Goal: Task Accomplishment & Management: Complete application form

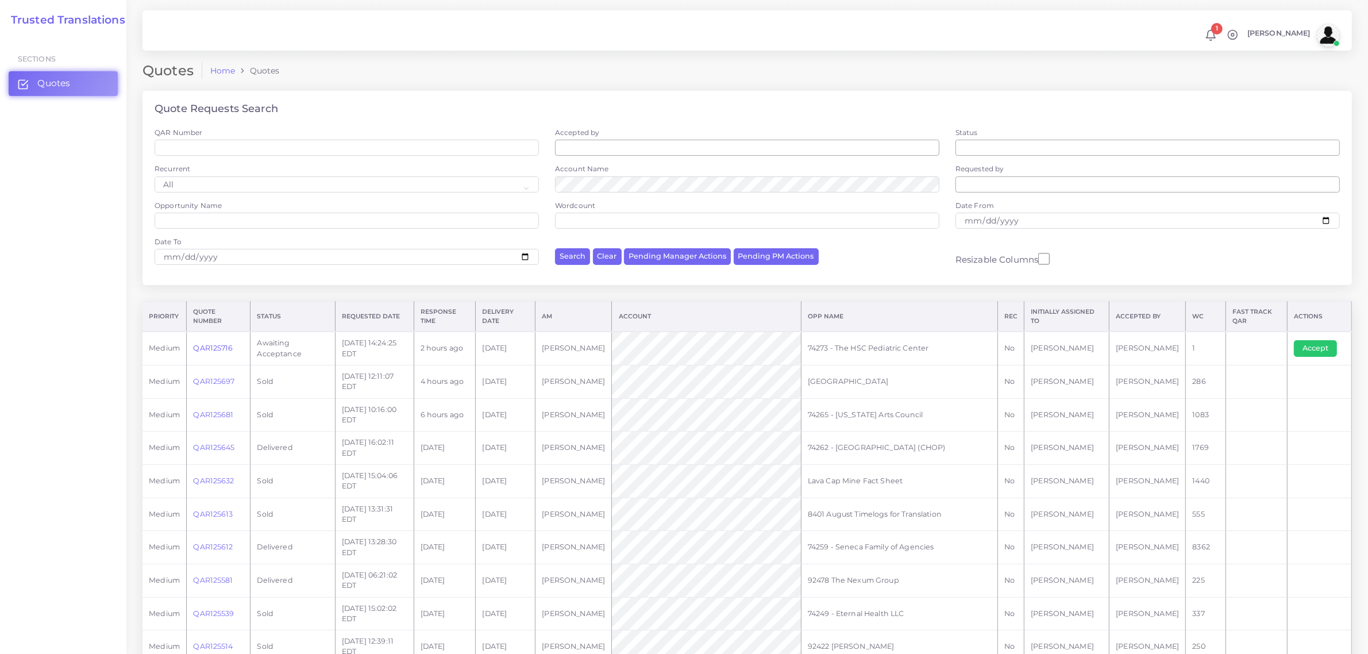
click at [210, 345] on link "QAR125716" at bounding box center [213, 348] width 40 height 9
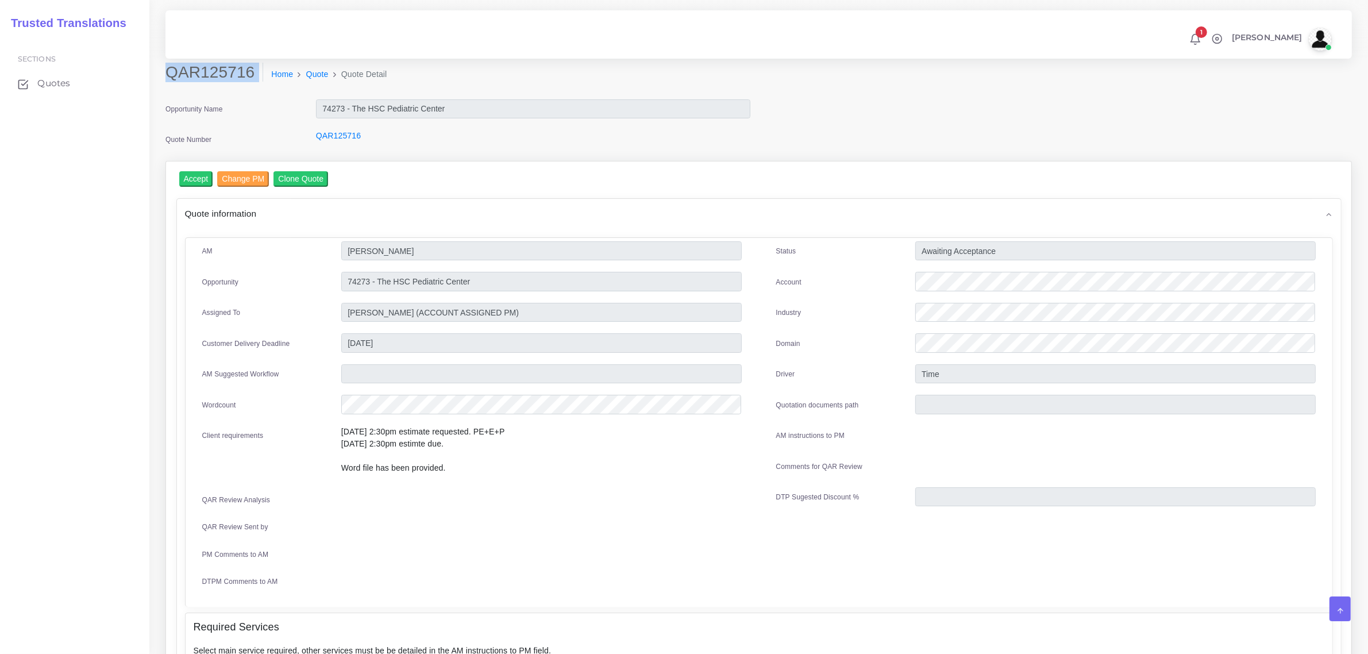
click at [168, 70] on div "QAR125716 Home Quote Quote Detail" at bounding box center [608, 79] width 903 height 32
copy div "QAR125716"
click at [193, 180] on input "Accept" at bounding box center [196, 179] width 34 height 16
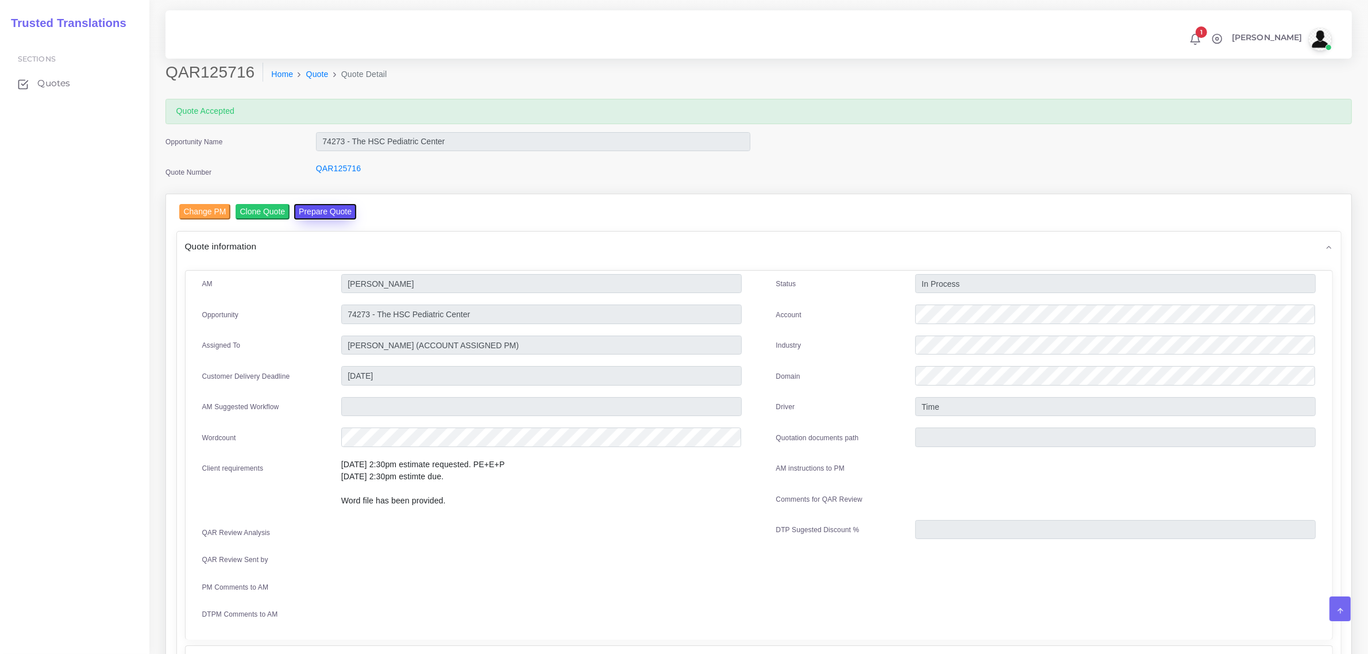
click at [326, 211] on button "Prepare Quote" at bounding box center [325, 212] width 62 height 16
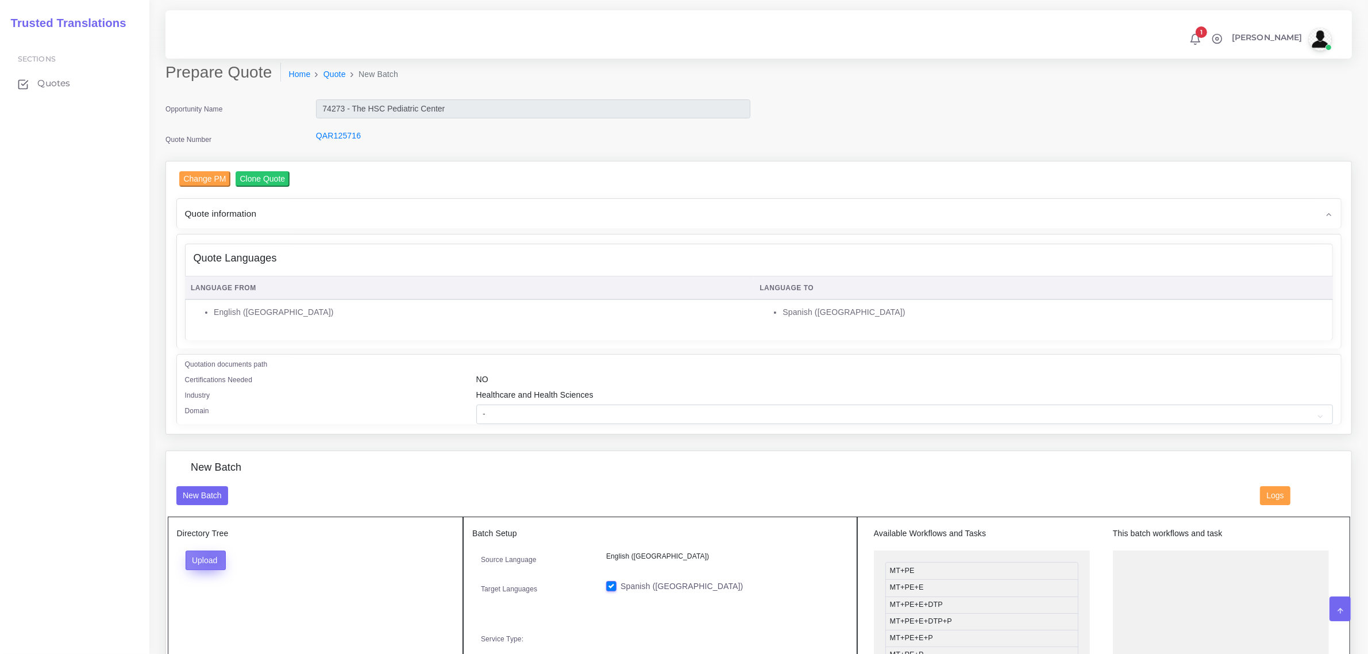
click at [213, 556] on button "Upload" at bounding box center [206, 561] width 41 height 20
click at [207, 598] on label "Files" at bounding box center [225, 604] width 79 height 14
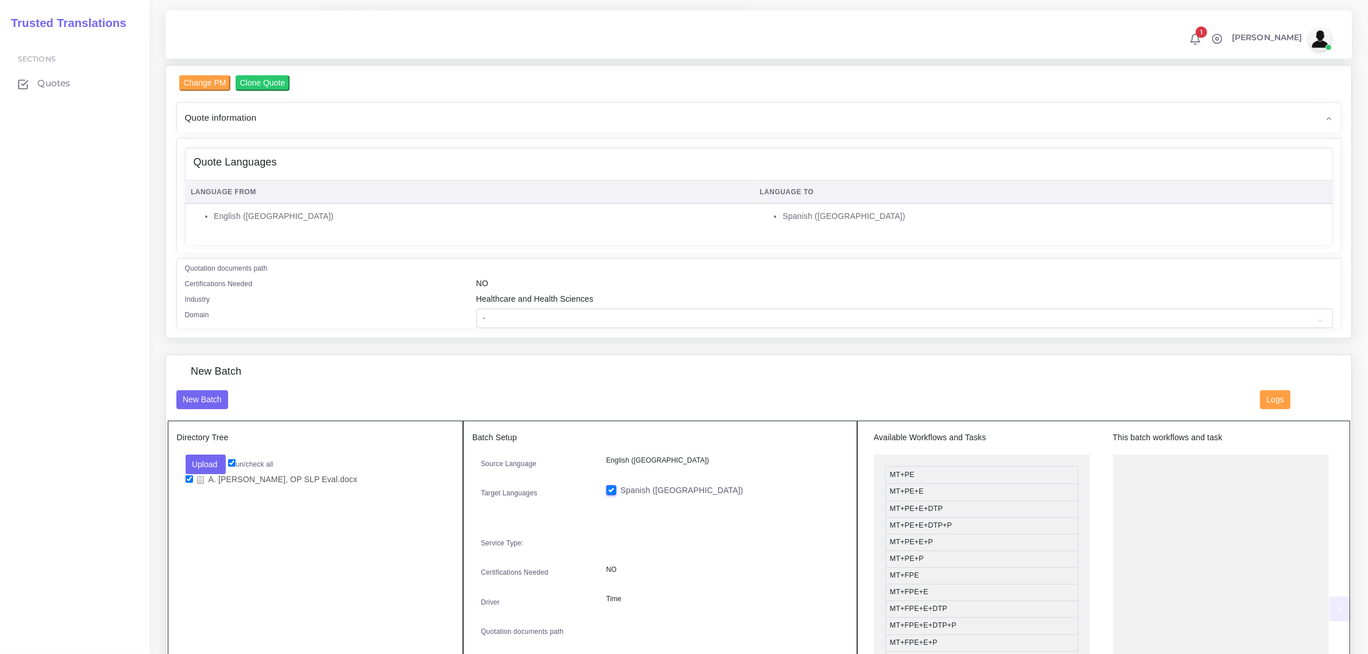
scroll to position [158, 0]
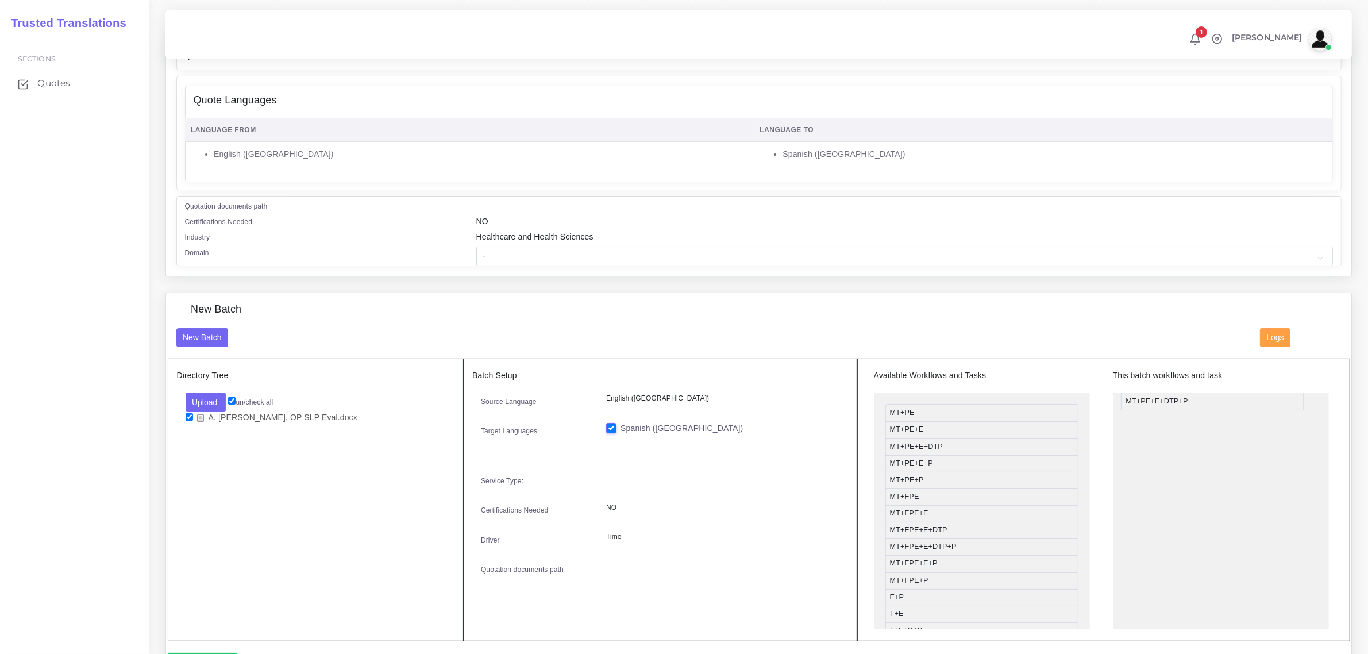
drag, startPoint x: 1009, startPoint y: 464, endPoint x: 1244, endPoint y: 398, distance: 244.7
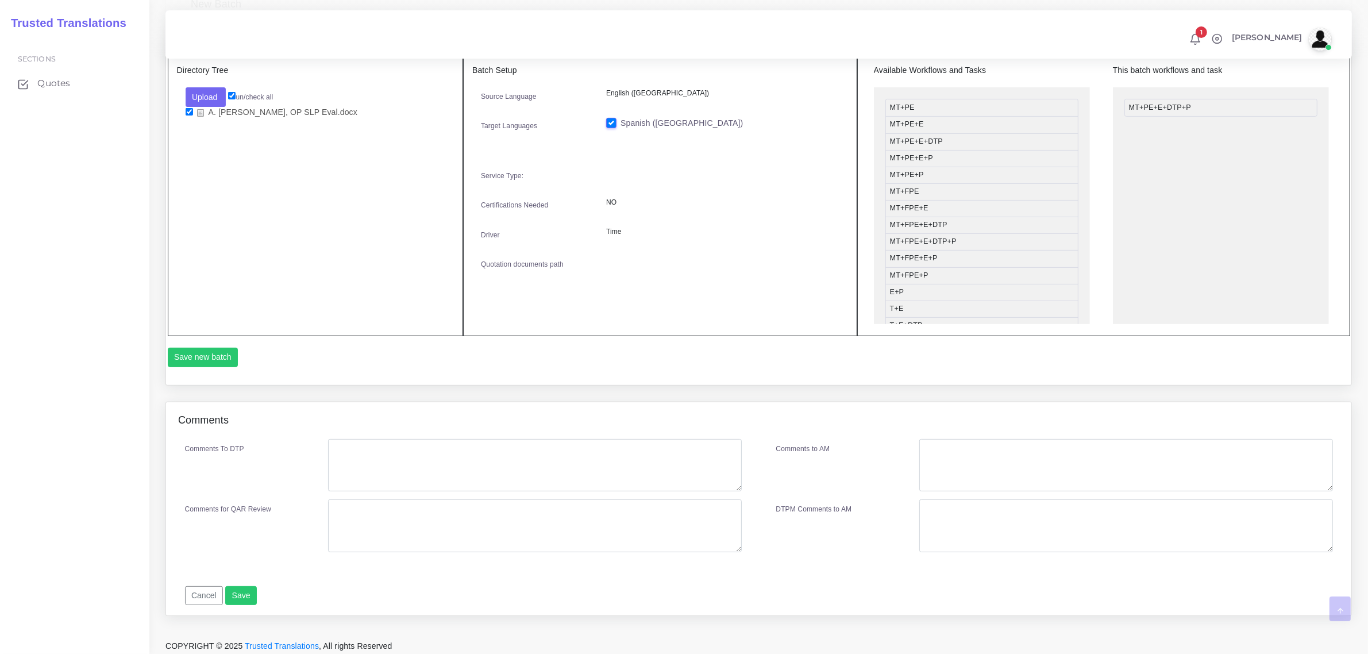
scroll to position [467, 0]
click at [202, 348] on button "Save new batch" at bounding box center [203, 354] width 71 height 20
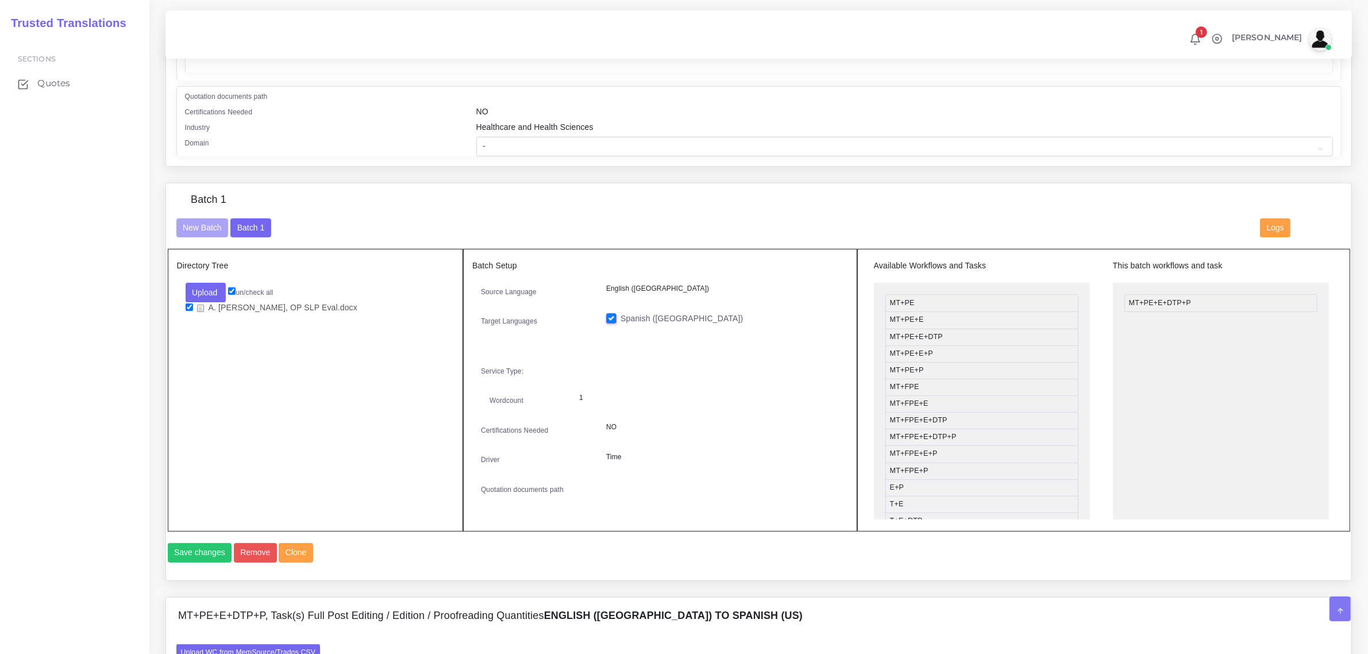
scroll to position [359, 0]
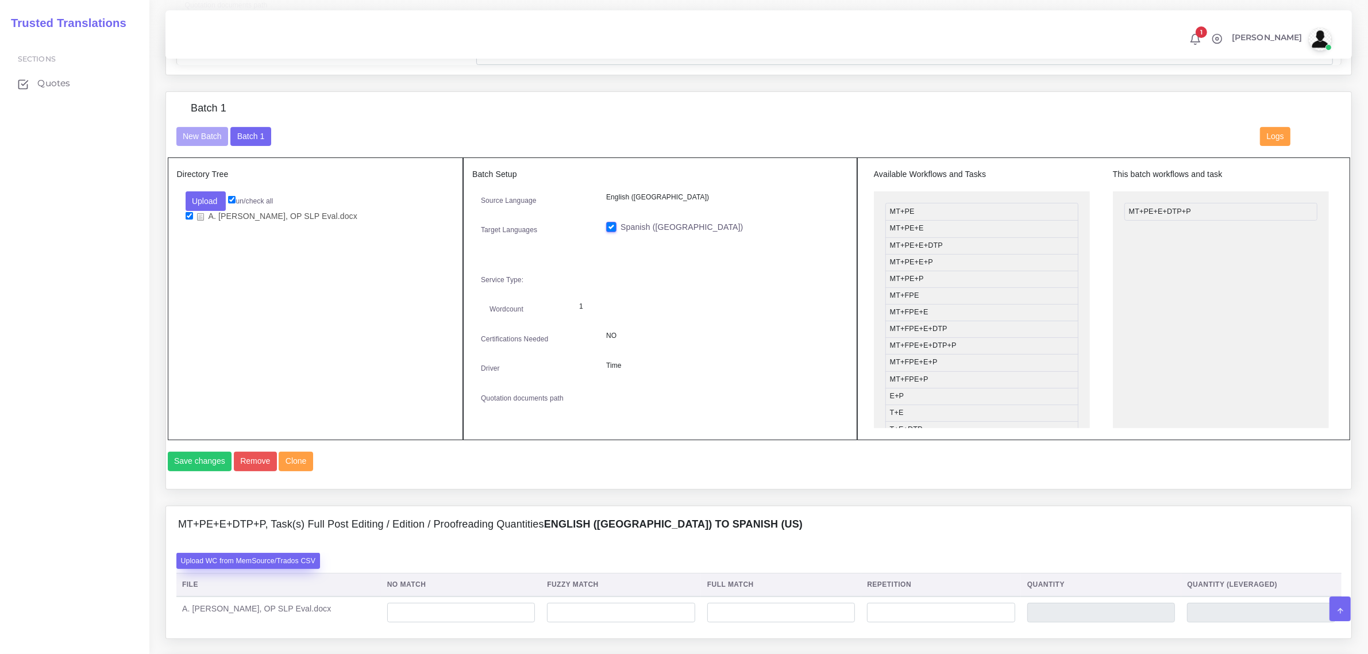
click at [277, 567] on label "Upload WC from MemSource/Trados CSV" at bounding box center [248, 561] width 144 height 16
click at [0, 0] on input "Upload WC from MemSource/Trados CSV" at bounding box center [0, 0] width 0 height 0
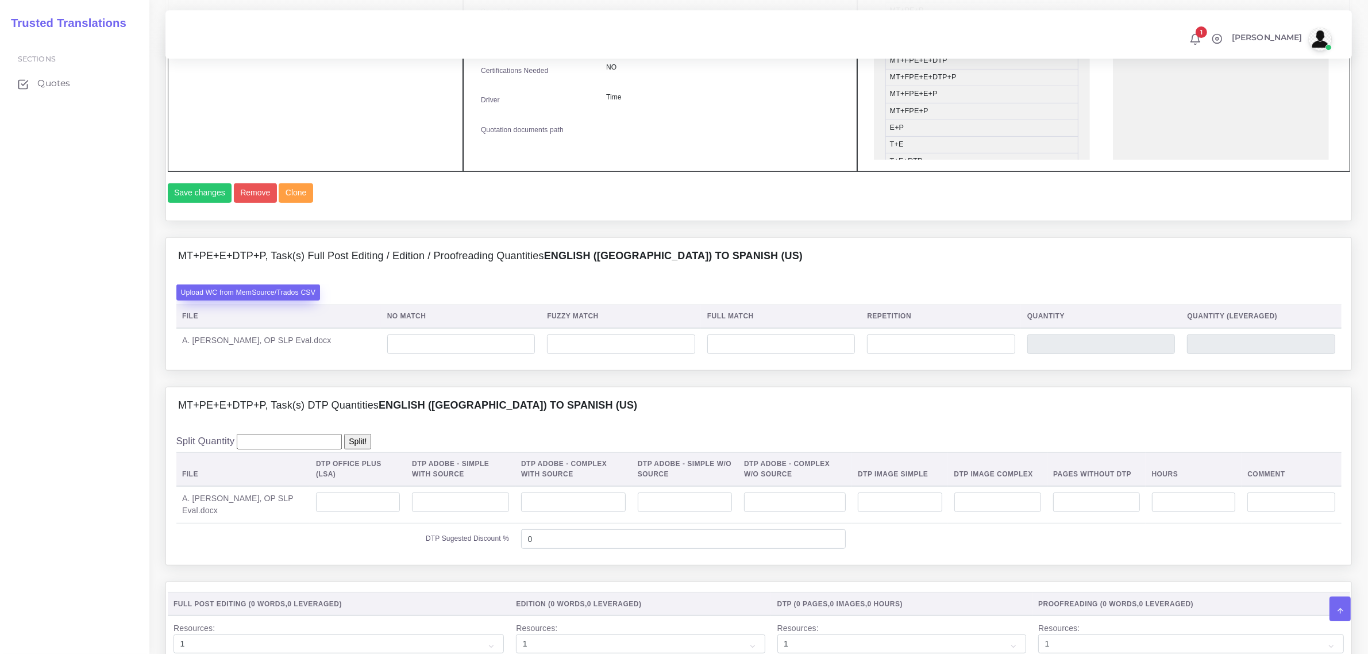
scroll to position [647, 0]
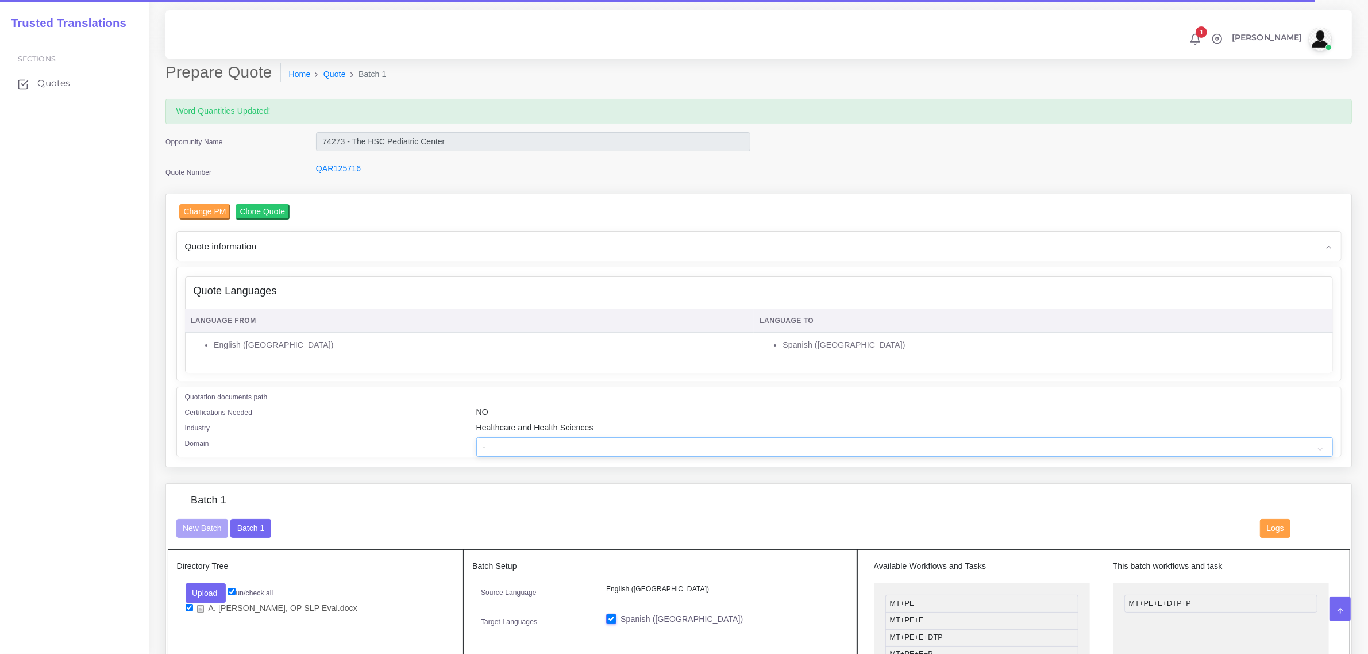
click at [523, 443] on select "- Advertising and Media Agriculture, Forestry and Fishing Architecture, Buildin…" at bounding box center [904, 447] width 857 height 20
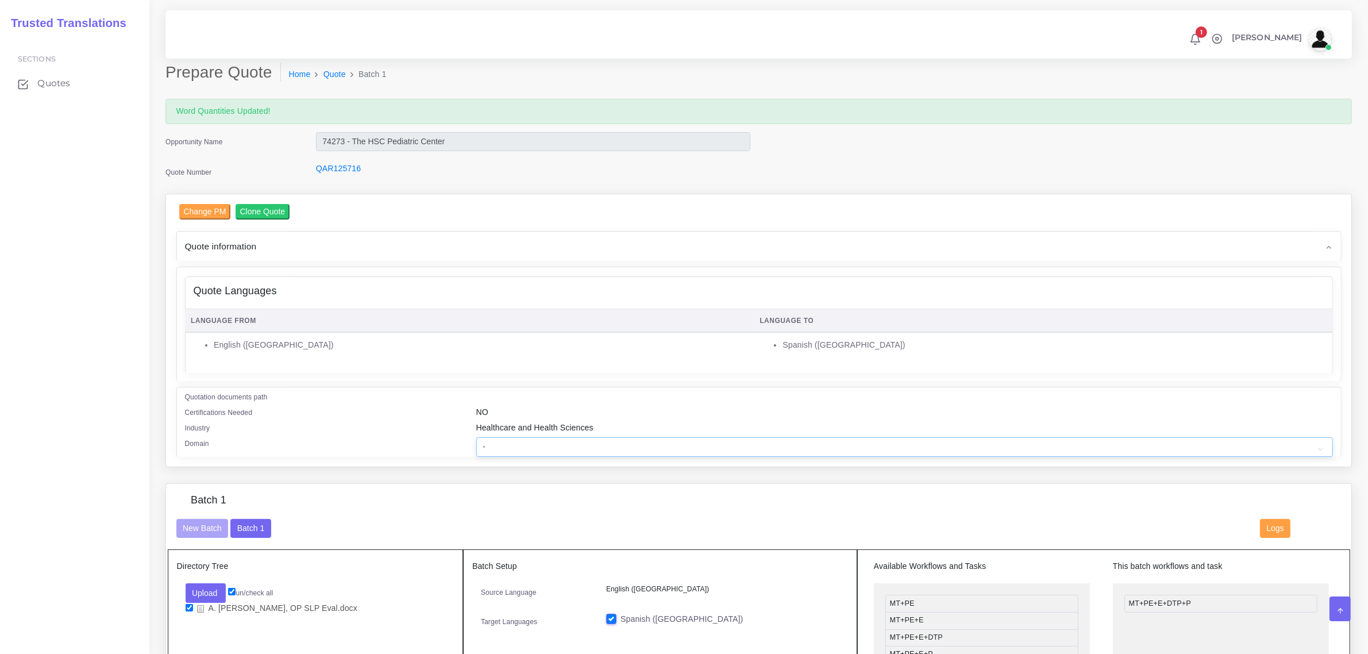
select select "Healthcare and Health Sciences"
click at [476, 437] on select "- Advertising and Media Agriculture, Forestry and Fishing Architecture, Buildin…" at bounding box center [904, 447] width 857 height 20
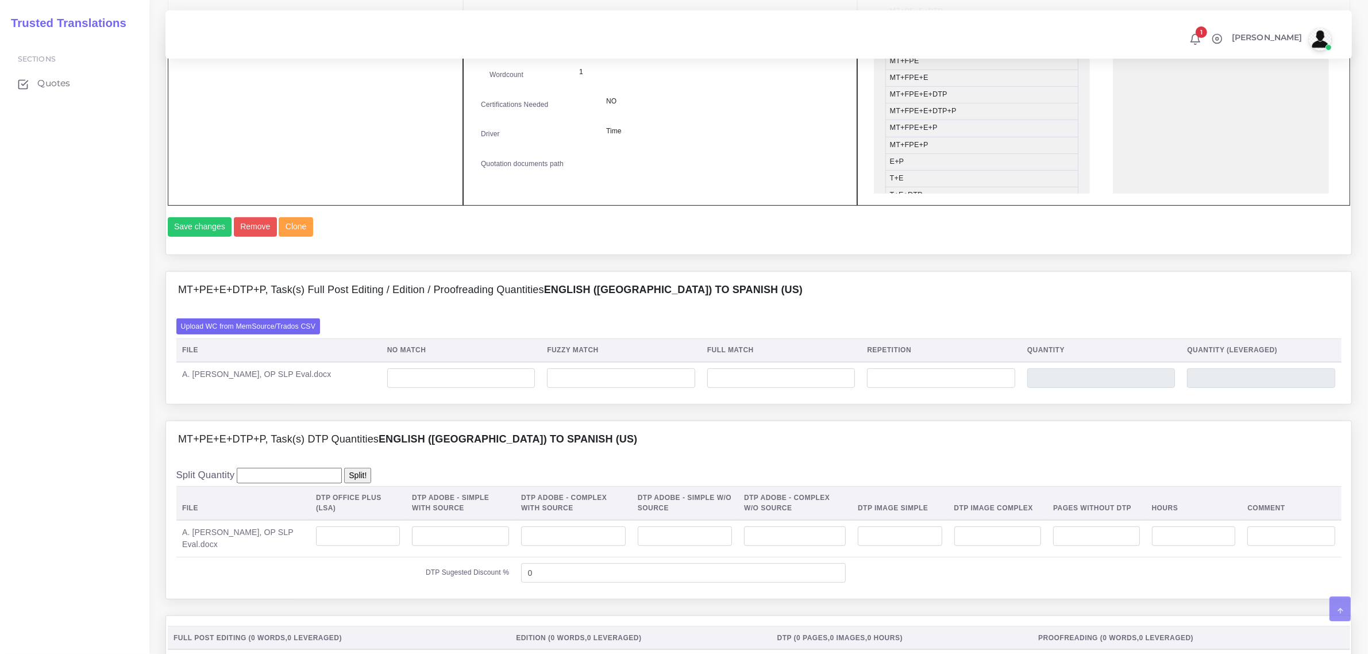
scroll to position [647, 0]
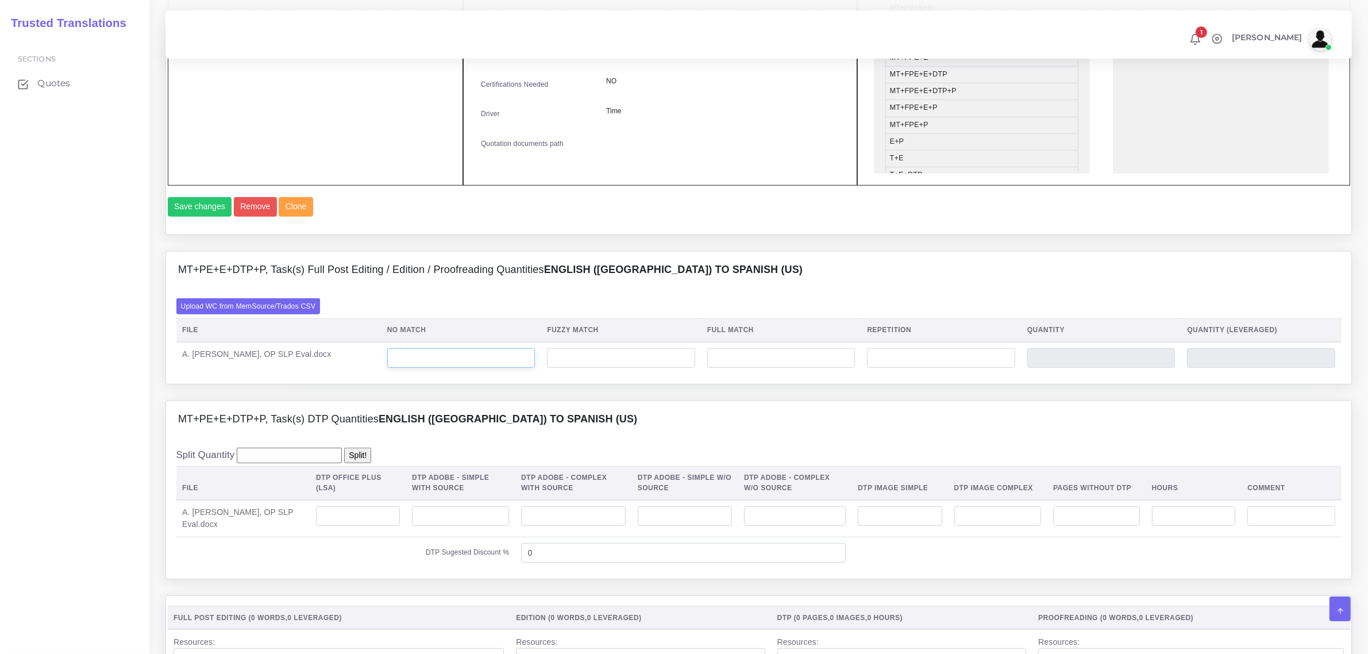
click at [464, 351] on input "number" at bounding box center [461, 358] width 148 height 20
type input "0"
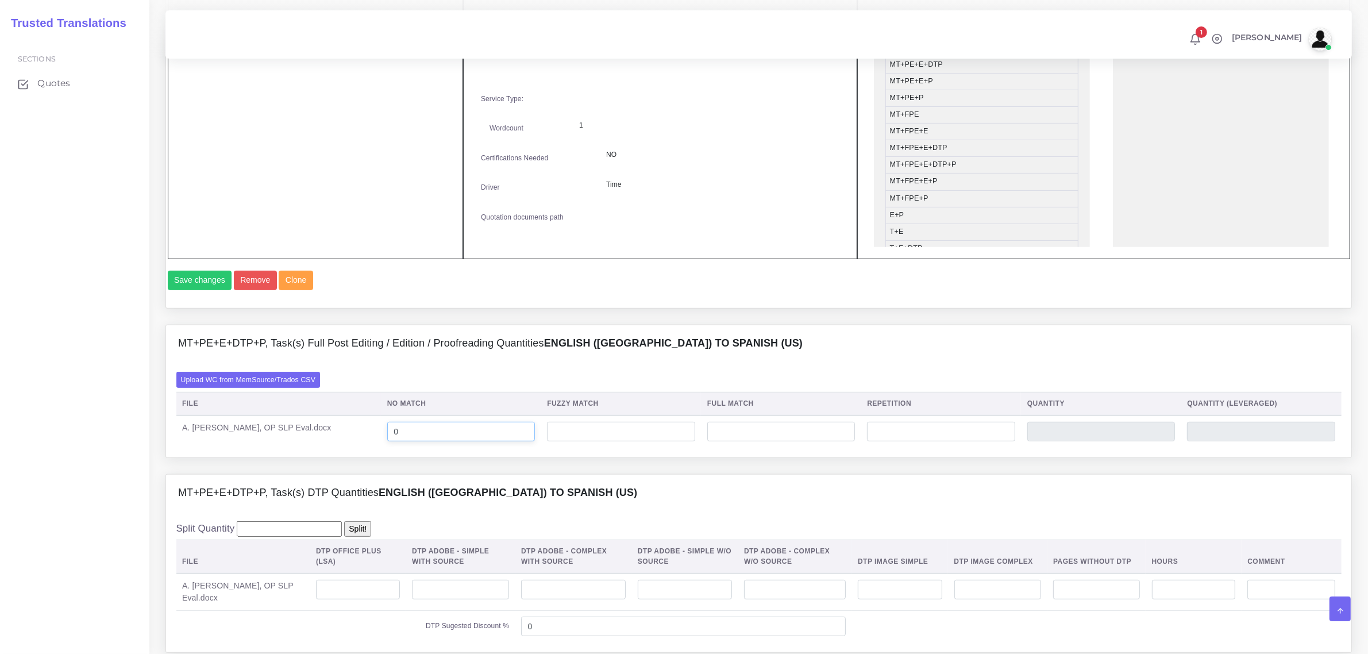
scroll to position [575, 0]
click at [274, 375] on label "Upload WC from MemSource/Trados CSV" at bounding box center [248, 378] width 144 height 16
click at [0, 0] on input "Upload WC from MemSource/Trados CSV" at bounding box center [0, 0] width 0 height 0
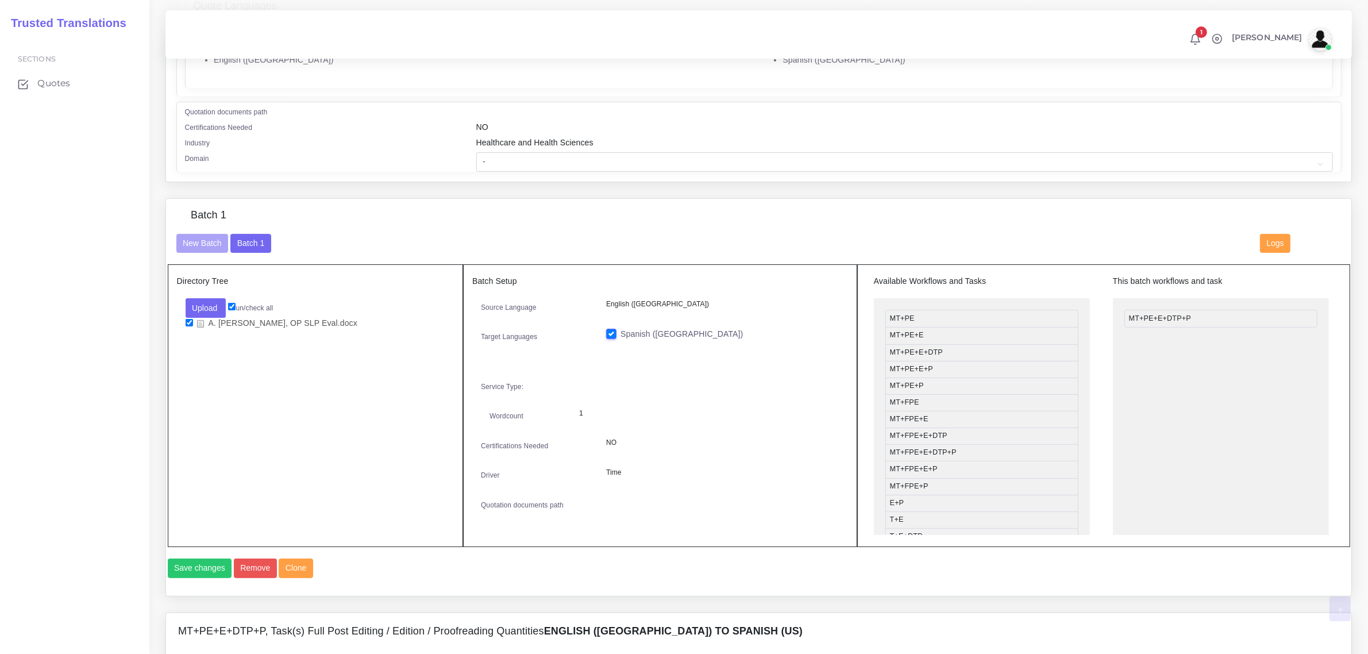
scroll to position [503, 0]
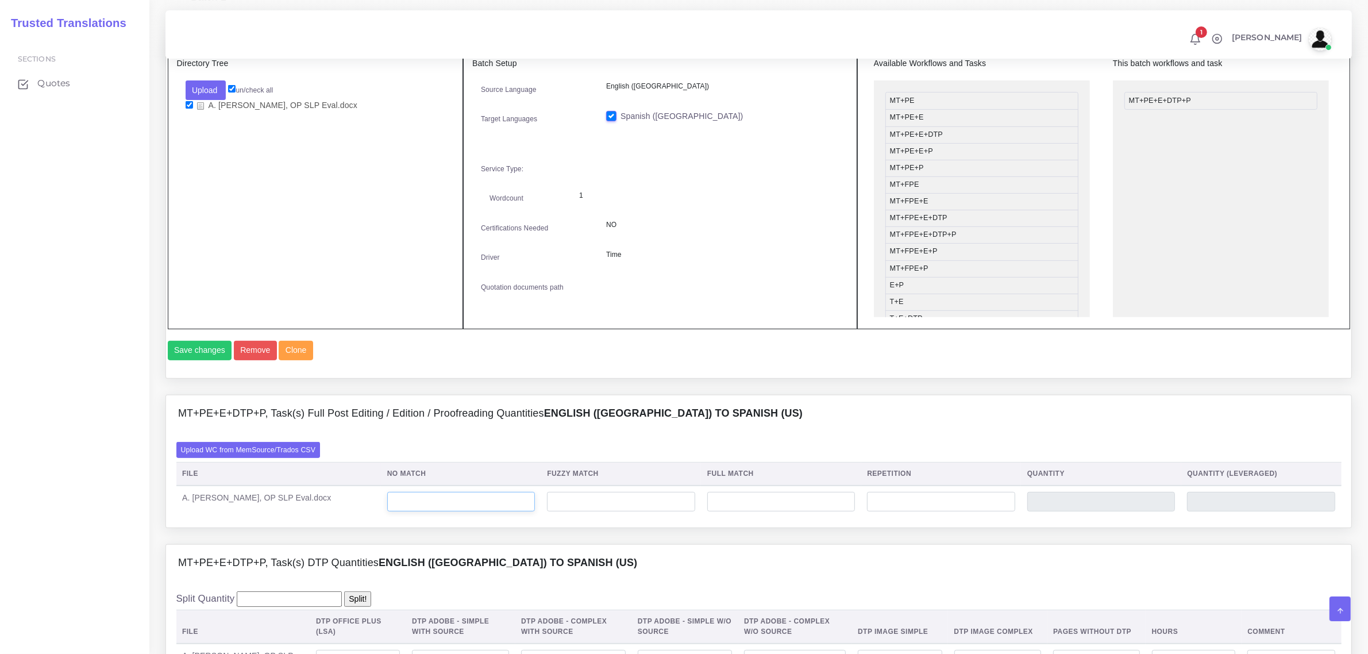
click at [391, 498] on input "number" at bounding box center [461, 502] width 148 height 20
type input "1652"
click at [552, 501] on input "number" at bounding box center [621, 502] width 148 height 20
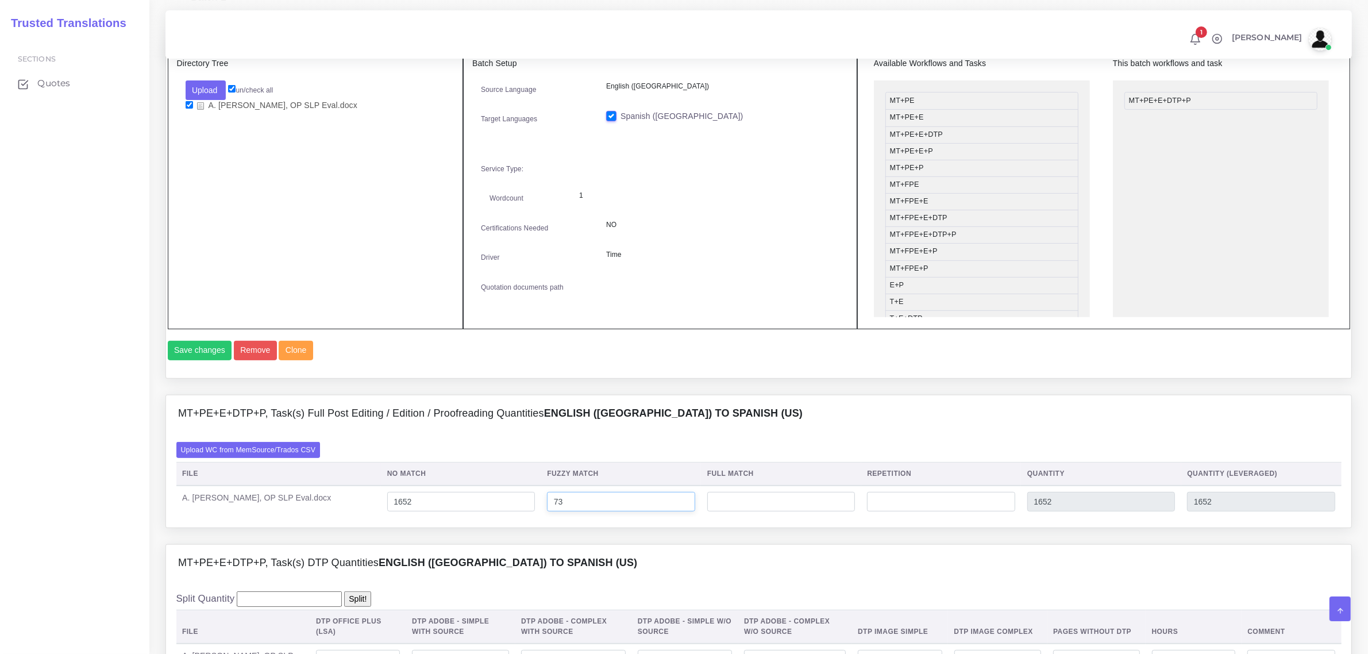
type input "73"
type input "1725"
type input "1688"
click at [723, 493] on input "number" at bounding box center [782, 502] width 148 height 20
type input "194"
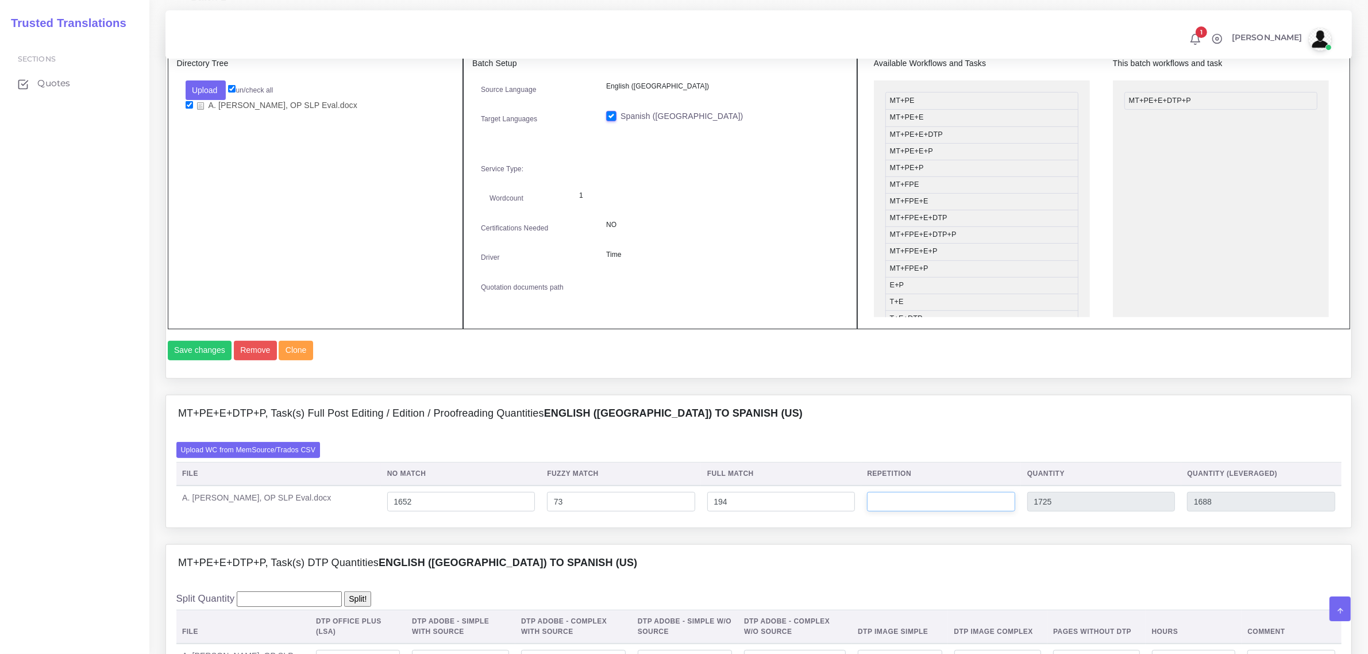
type input "1919"
type input "1737"
click at [867, 500] on input "number" at bounding box center [941, 502] width 148 height 20
type input "28"
type input "1947"
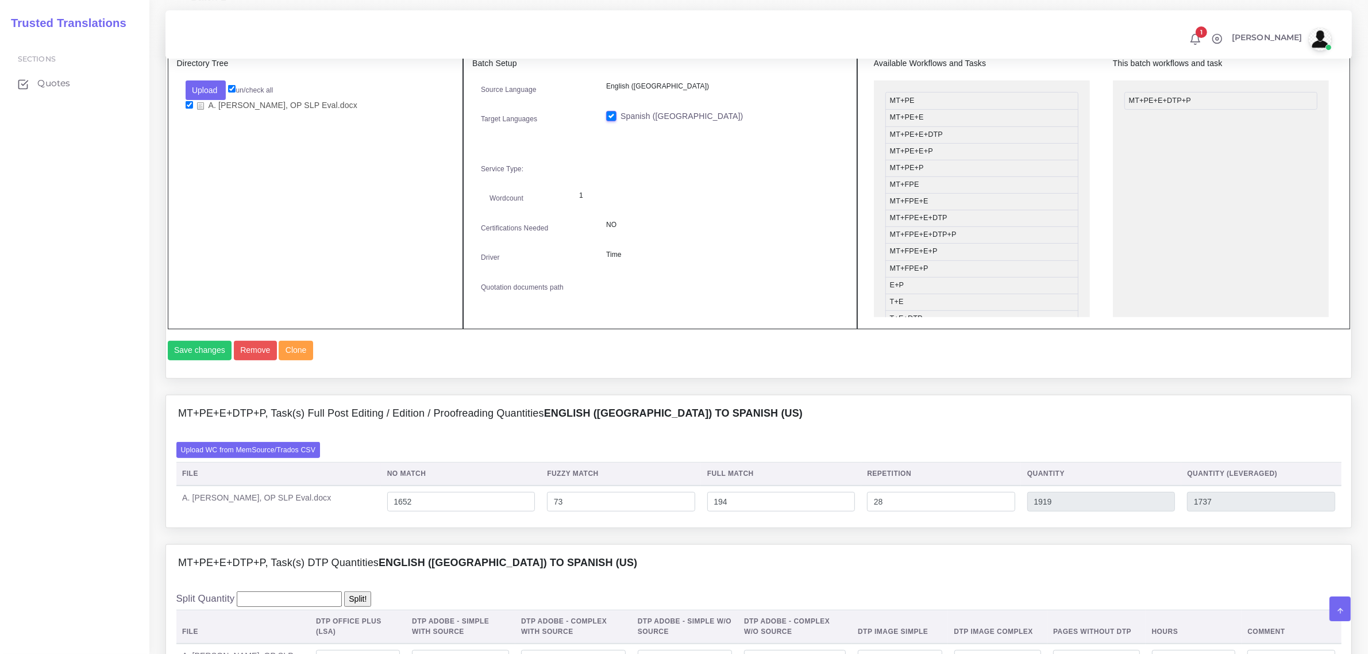
type input "1744"
click at [1190, 570] on div "MT+PE+E+DTP+P, Task(s) DTP Quantities English (US) TO Spanish (US)" at bounding box center [759, 563] width 1186 height 37
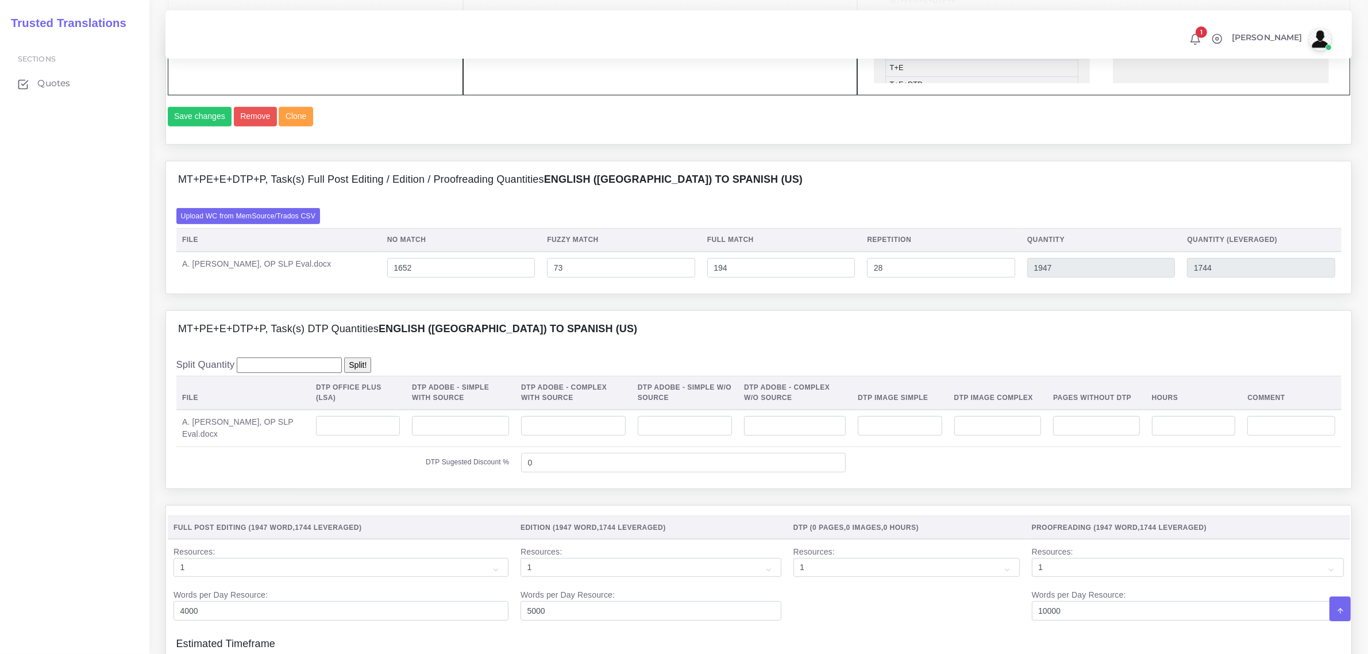
scroll to position [790, 0]
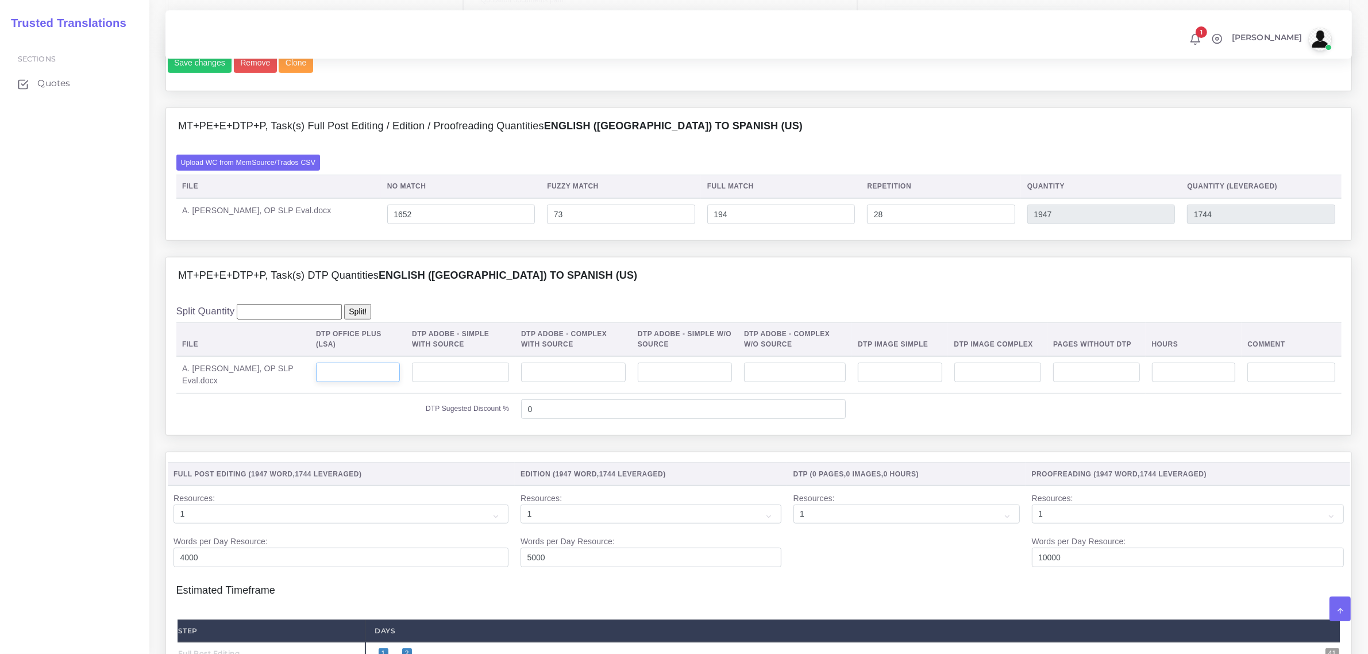
click at [368, 368] on input "number" at bounding box center [358, 373] width 84 height 20
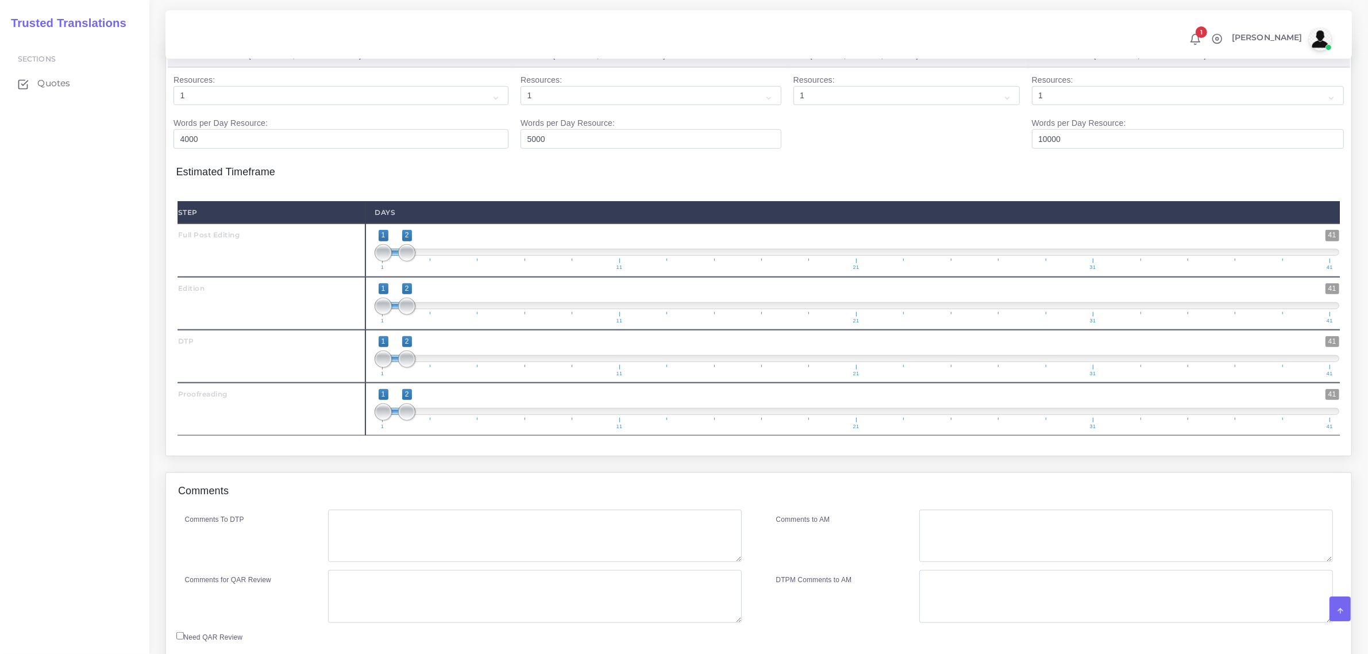
scroll to position [1221, 0]
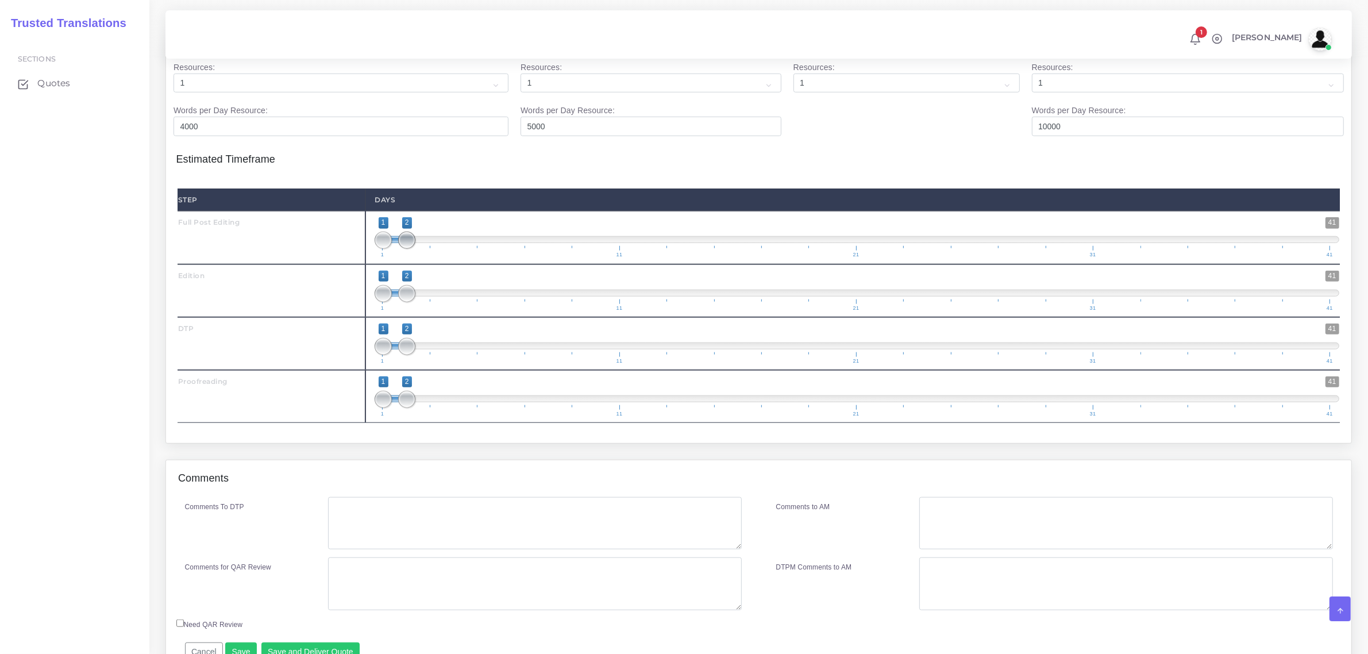
type input "5"
type input "1;1"
drag, startPoint x: 408, startPoint y: 240, endPoint x: 386, endPoint y: 251, distance: 25.2
click at [386, 251] on span "1 41 1 2 1 — 2 1 11 21 31 41" at bounding box center [857, 237] width 965 height 40
type input "2;2"
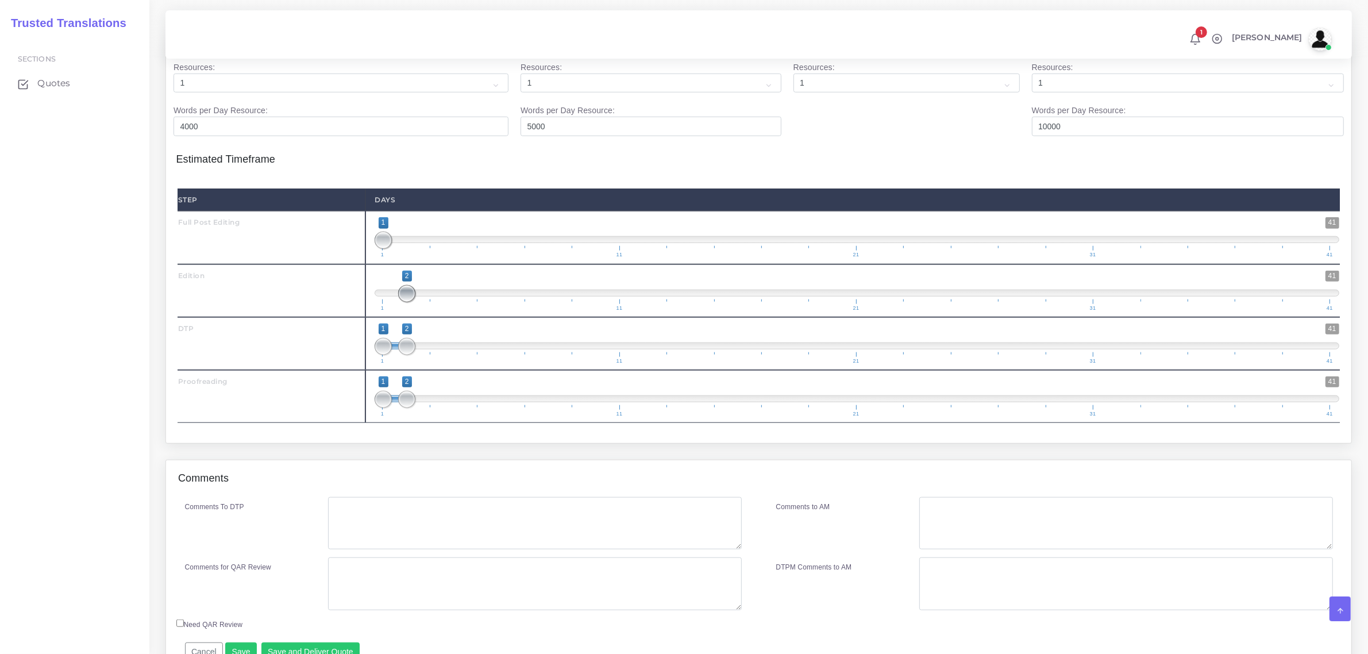
drag, startPoint x: 380, startPoint y: 291, endPoint x: 426, endPoint y: 299, distance: 46.0
click at [426, 299] on span "1 41 2 2 2 — 2 1 11 21 31 41" at bounding box center [857, 291] width 965 height 40
drag, startPoint x: 412, startPoint y: 345, endPoint x: 427, endPoint y: 345, distance: 15.5
click at [427, 345] on span at bounding box center [430, 346] width 17 height 17
type input "3;3"
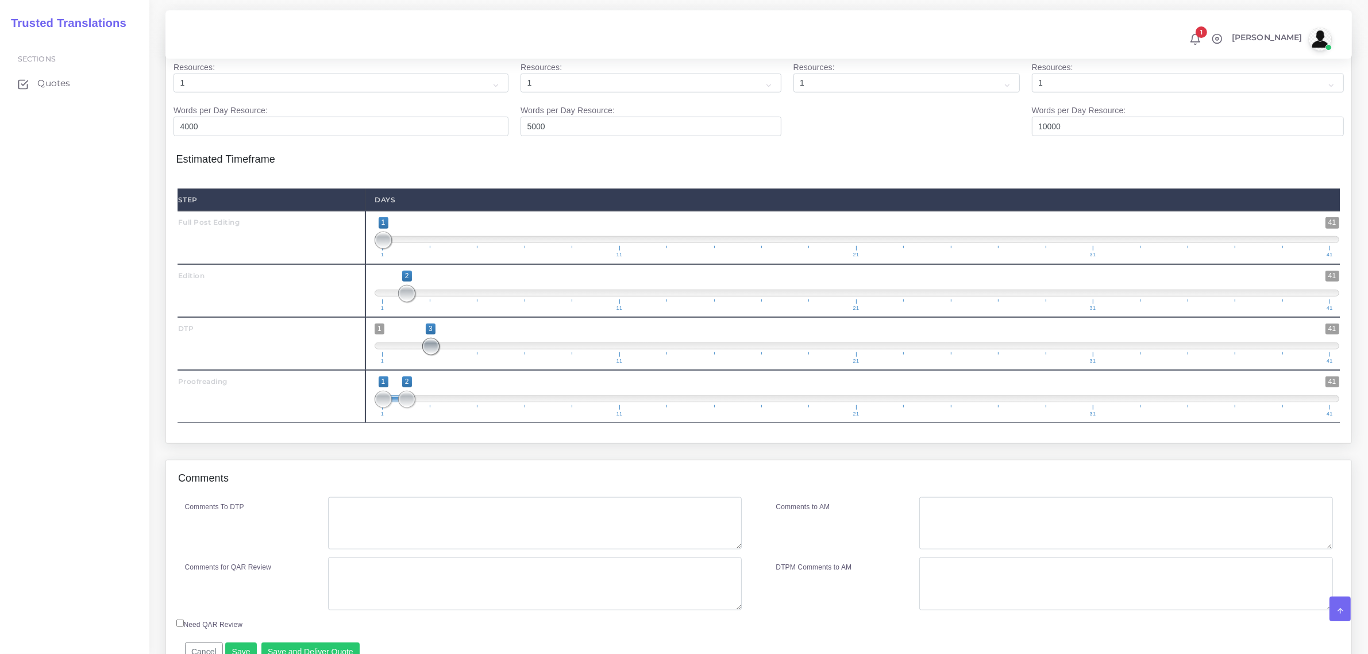
drag, startPoint x: 387, startPoint y: 348, endPoint x: 439, endPoint y: 352, distance: 51.9
click at [439, 352] on span "1 41 3 3 3 — 3 1 11 21 31 41" at bounding box center [857, 344] width 965 height 40
drag, startPoint x: 405, startPoint y: 398, endPoint x: 454, endPoint y: 406, distance: 49.5
click at [454, 406] on span at bounding box center [454, 399] width 17 height 17
type input "4;4"
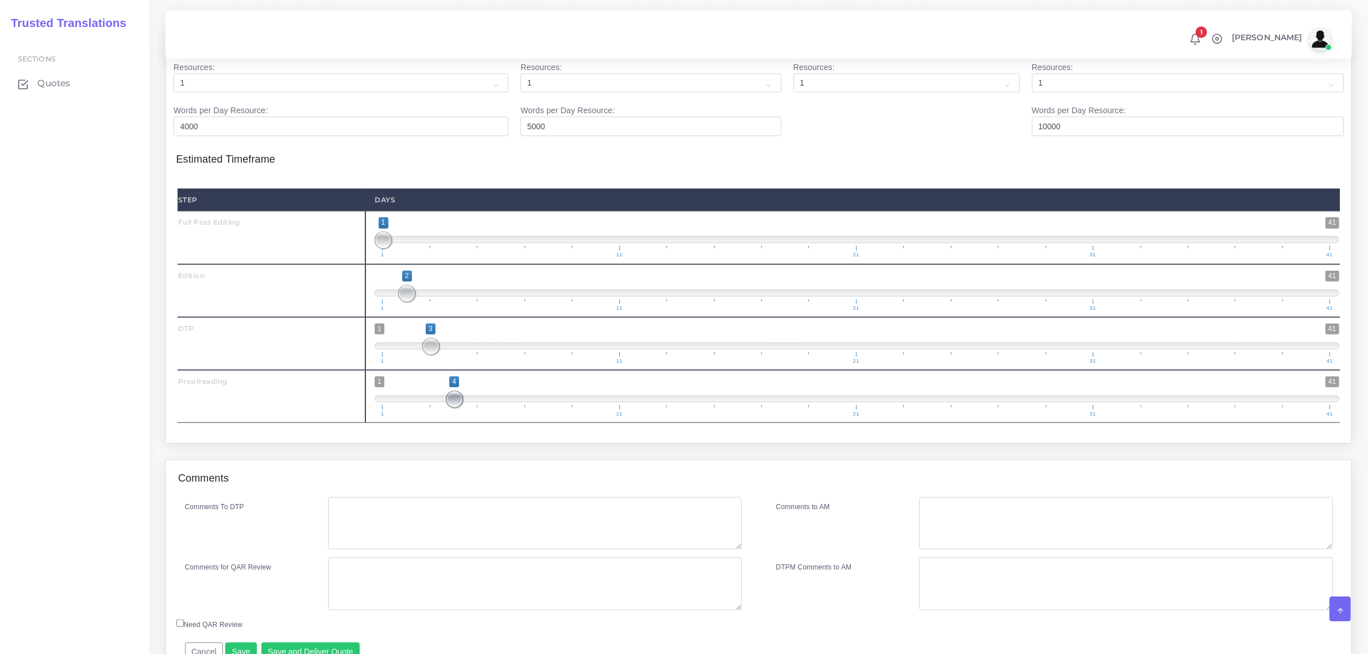
drag, startPoint x: 383, startPoint y: 398, endPoint x: 483, endPoint y: 414, distance: 101.2
click at [483, 414] on span "1 41 4 4 4 — 4 1 11 21 31 41" at bounding box center [857, 396] width 965 height 40
click at [425, 513] on textarea "Comments To DTP" at bounding box center [534, 523] width 413 height 53
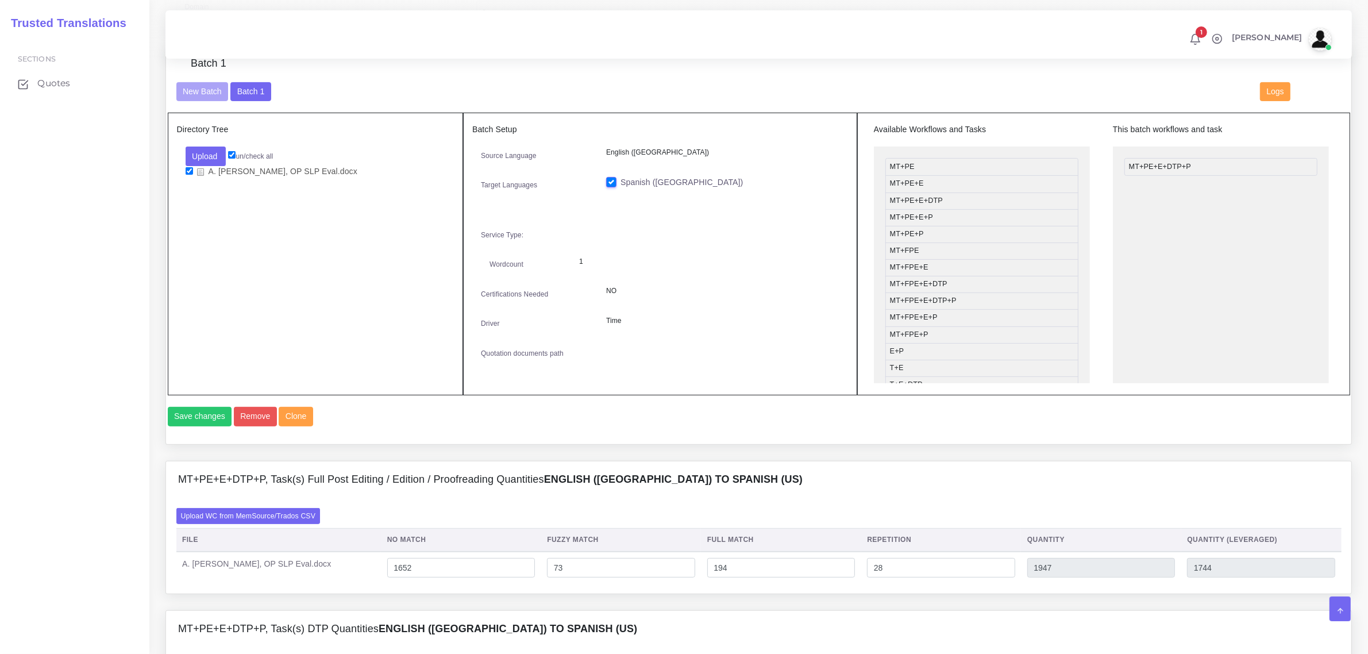
scroll to position [359, 0]
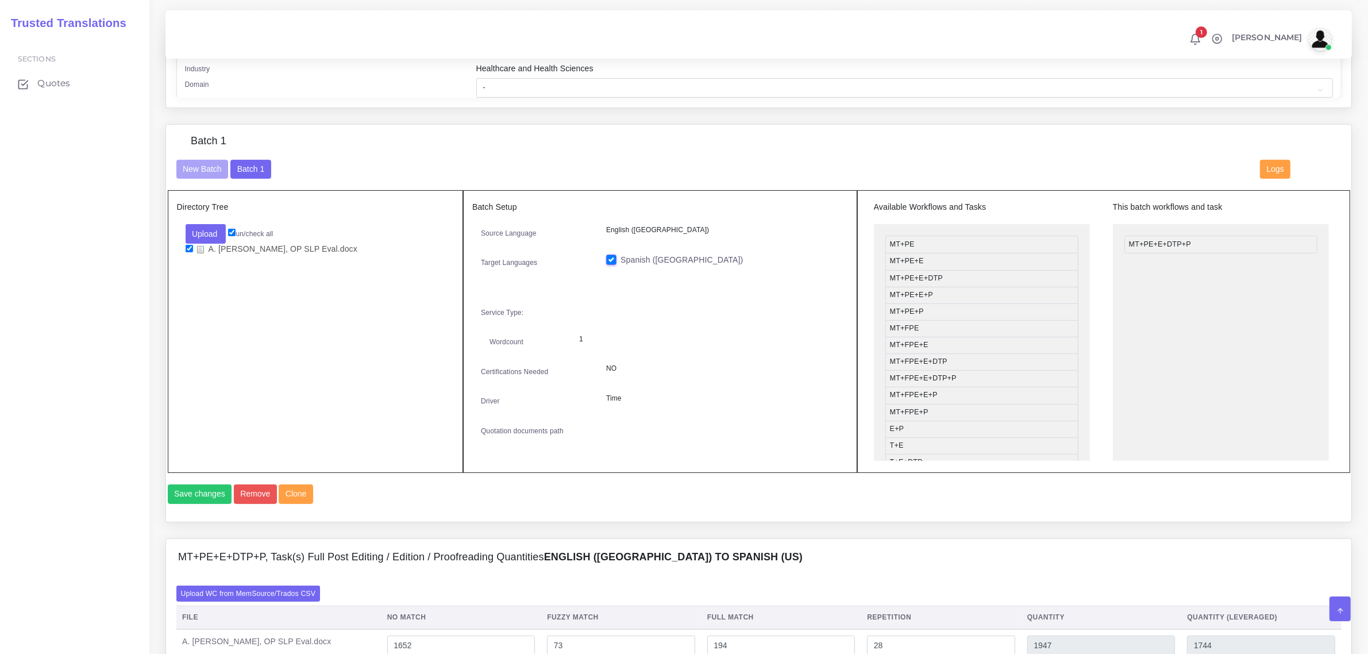
type textarea "no specific instrucions"
click at [529, 88] on select "- Advertising and Media Agriculture, Forestry and Fishing Architecture, Buildin…" at bounding box center [904, 88] width 857 height 20
select select "Healthcare and Health Sciences"
click at [476, 78] on select "- Advertising and Media Agriculture, Forestry and Fishing Architecture, Buildin…" at bounding box center [904, 88] width 857 height 20
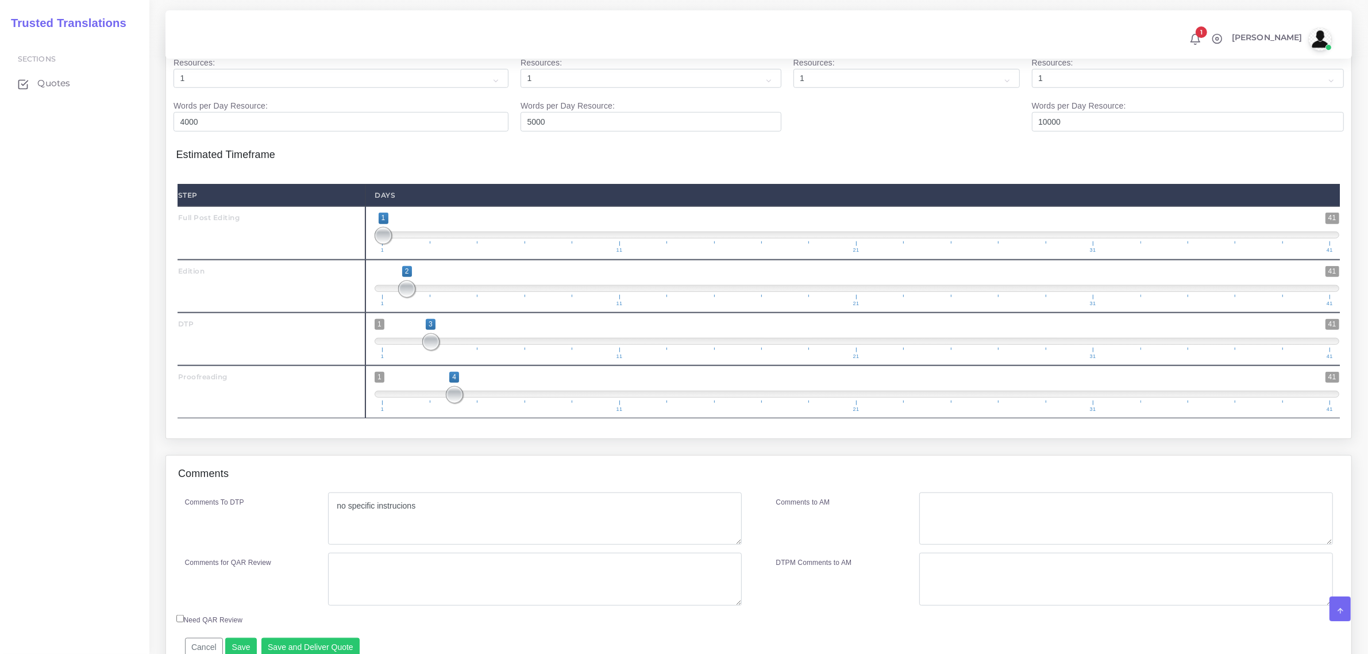
scroll to position [1283, 0]
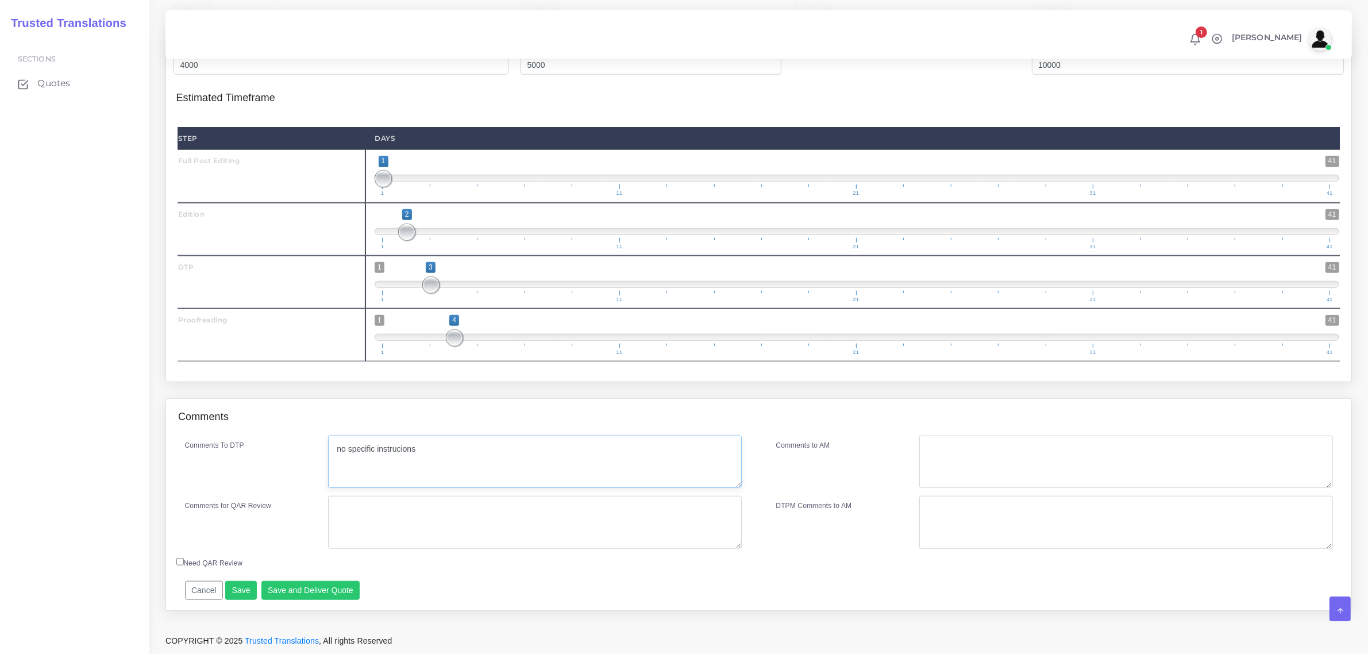
click at [401, 449] on textarea "no specific instrucions" at bounding box center [534, 462] width 413 height 53
type textarea "no specific instructions"
click at [338, 581] on button "Save and Deliver Quote" at bounding box center [311, 591] width 99 height 20
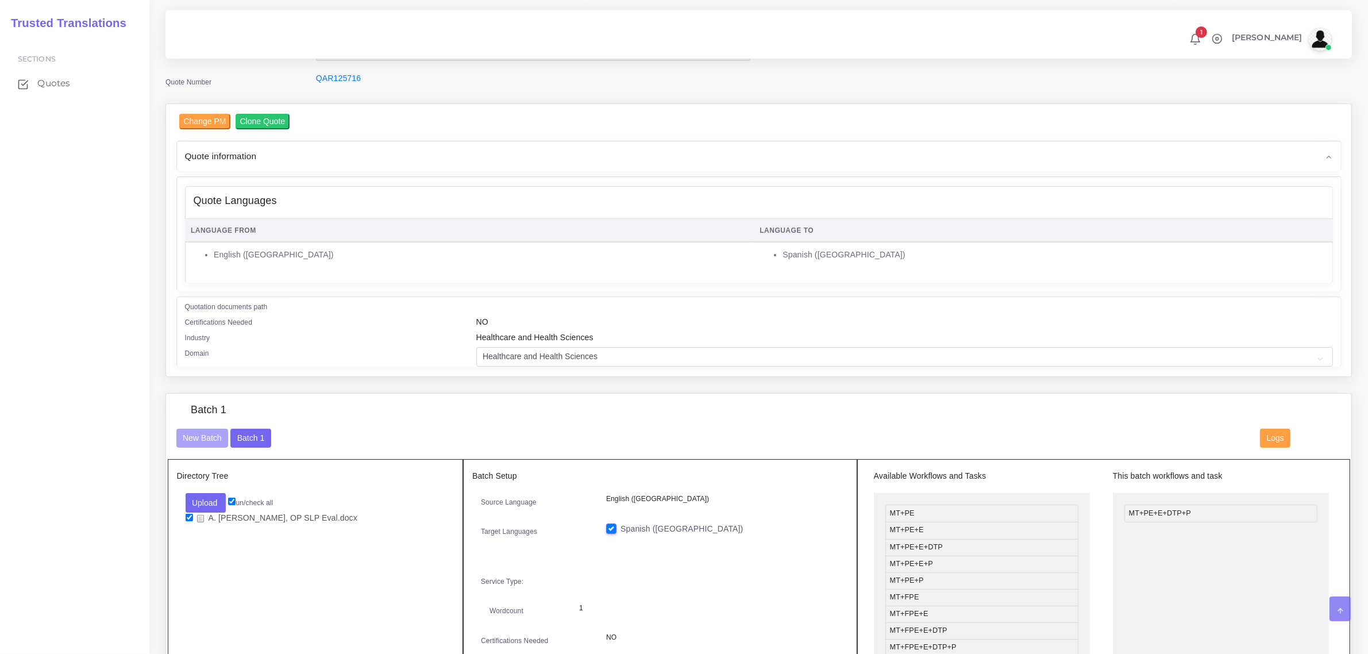
scroll to position [0, 0]
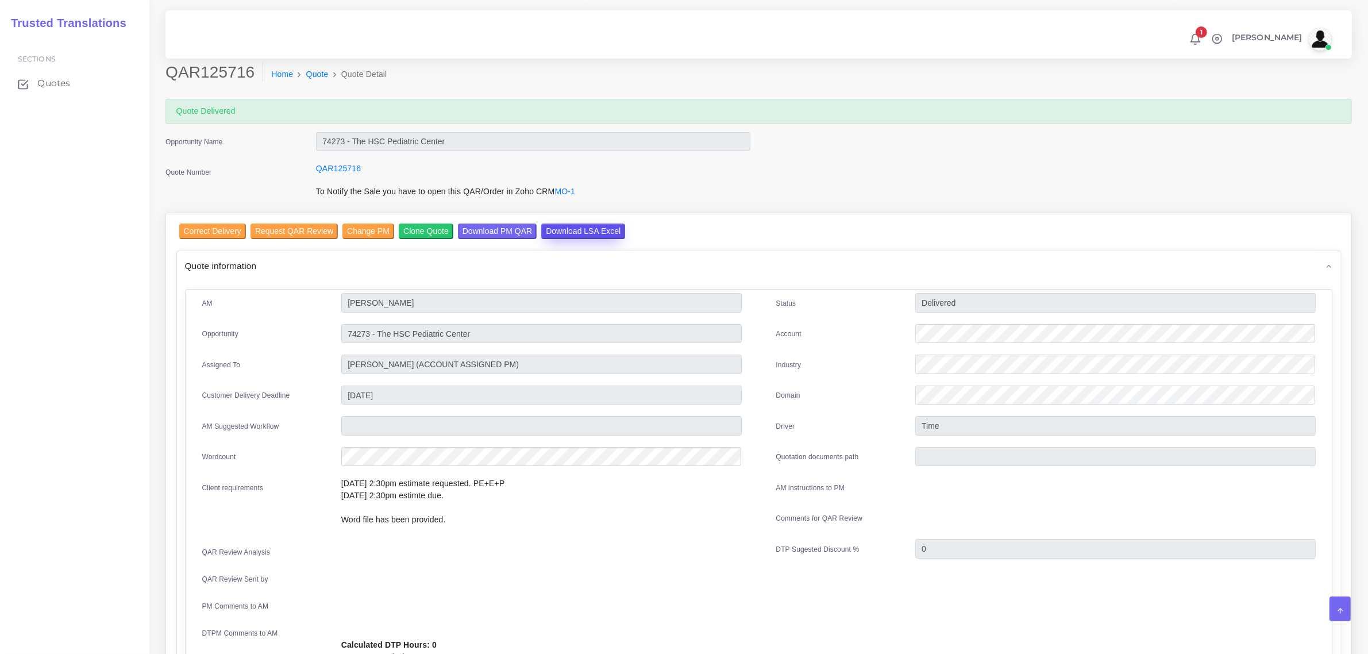
click at [585, 231] on input "Download LSA Excel" at bounding box center [583, 232] width 84 height 16
click at [47, 80] on span "Quotes" at bounding box center [56, 83] width 33 height 13
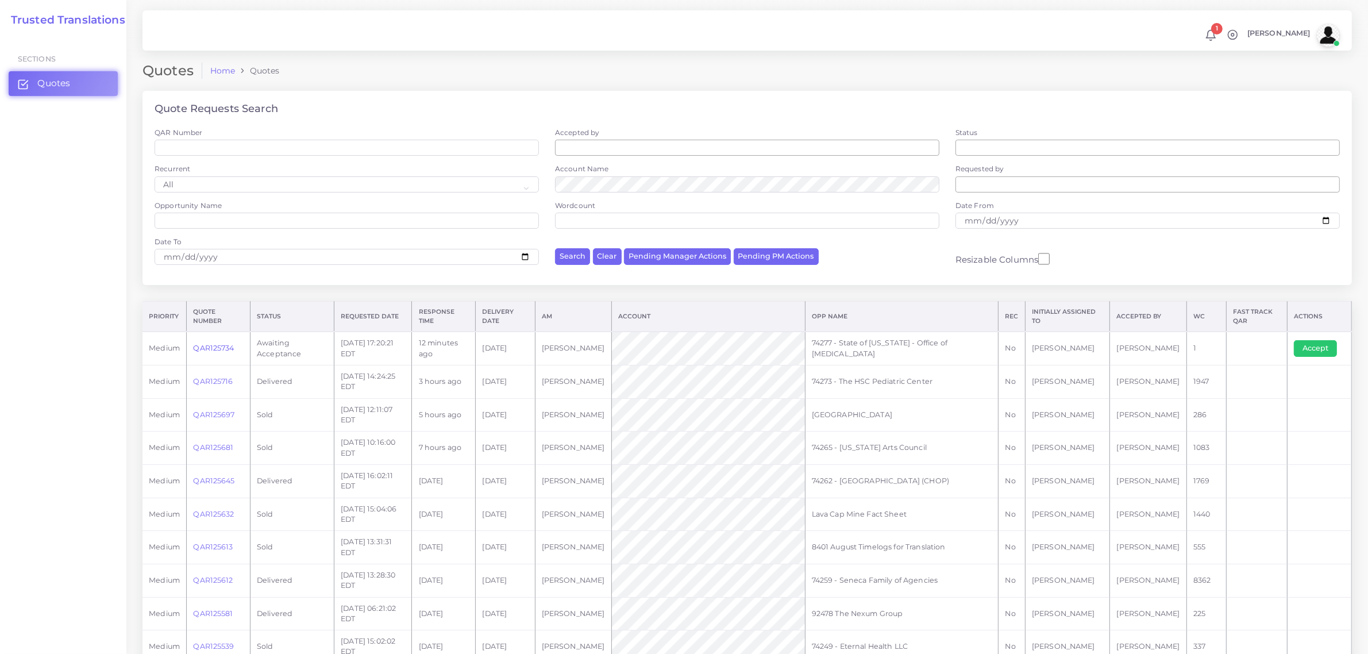
click at [220, 347] on link "QAR125734" at bounding box center [213, 348] width 41 height 9
click at [213, 348] on link "QAR125734" at bounding box center [213, 348] width 41 height 9
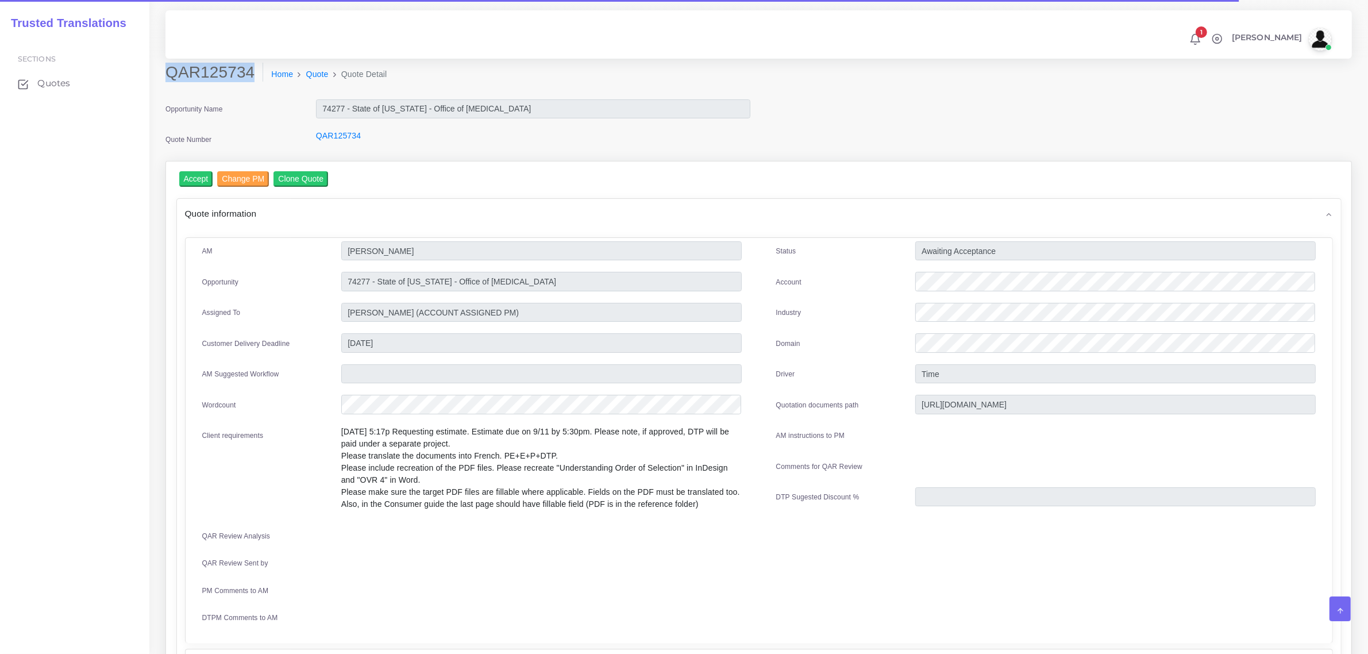
click at [246, 81] on h2 "QAR125734" at bounding box center [215, 73] width 98 height 20
copy h2 "QAR125734"
click at [189, 180] on input "Accept" at bounding box center [196, 179] width 34 height 16
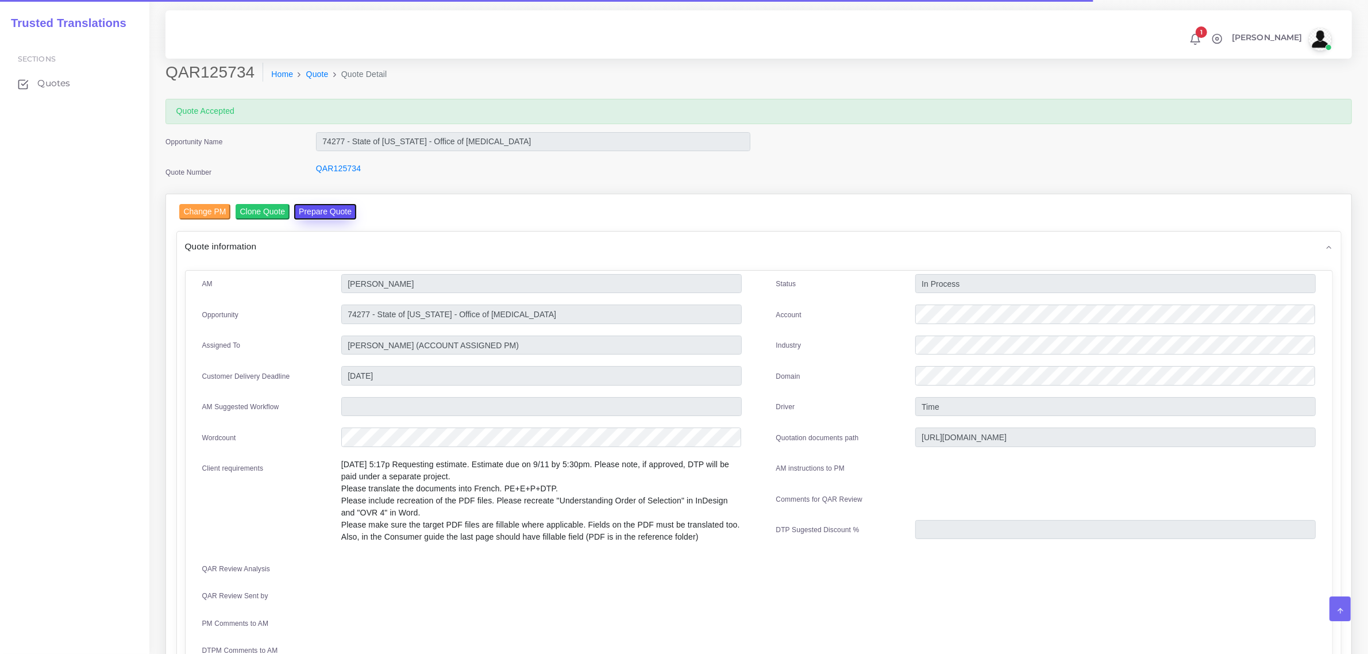
click at [326, 213] on button "Prepare Quote" at bounding box center [325, 212] width 62 height 16
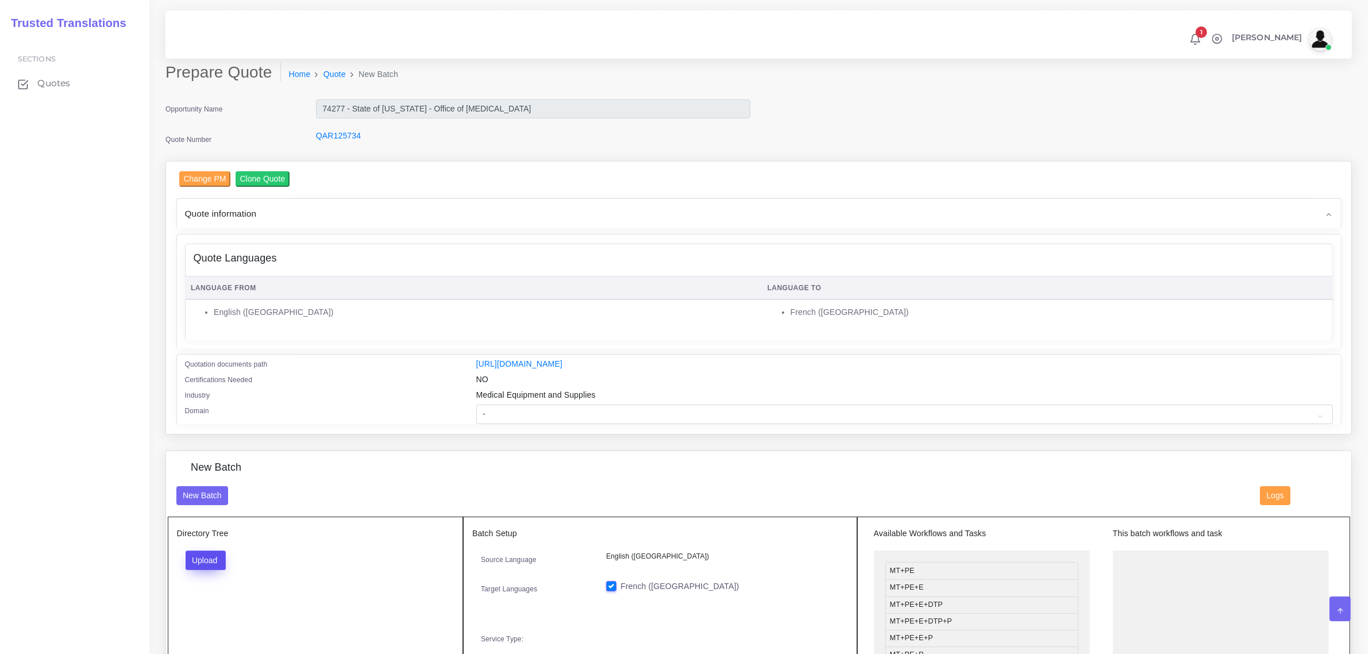
click at [211, 561] on button "Upload" at bounding box center [206, 561] width 41 height 20
click at [208, 601] on label "Files" at bounding box center [225, 604] width 79 height 14
click at [203, 558] on button "Upload" at bounding box center [206, 561] width 41 height 20
click at [202, 607] on label "Files" at bounding box center [225, 604] width 79 height 14
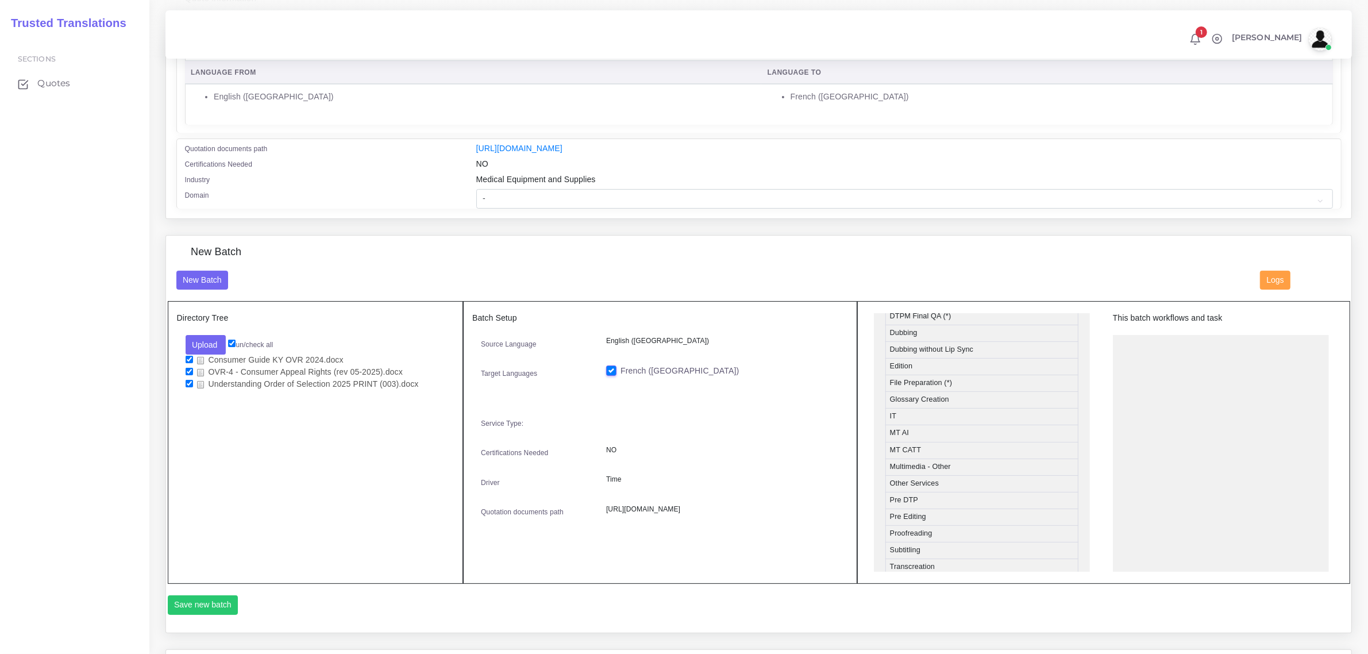
scroll to position [503, 0]
drag, startPoint x: 937, startPoint y: 474, endPoint x: 1170, endPoint y: 340, distance: 268.5
drag, startPoint x: 968, startPoint y: 335, endPoint x: 1208, endPoint y: 370, distance: 242.2
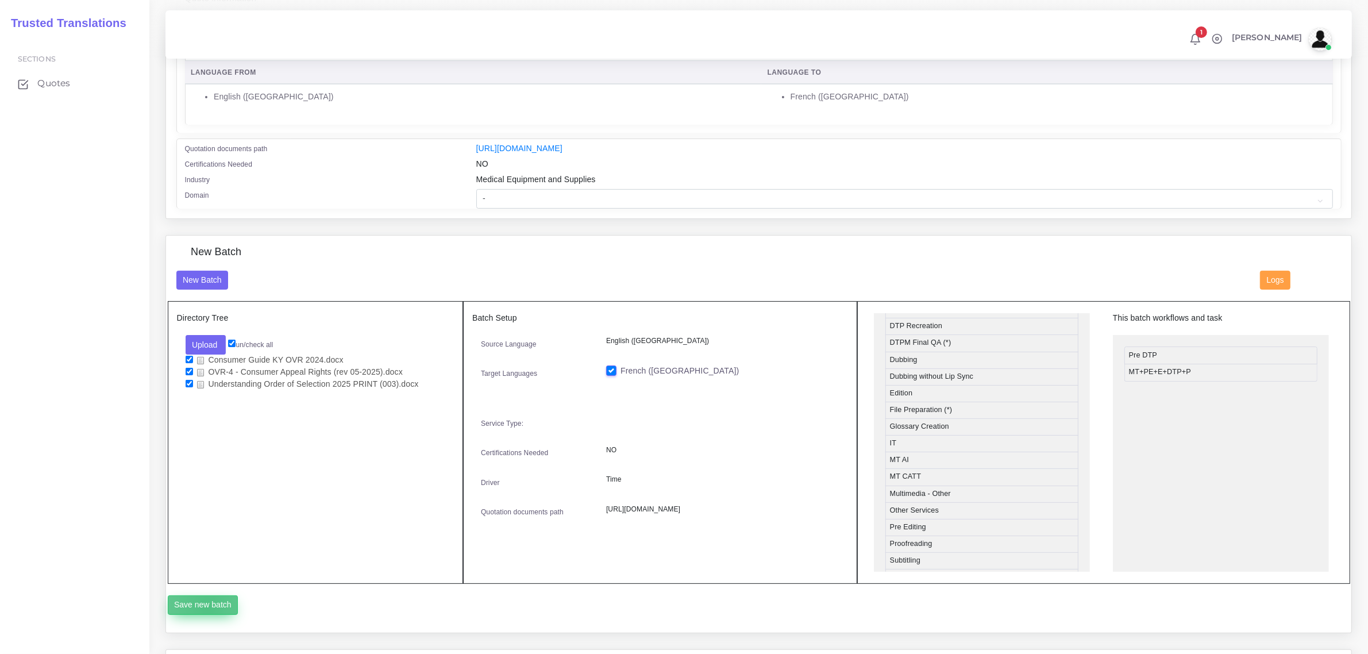
click at [207, 604] on button "Save new batch" at bounding box center [203, 605] width 71 height 20
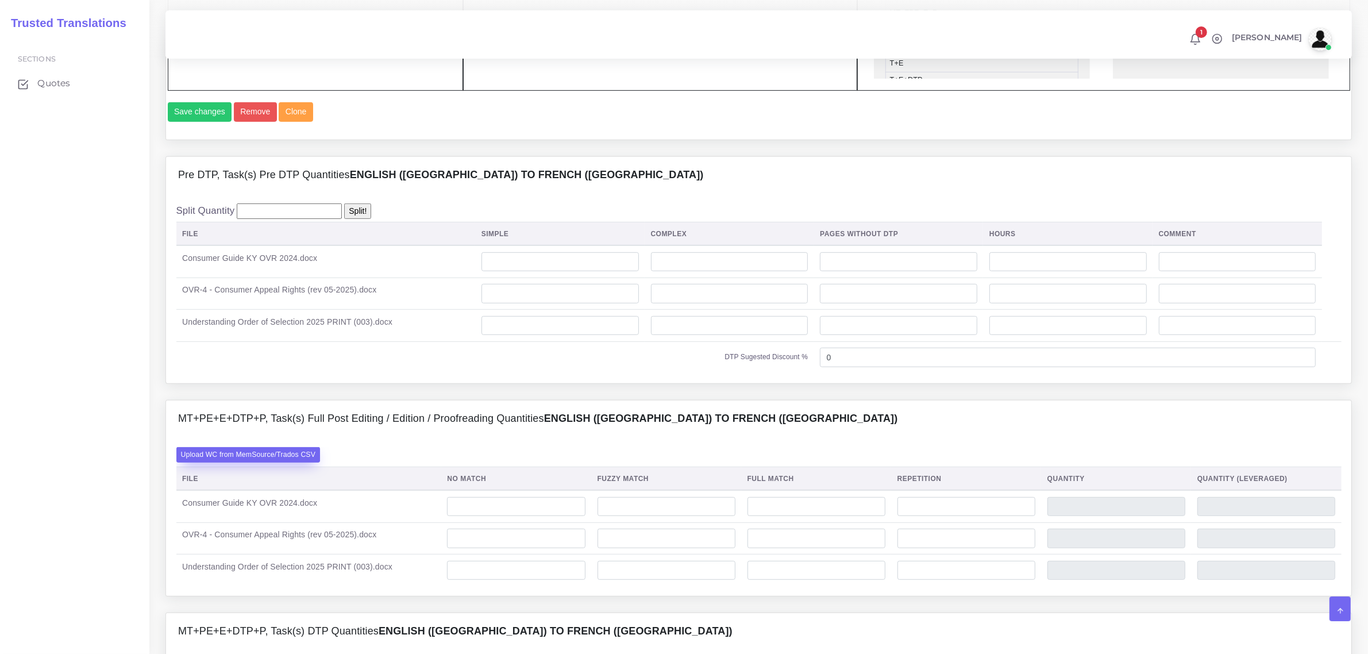
scroll to position [718, 0]
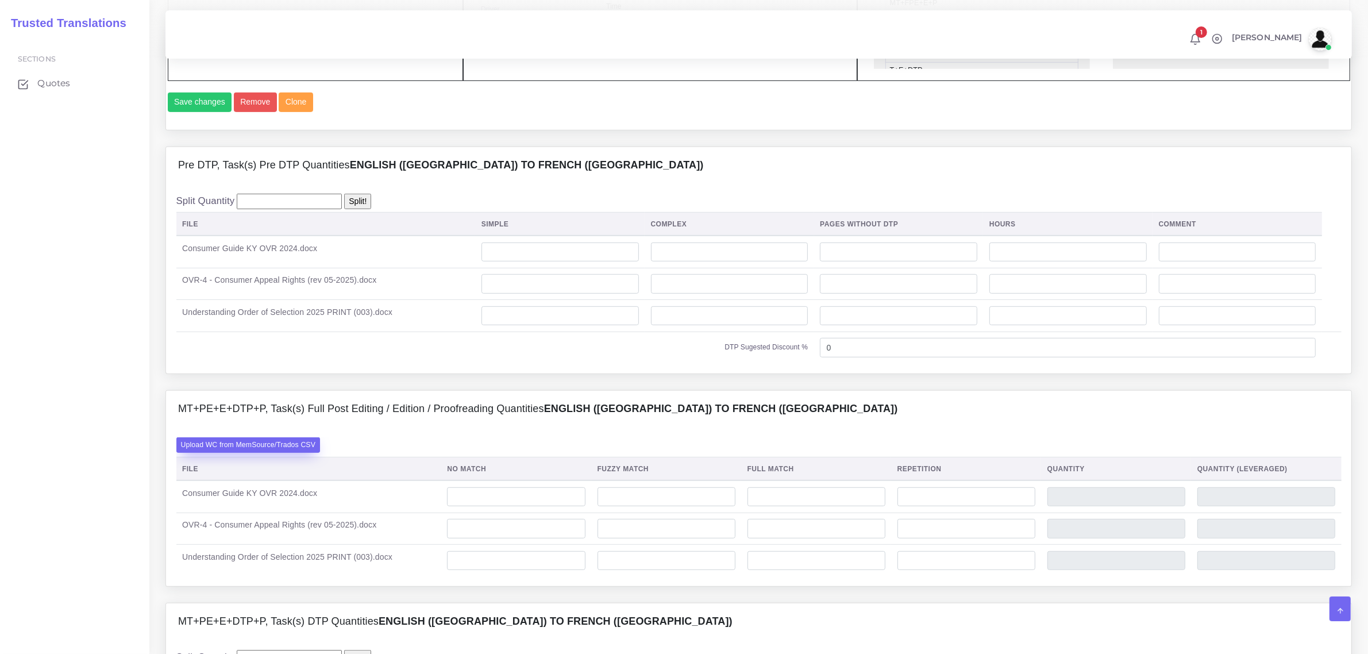
click at [280, 453] on label "Upload WC from MemSource/Trados CSV" at bounding box center [248, 445] width 144 height 16
click at [0, 0] on input "Upload WC from MemSource/Trados CSV" at bounding box center [0, 0] width 0 height 0
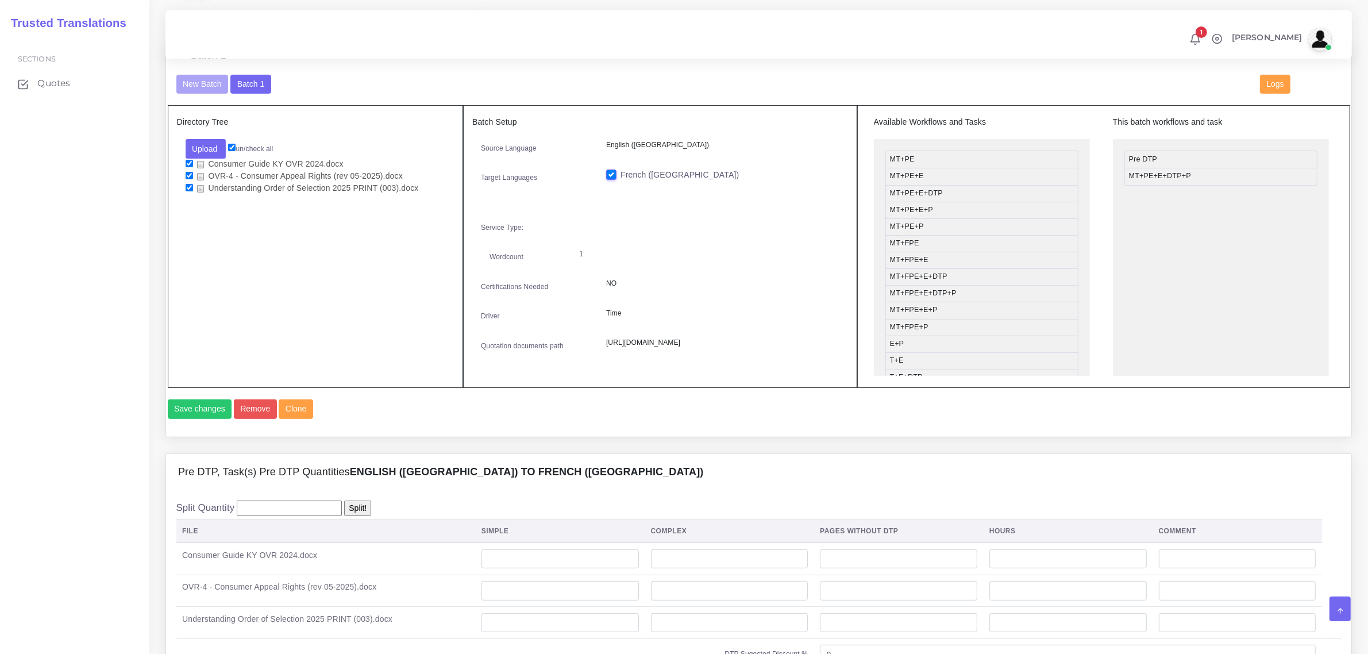
scroll to position [359, 0]
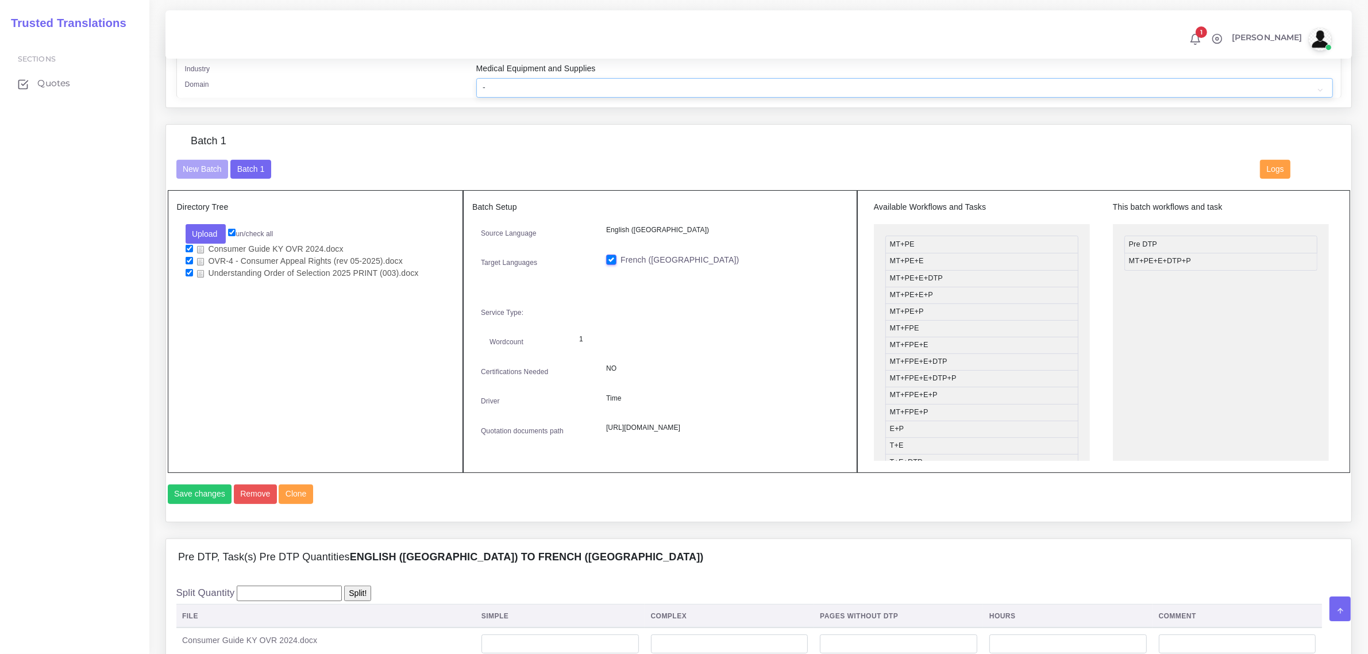
click at [503, 84] on select "- Advertising and Media Agriculture, Forestry and Fishing Architecture, Buildin…" at bounding box center [904, 88] width 857 height 20
select select "Healthcare and Health Sciences"
click at [476, 78] on select "- Advertising and Media Agriculture, Forestry and Fishing Architecture, Buildin…" at bounding box center [904, 88] width 857 height 20
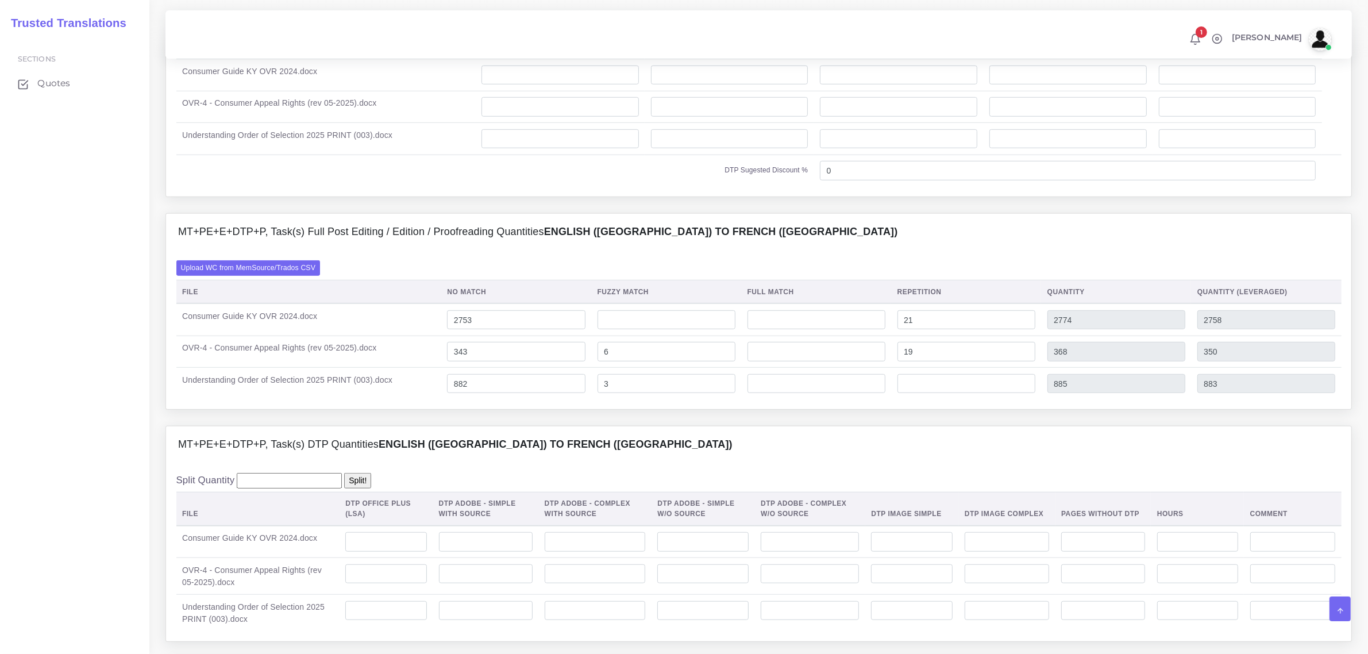
scroll to position [862, 0]
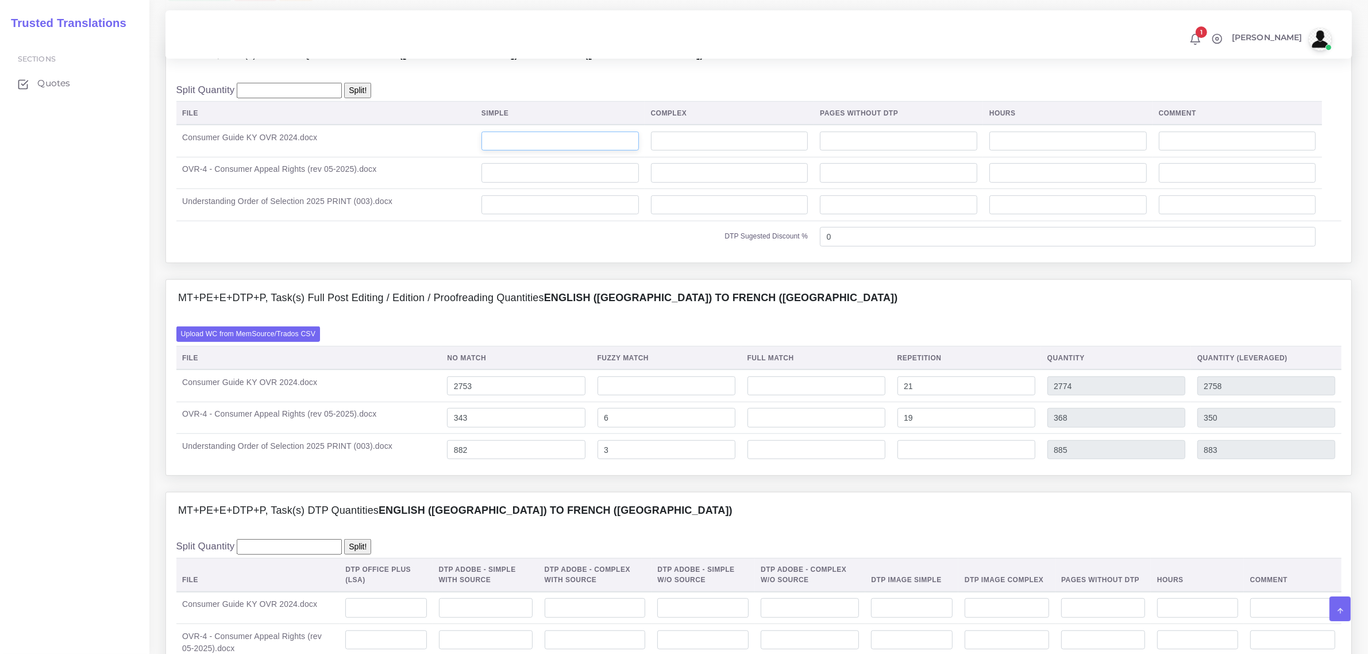
click at [536, 151] on input "number" at bounding box center [560, 142] width 157 height 20
type input "1"
click at [544, 183] on input "number" at bounding box center [560, 173] width 157 height 20
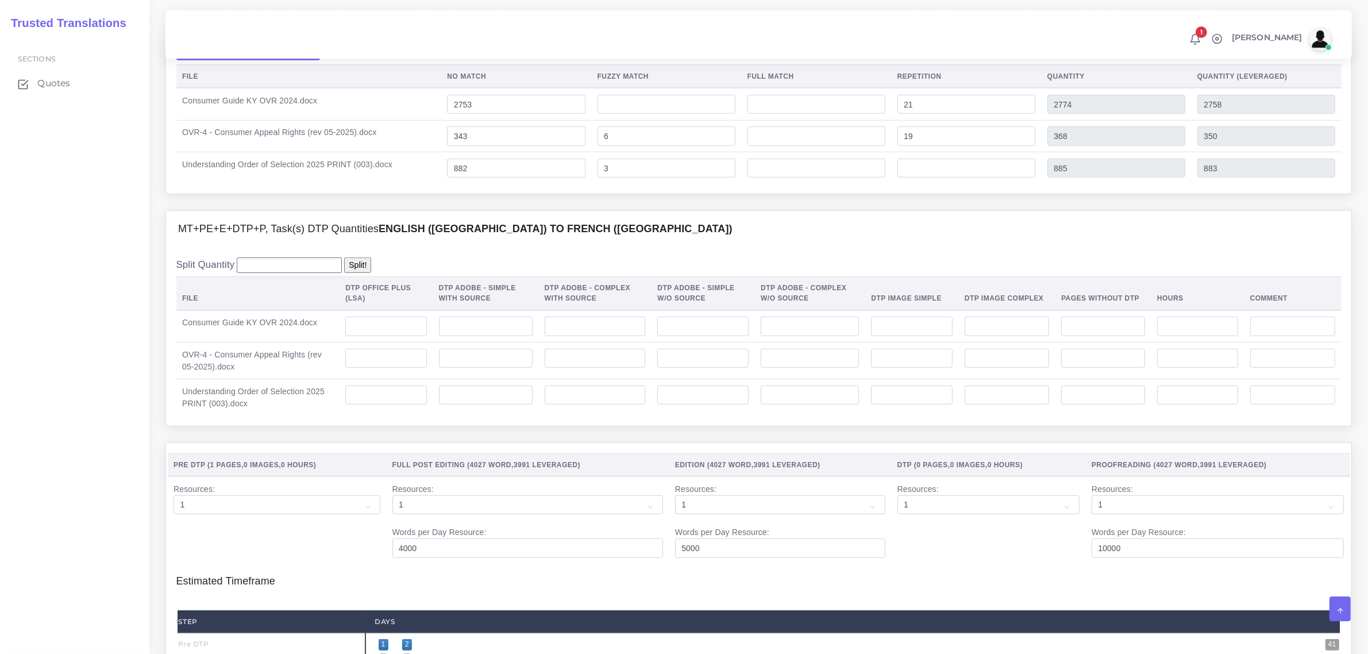
scroll to position [1149, 0]
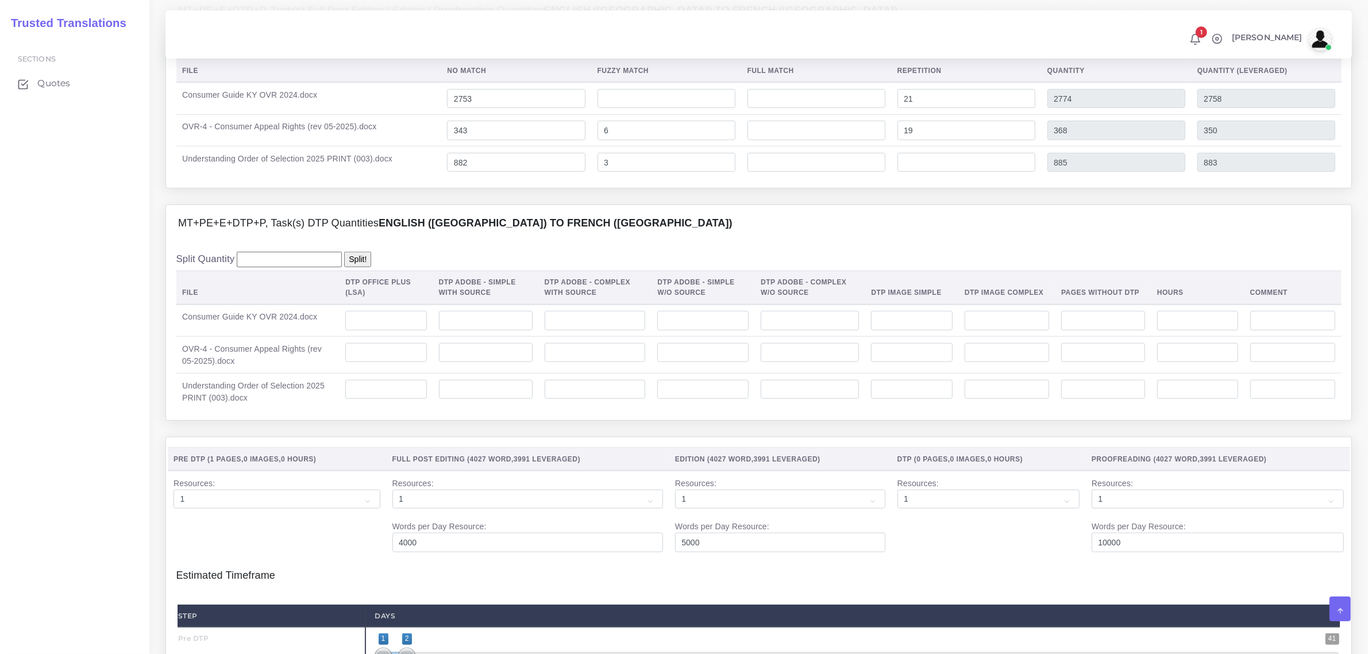
type input "1"
click at [378, 330] on input "number" at bounding box center [385, 321] width 81 height 20
type input "16"
click at [737, 330] on input "number" at bounding box center [703, 321] width 91 height 20
type input "1"
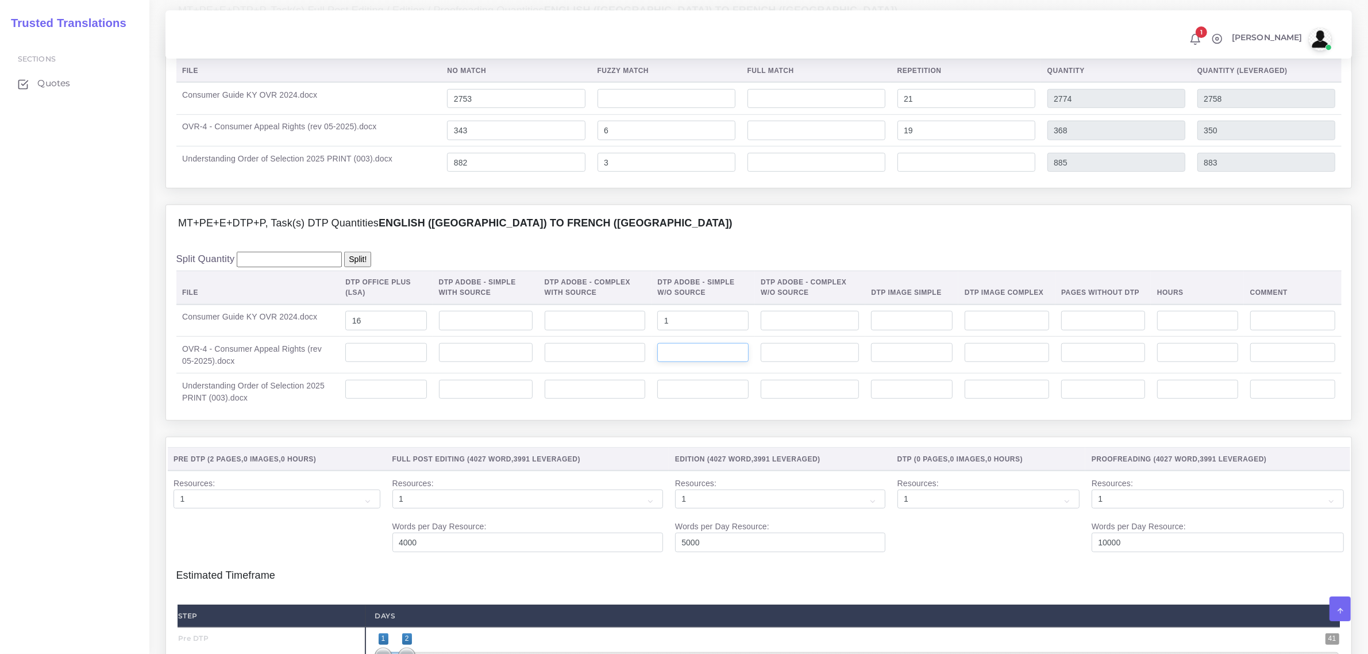
click at [710, 363] on input "number" at bounding box center [703, 353] width 91 height 20
click at [474, 140] on input "343" at bounding box center [516, 131] width 138 height 20
type input "393"
type input "418"
type input "400"
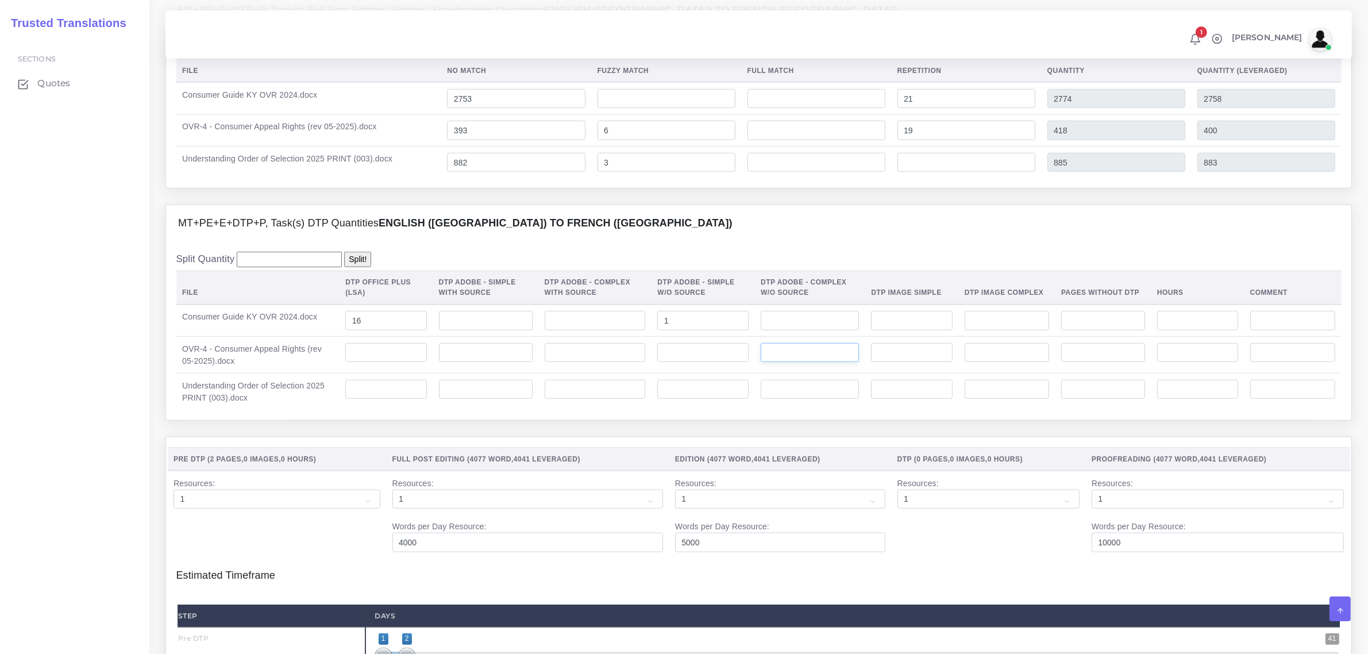
click at [799, 363] on input "number" at bounding box center [810, 353] width 98 height 20
type input "1"
click at [393, 363] on input "number" at bounding box center [385, 353] width 81 height 20
type input "1"
click at [589, 399] on input "number" at bounding box center [595, 390] width 101 height 20
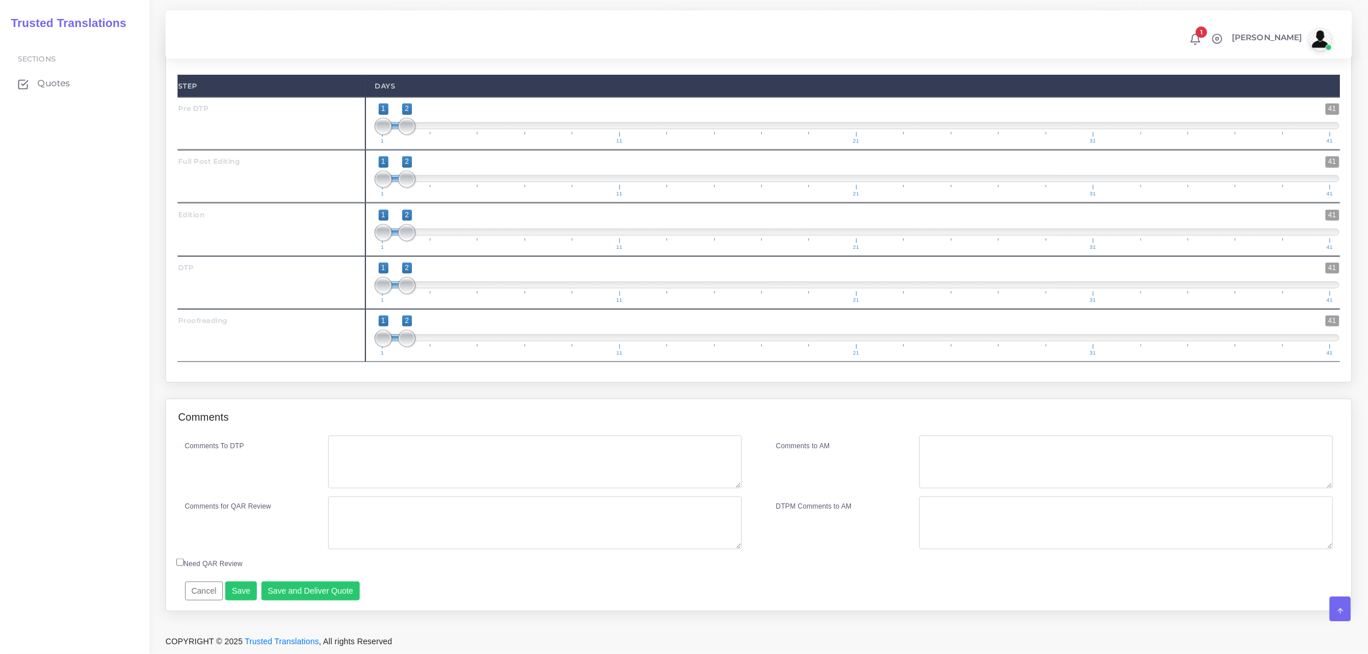
scroll to position [1706, 0]
type input "2"
click at [236, 590] on button "Save" at bounding box center [241, 592] width 32 height 20
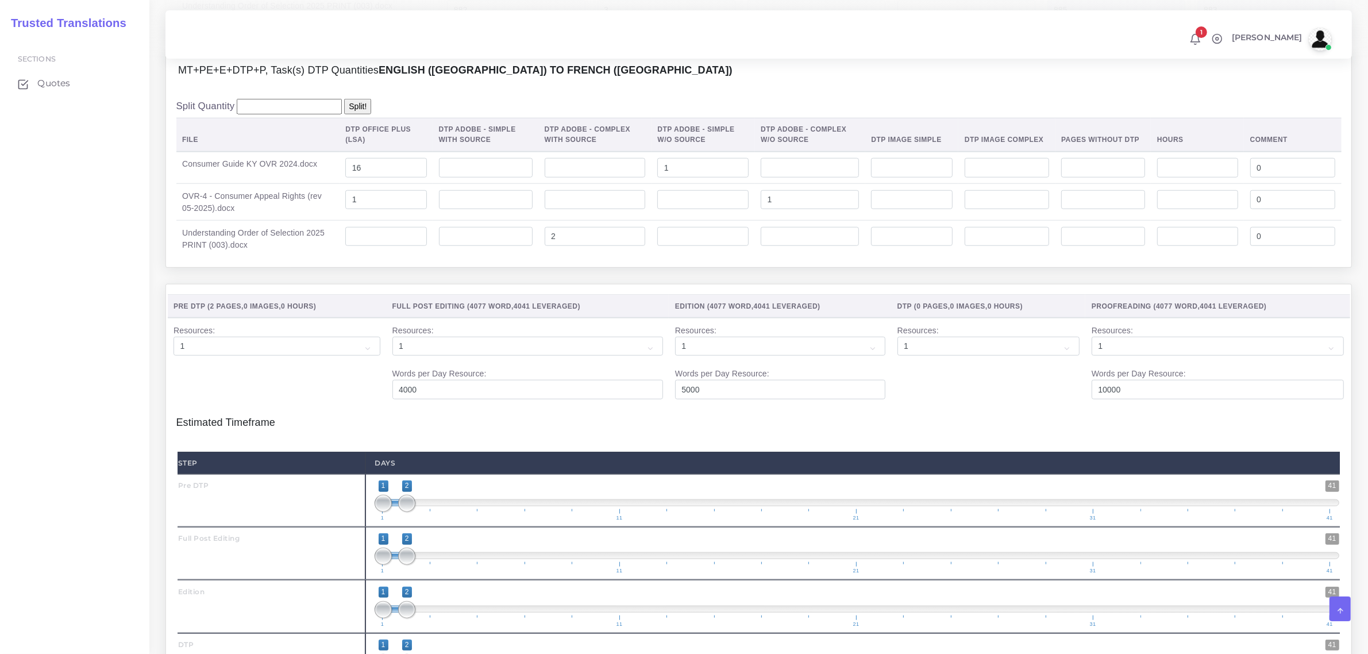
scroll to position [1581, 0]
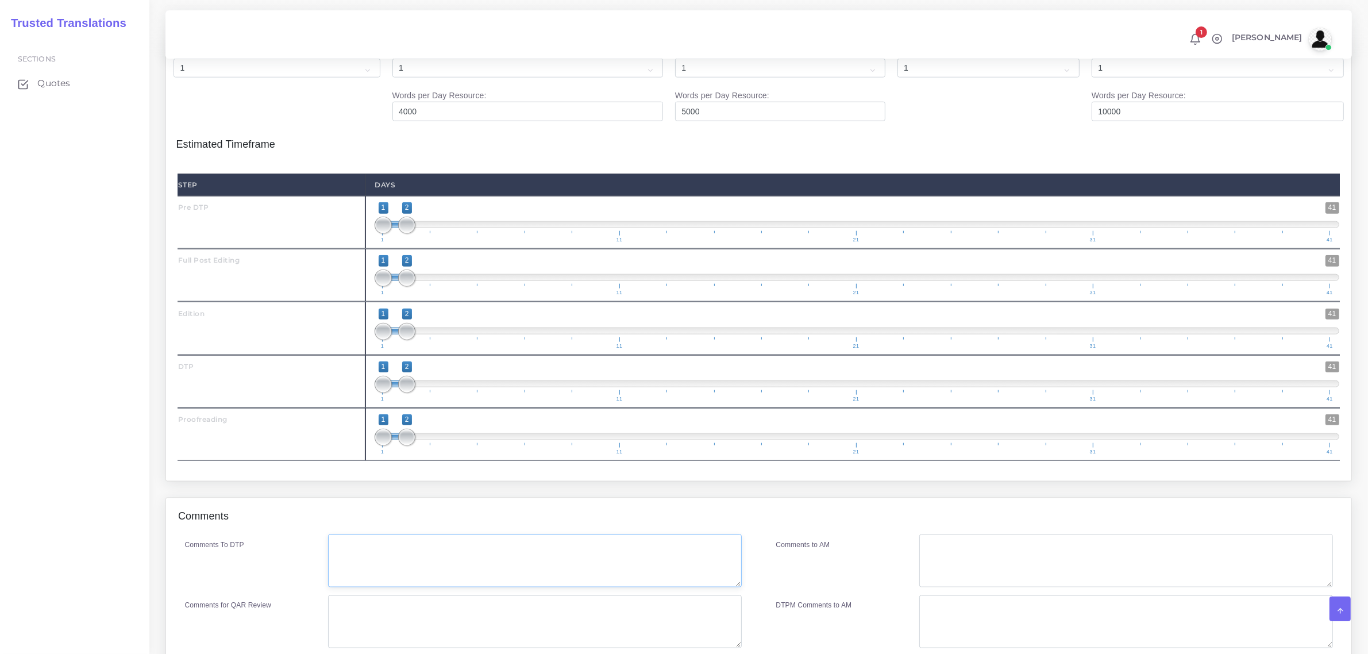
click at [404, 585] on textarea "Comments To DTP" at bounding box center [534, 561] width 413 height 53
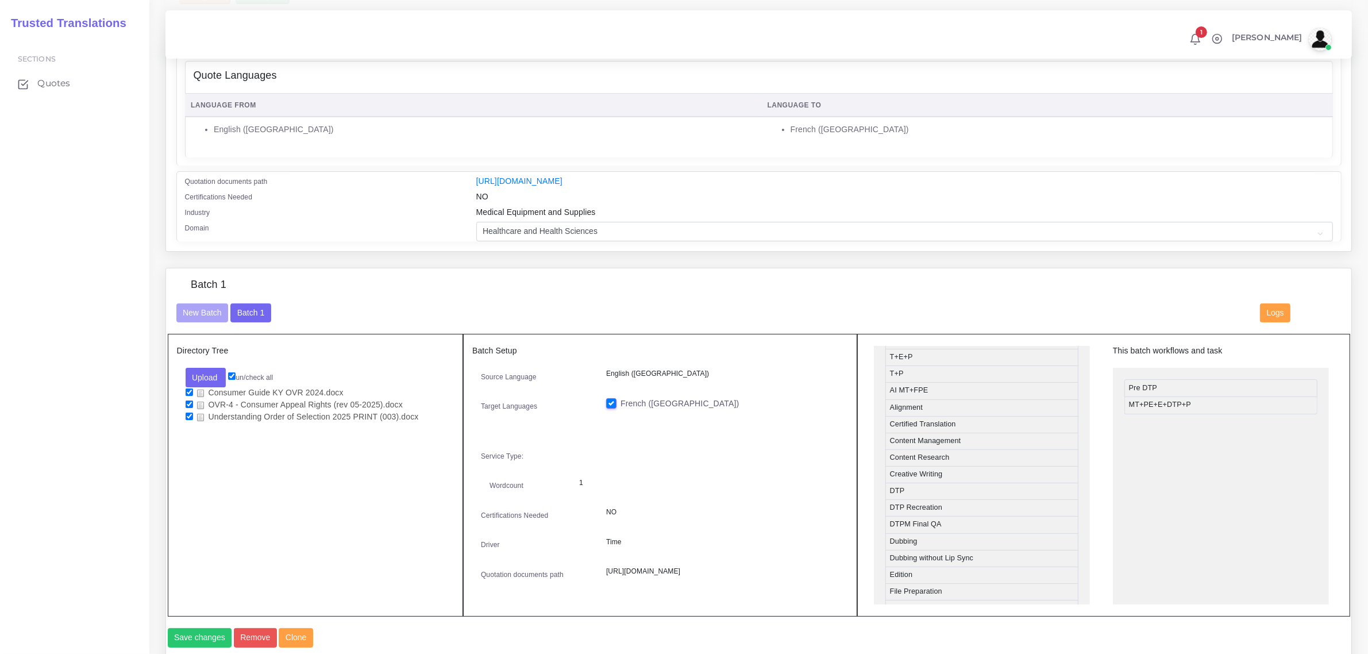
scroll to position [359, 0]
drag, startPoint x: 960, startPoint y: 433, endPoint x: 1197, endPoint y: 397, distance: 239.5
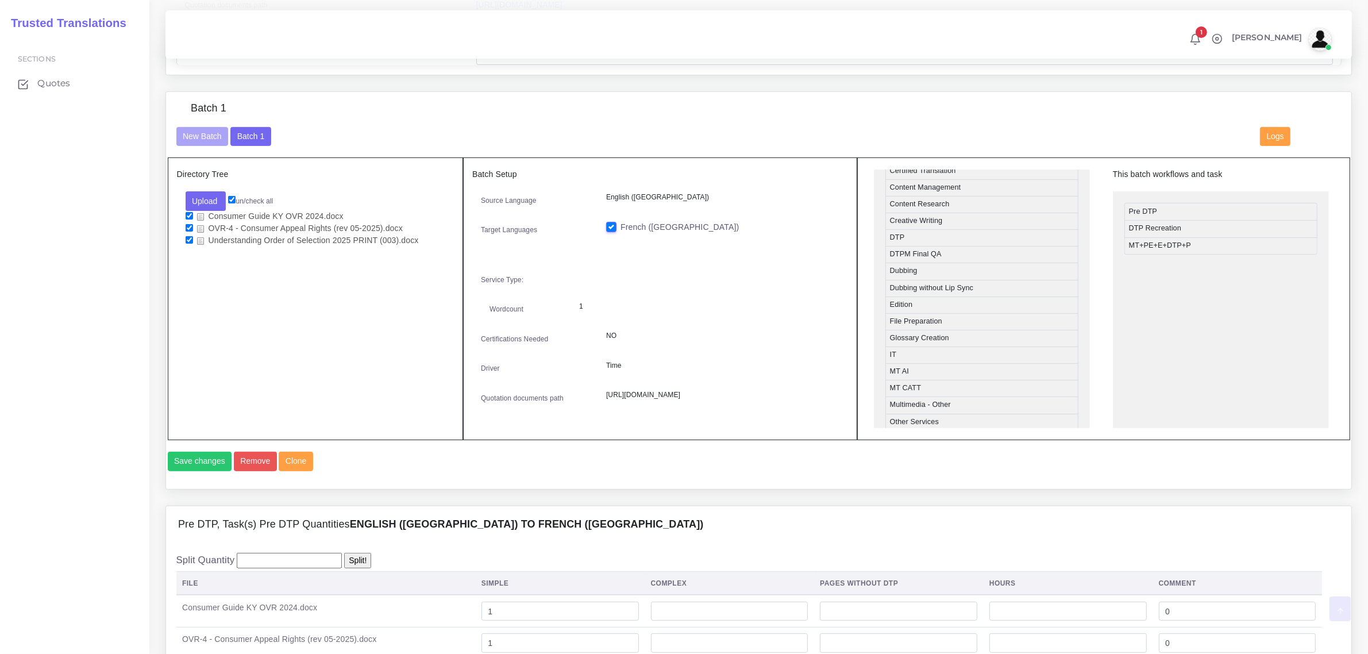
scroll to position [431, 0]
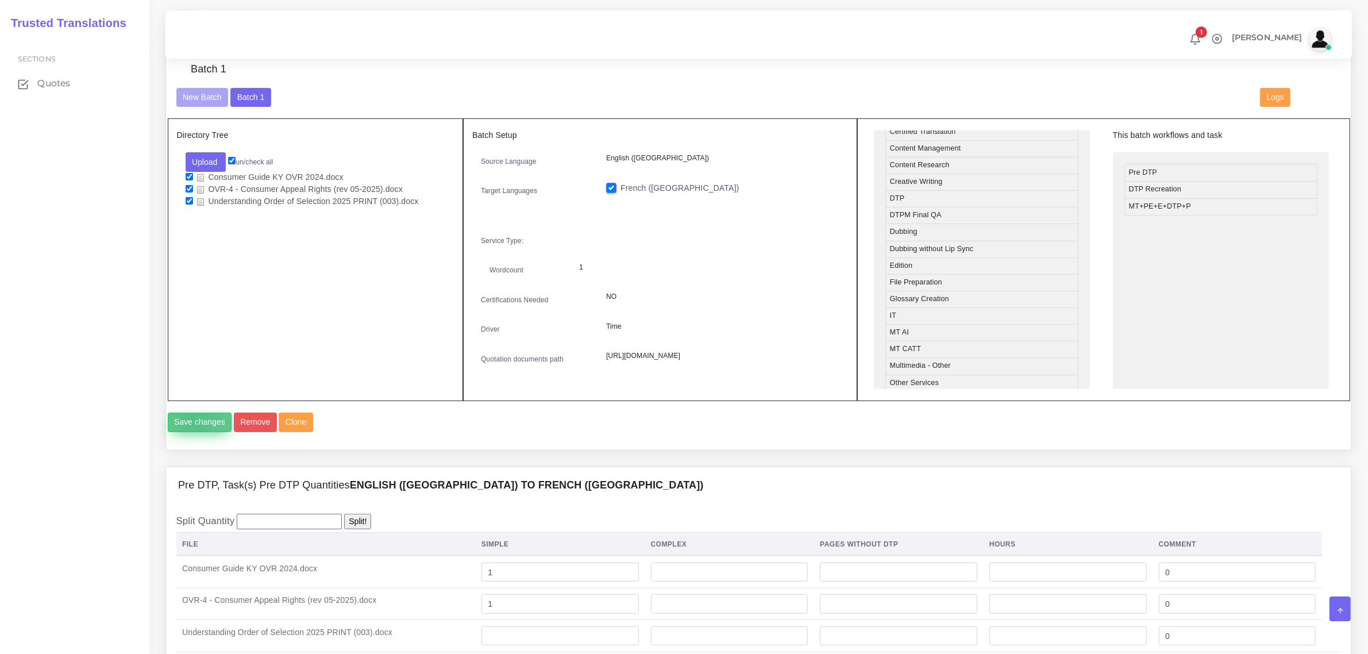
click at [195, 432] on button "Save changes" at bounding box center [200, 423] width 64 height 20
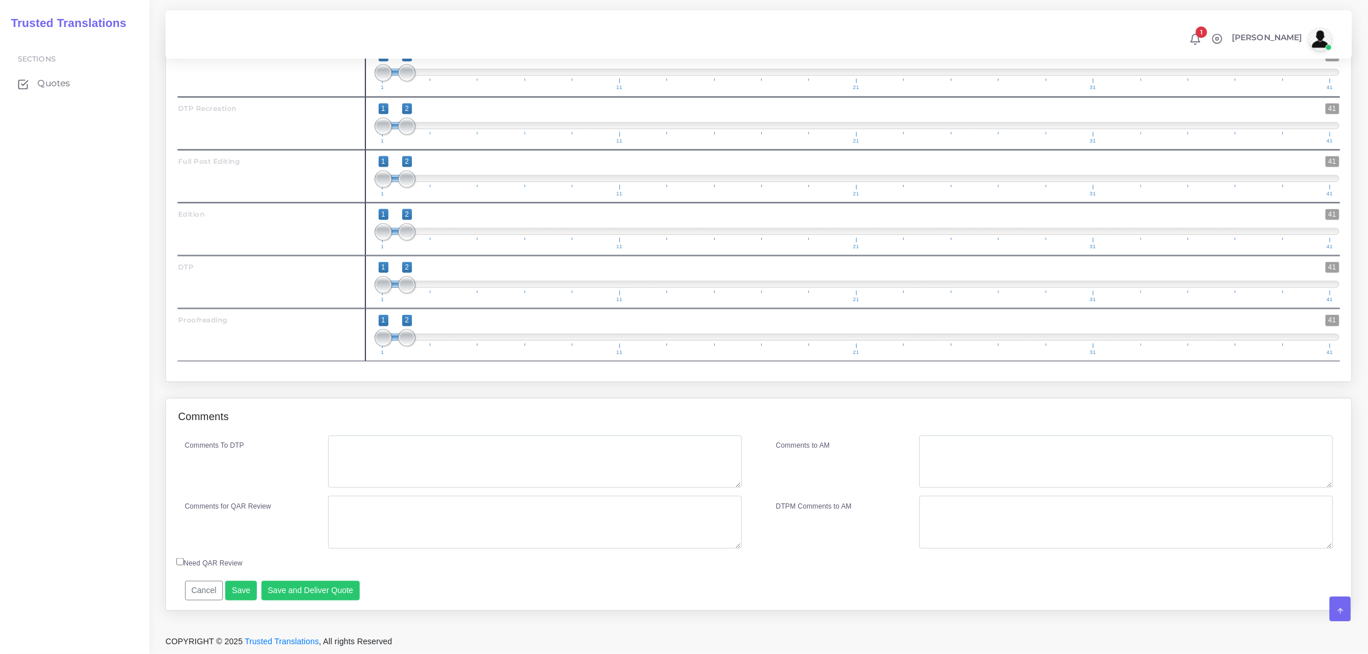
scroll to position [1971, 0]
drag, startPoint x: 487, startPoint y: 463, endPoint x: 483, endPoint y: 459, distance: 6.1
click at [483, 459] on textarea "Comments To DTP" at bounding box center [534, 462] width 413 height 53
paste textarea "Please recreate "Understanding Order of Selection" in InDesign and "OVR 4" in W…"
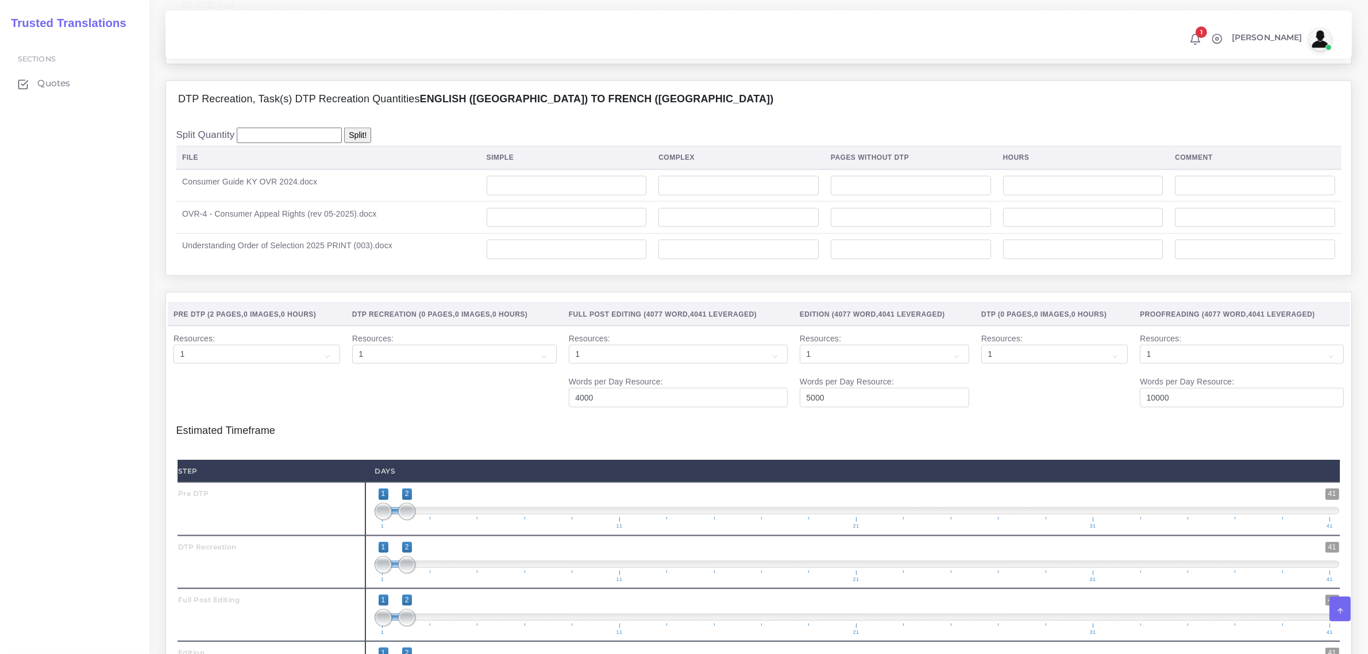
scroll to position [1397, 0]
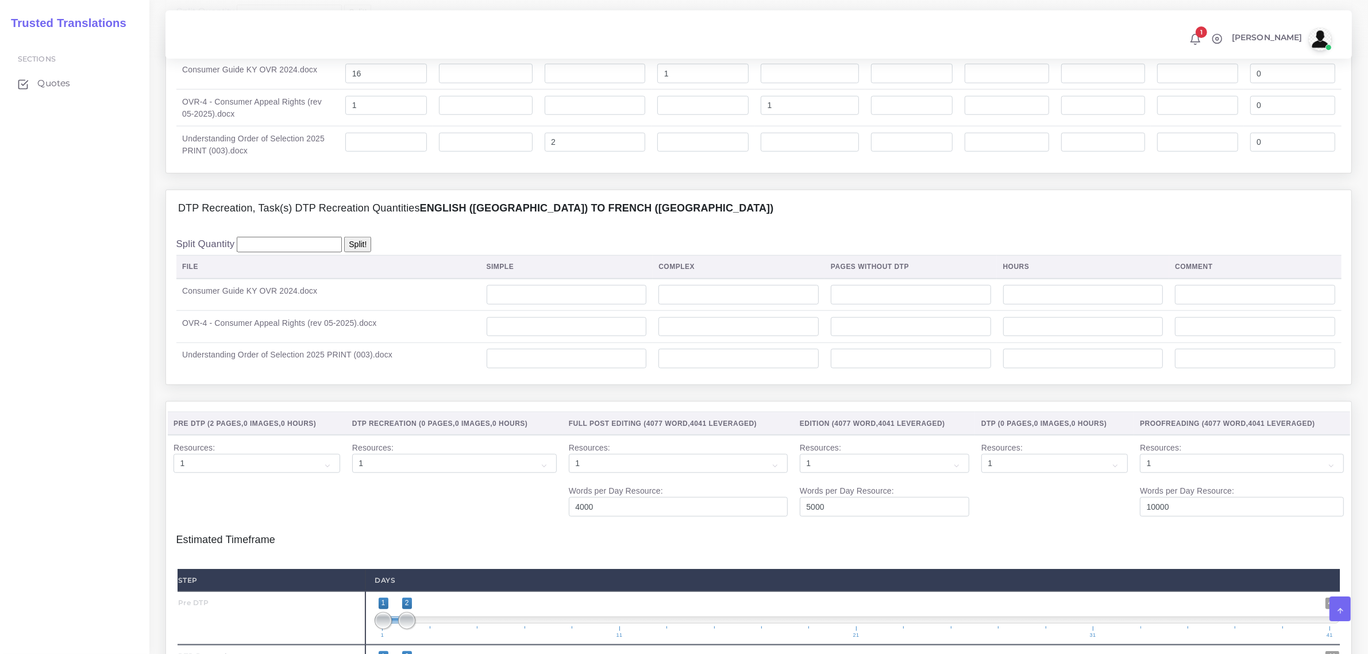
type textarea "Please recreate "Understanding Order of Selection" in InDesign and "OVR 4" in W…"
click at [533, 337] on input "number" at bounding box center [567, 327] width 160 height 20
type input "1"
click at [678, 368] on input "number" at bounding box center [739, 359] width 160 height 20
click at [707, 368] on input "number" at bounding box center [739, 359] width 160 height 20
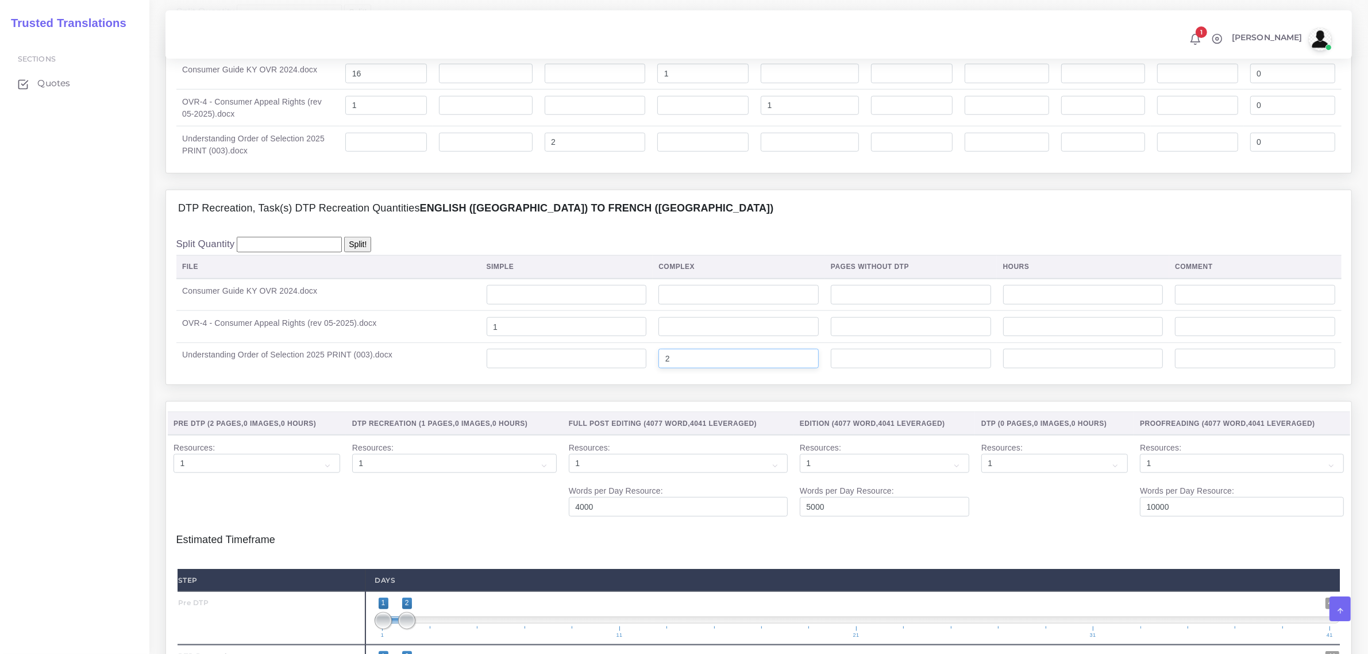
scroll to position [1325, 0]
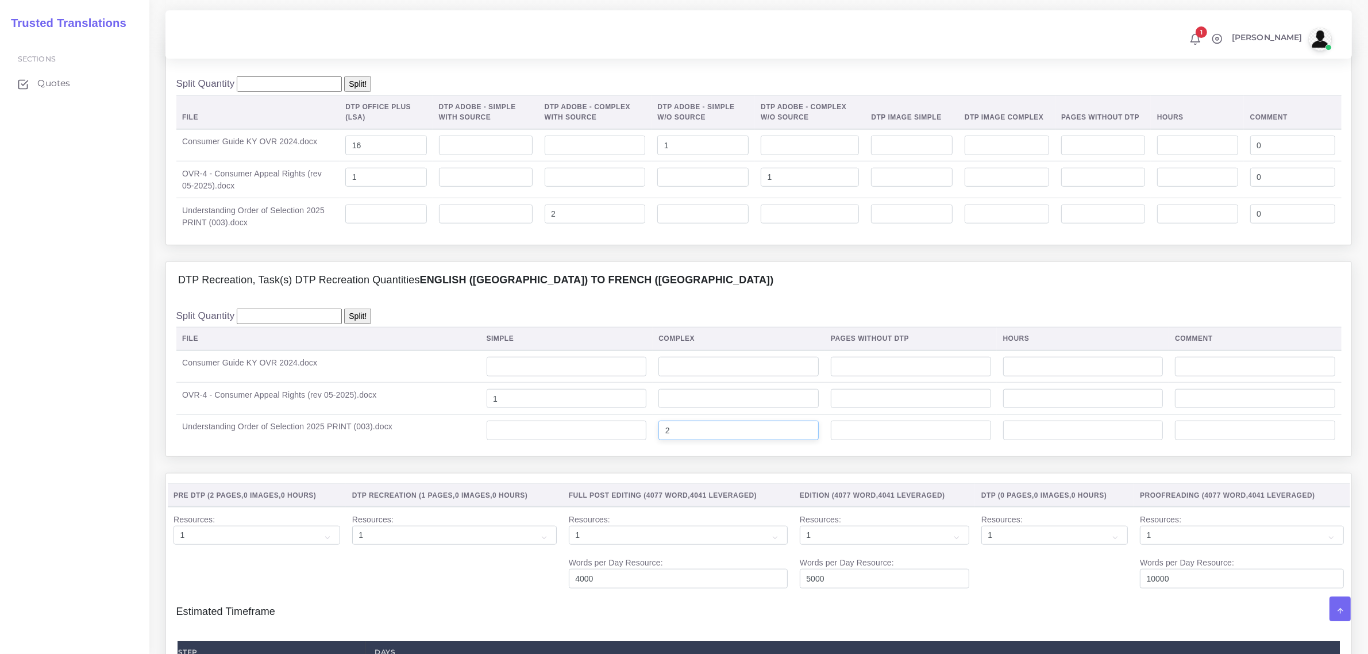
type input "2"
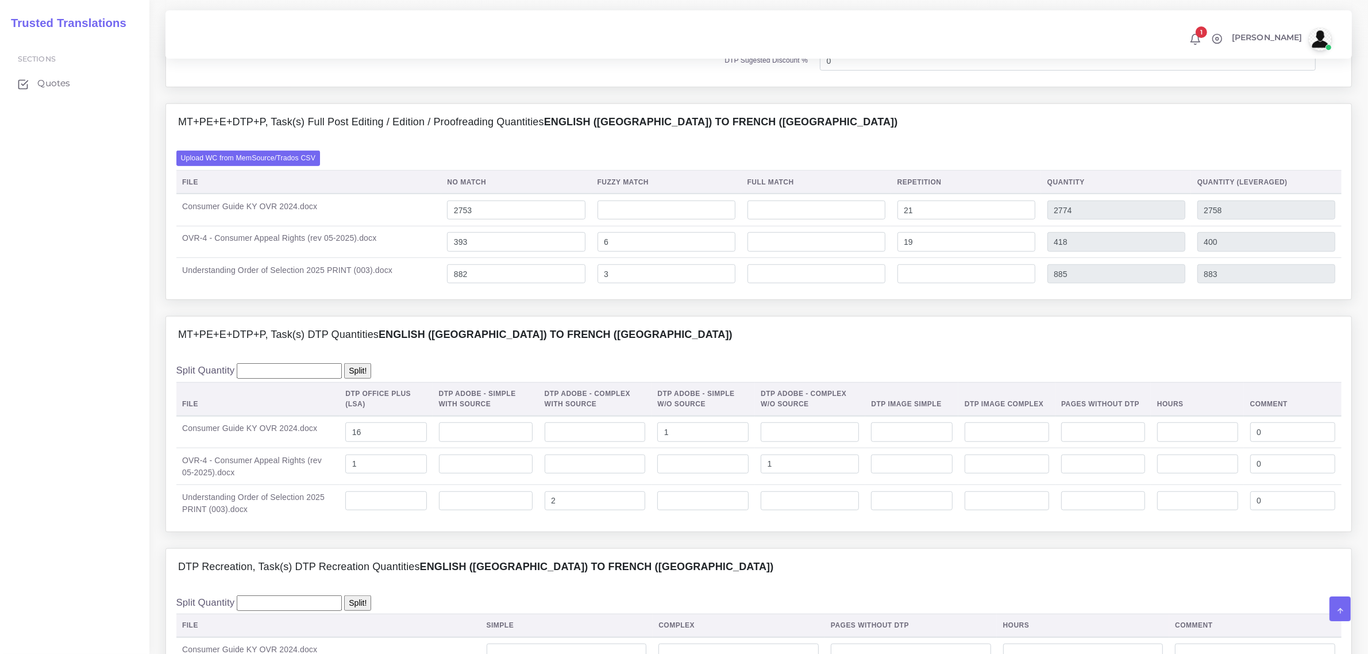
scroll to position [1037, 0]
click at [477, 221] on input "2753" at bounding box center [516, 211] width 138 height 20
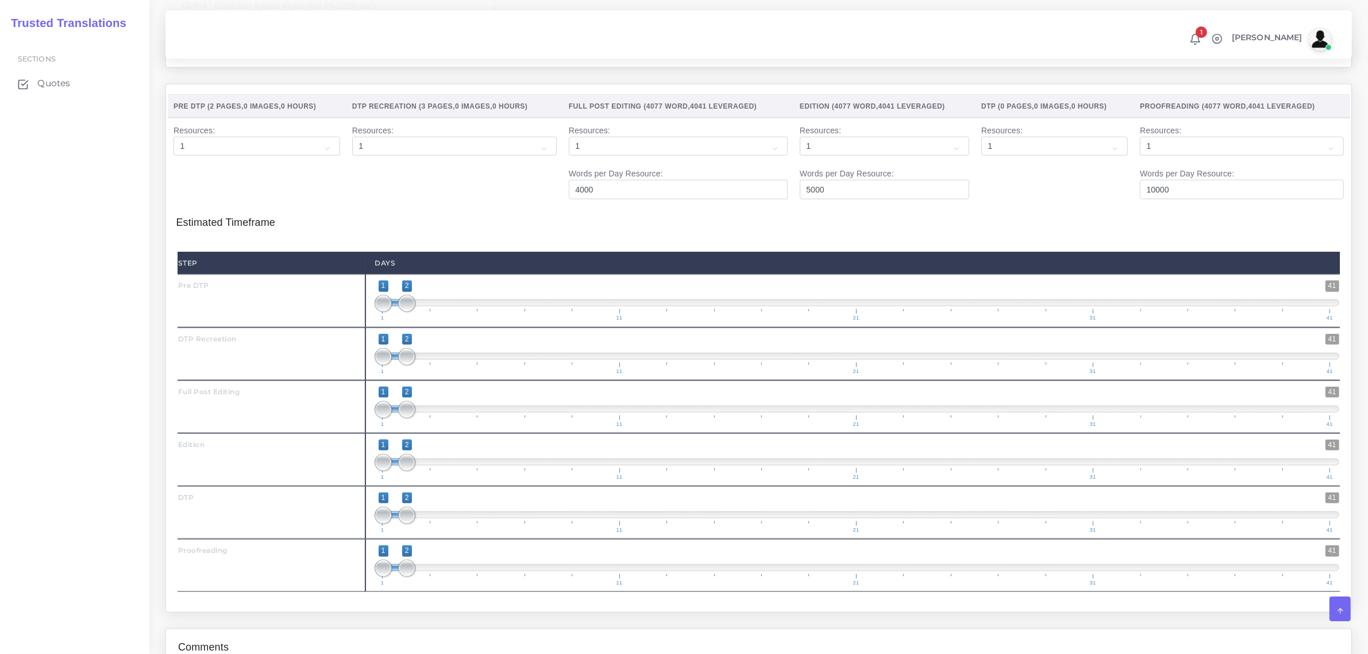
scroll to position [1756, 0]
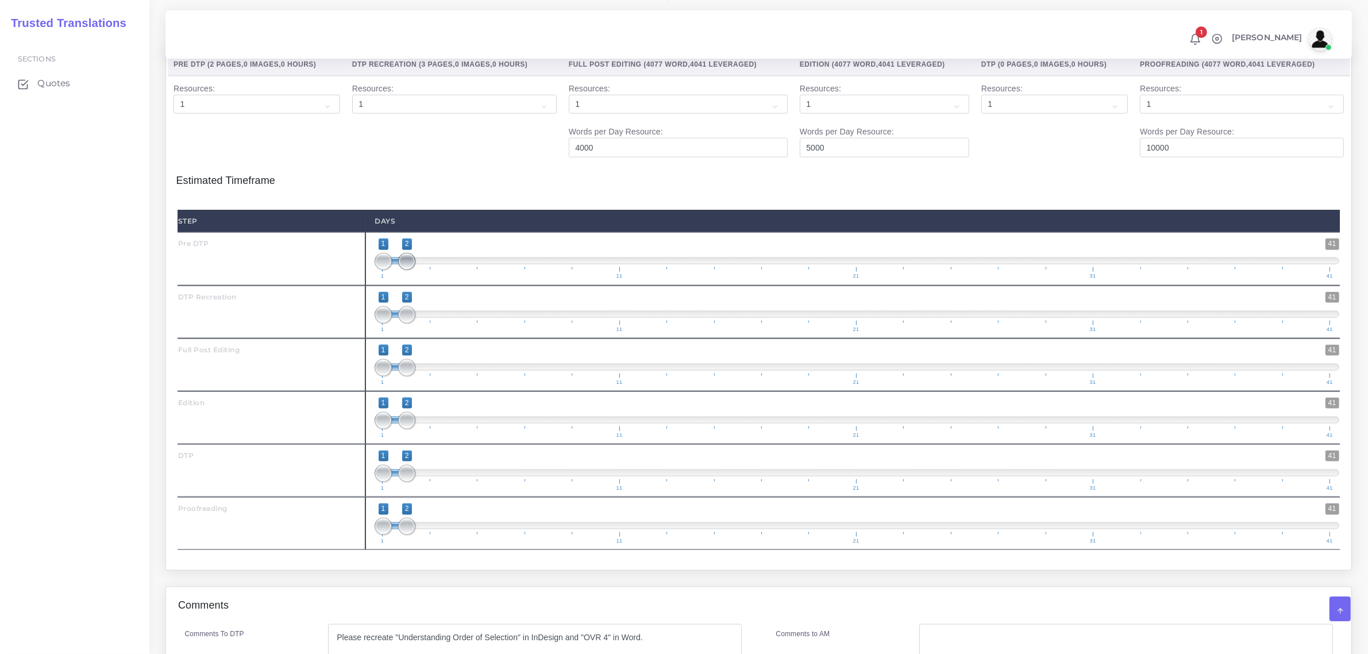
type input "2783"
type input "2804"
type input "2788"
type input "1;1"
drag, startPoint x: 407, startPoint y: 285, endPoint x: 386, endPoint y: 298, distance: 24.2
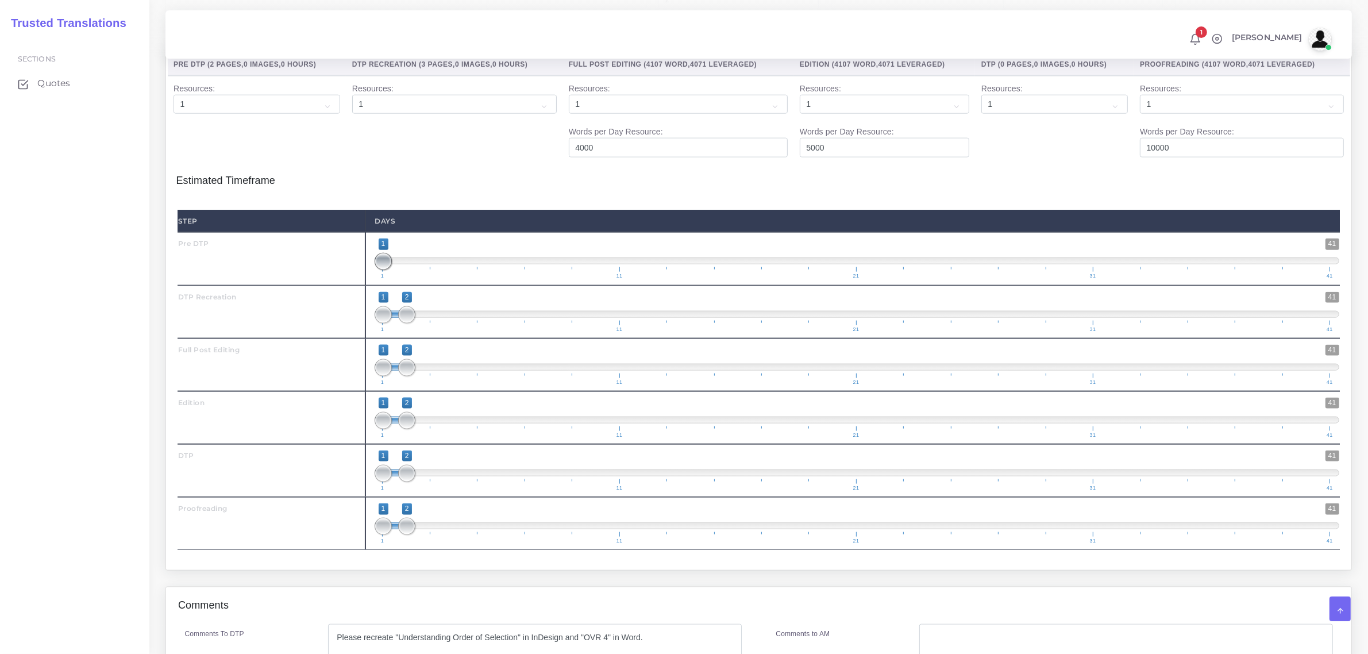
click at [385, 270] on span at bounding box center [383, 261] width 17 height 17
type input "1;1"
drag, startPoint x: 406, startPoint y: 341, endPoint x: 383, endPoint y: 360, distance: 30.2
click at [380, 332] on span "1 41 1 1 1 — 1 1 11 21 31 41" at bounding box center [857, 312] width 965 height 40
type input "2;2"
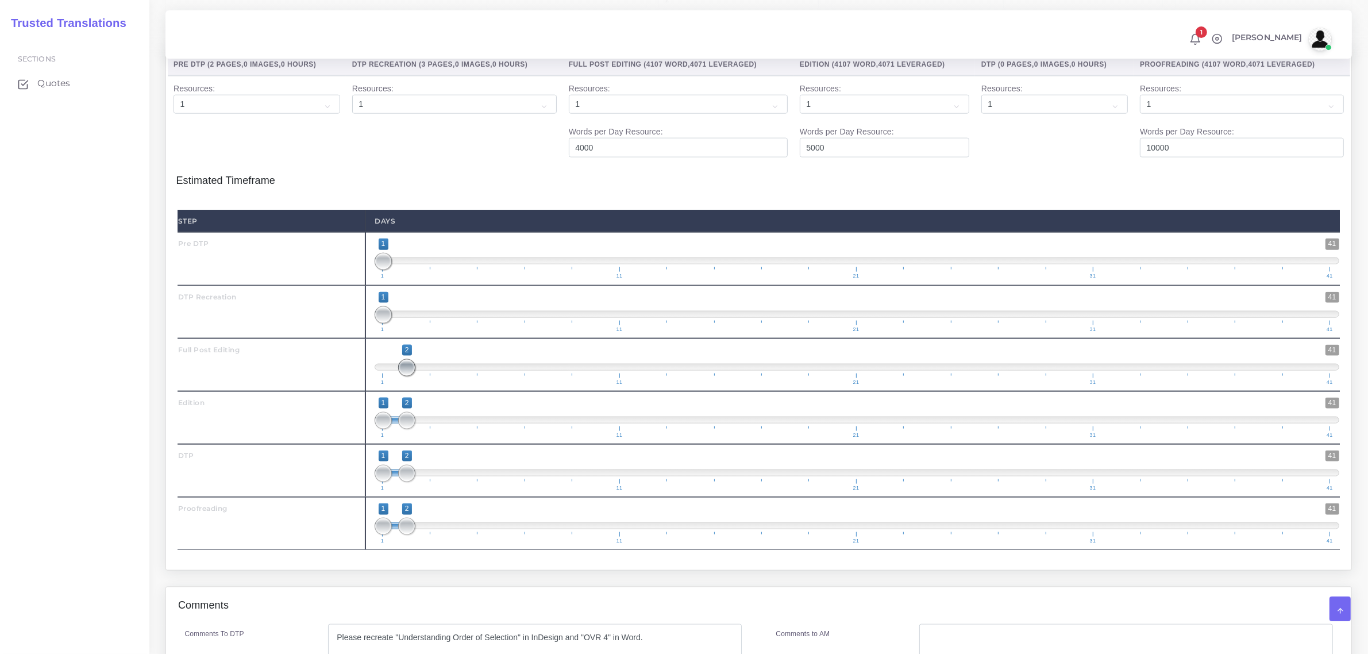
drag, startPoint x: 381, startPoint y: 389, endPoint x: 401, endPoint y: 389, distance: 20.1
click at [401, 376] on span at bounding box center [406, 367] width 17 height 17
click at [406, 376] on span at bounding box center [406, 367] width 17 height 17
drag, startPoint x: 406, startPoint y: 443, endPoint x: 432, endPoint y: 444, distance: 25.9
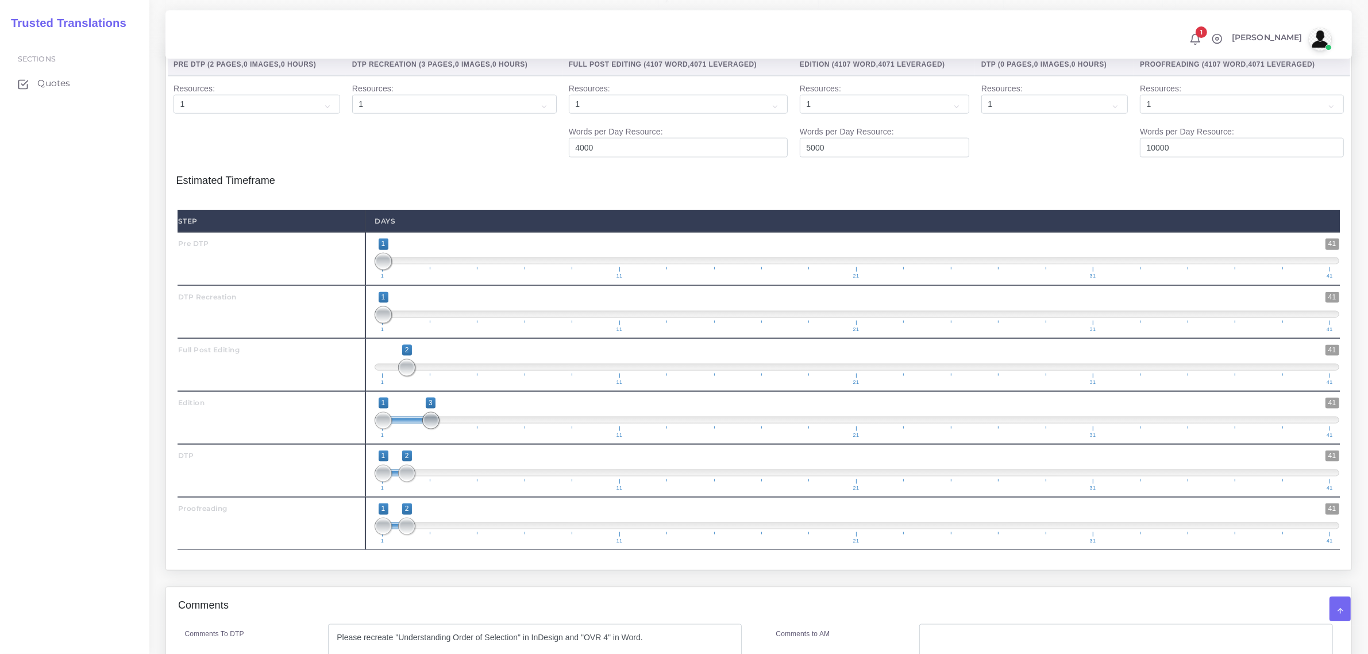
click at [432, 429] on span at bounding box center [430, 420] width 17 height 17
drag, startPoint x: 429, startPoint y: 446, endPoint x: 449, endPoint y: 446, distance: 20.1
click at [449, 429] on span at bounding box center [454, 420] width 17 height 17
type input "4;4"
drag, startPoint x: 384, startPoint y: 447, endPoint x: 414, endPoint y: 427, distance: 35.7
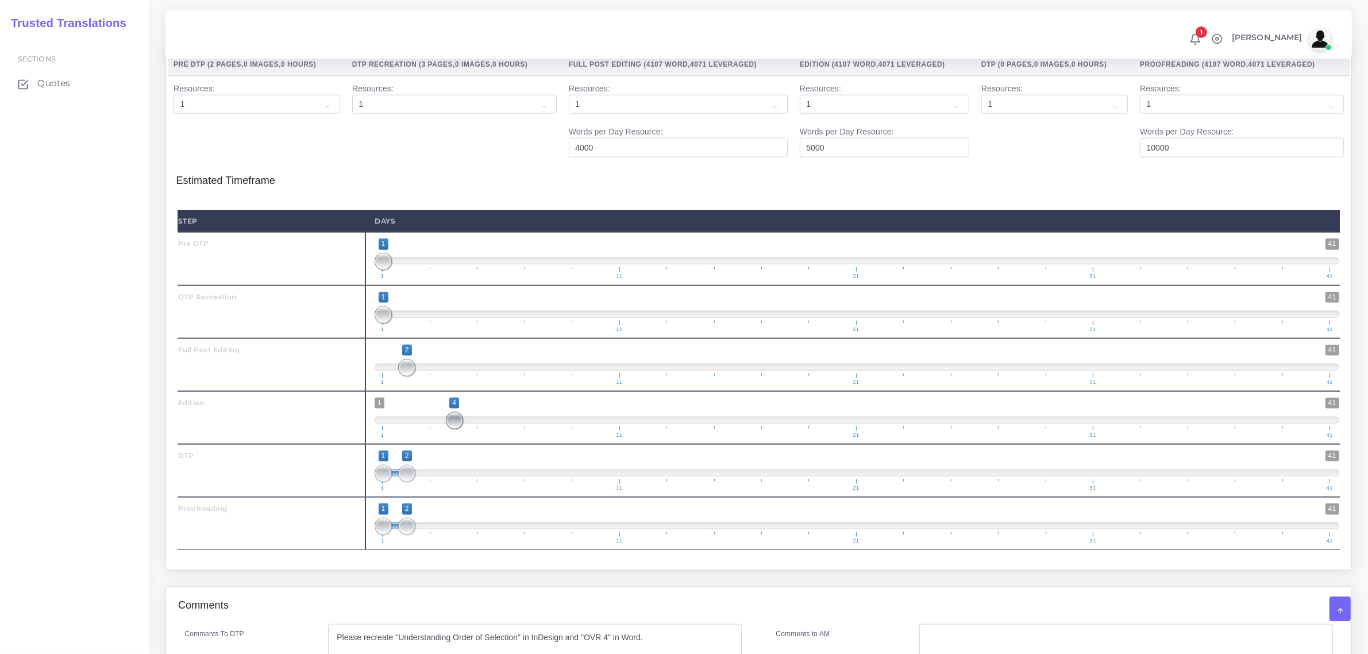
click at [449, 429] on span at bounding box center [454, 420] width 17 height 17
drag, startPoint x: 408, startPoint y: 388, endPoint x: 432, endPoint y: 395, distance: 25.1
click at [432, 385] on span "1 41 2 2 2 — 2 1 11 21 31 41" at bounding box center [857, 365] width 965 height 40
drag, startPoint x: 405, startPoint y: 391, endPoint x: 426, endPoint y: 394, distance: 21.4
click at [426, 385] on span "1 41 2 2 2 — 2 1 11 21 31 41" at bounding box center [857, 365] width 965 height 40
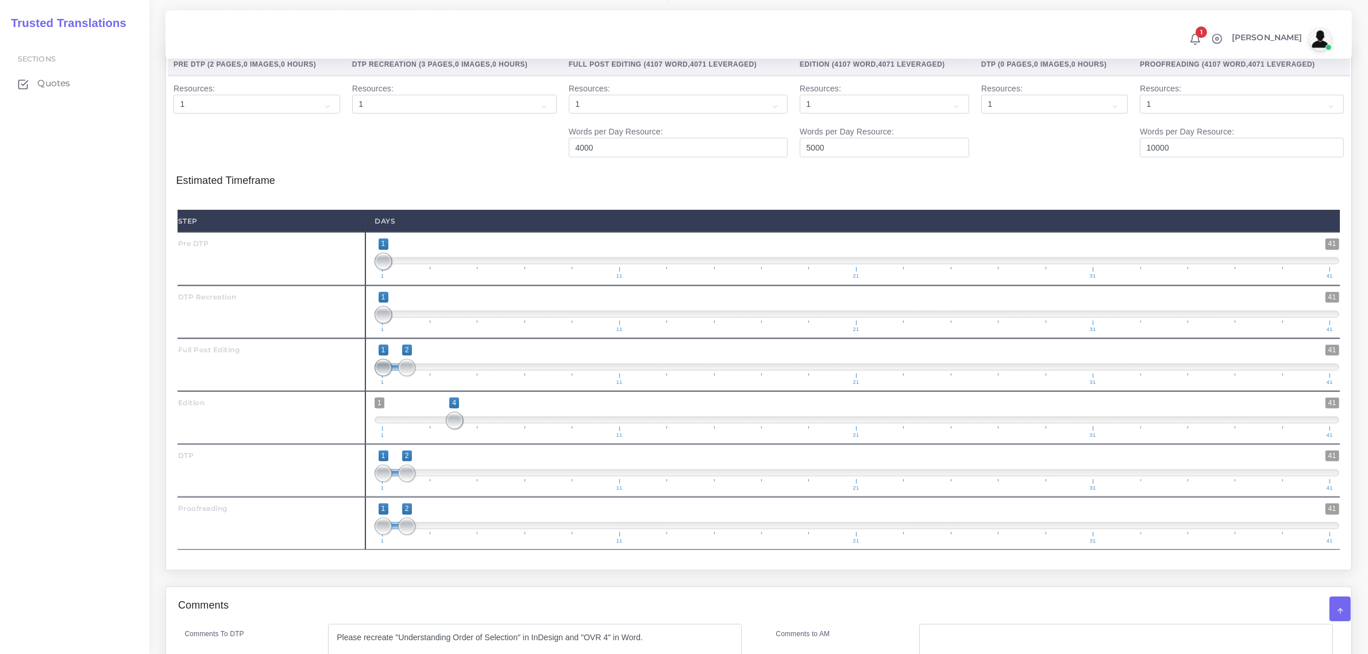
drag, startPoint x: 402, startPoint y: 393, endPoint x: 395, endPoint y: 394, distance: 7.6
click at [395, 385] on span "1 41 1 2 1 — 2 1 11 21 31 41" at bounding box center [857, 365] width 965 height 40
drag, startPoint x: 414, startPoint y: 397, endPoint x: 422, endPoint y: 398, distance: 8.2
click at [424, 376] on span at bounding box center [430, 367] width 17 height 17
type input "2;3"
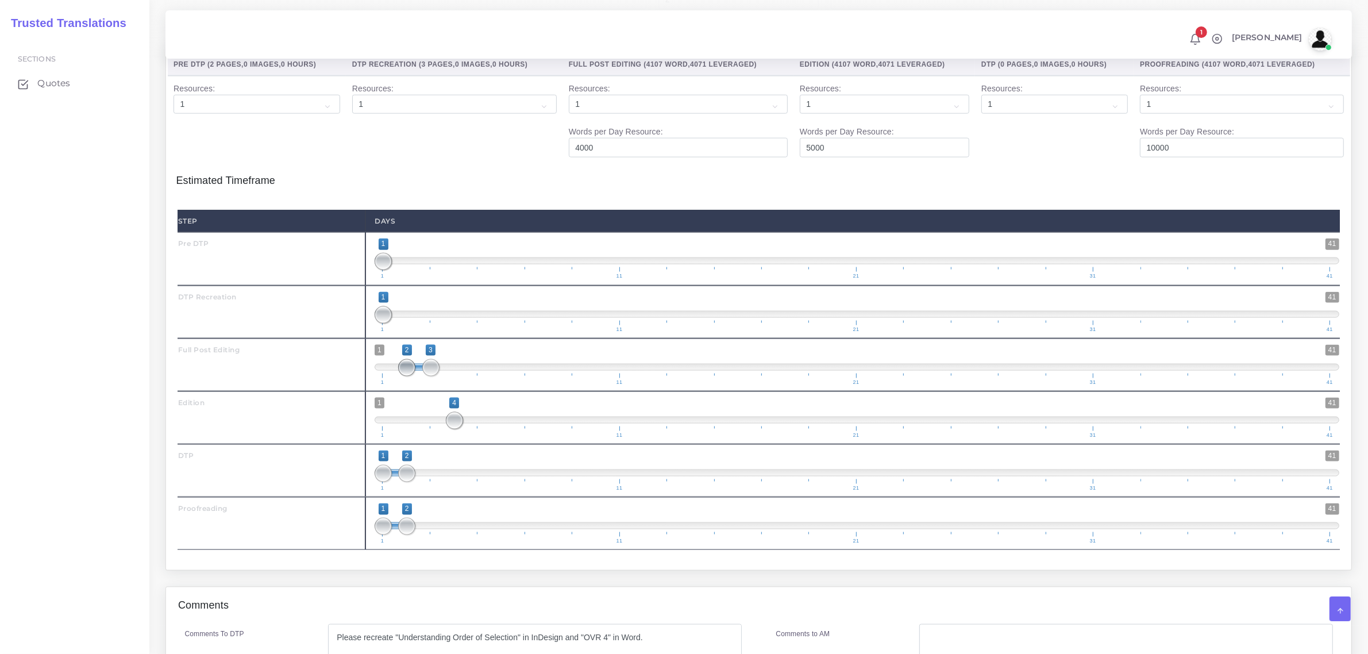
drag, startPoint x: 384, startPoint y: 394, endPoint x: 399, endPoint y: 394, distance: 15.5
click at [399, 376] on span at bounding box center [406, 367] width 17 height 17
drag, startPoint x: 409, startPoint y: 499, endPoint x: 483, endPoint y: 489, distance: 74.8
click at [483, 489] on span "1 41 1 5 1 — 5 1 11 21 31 41" at bounding box center [857, 471] width 965 height 40
type input "5;5"
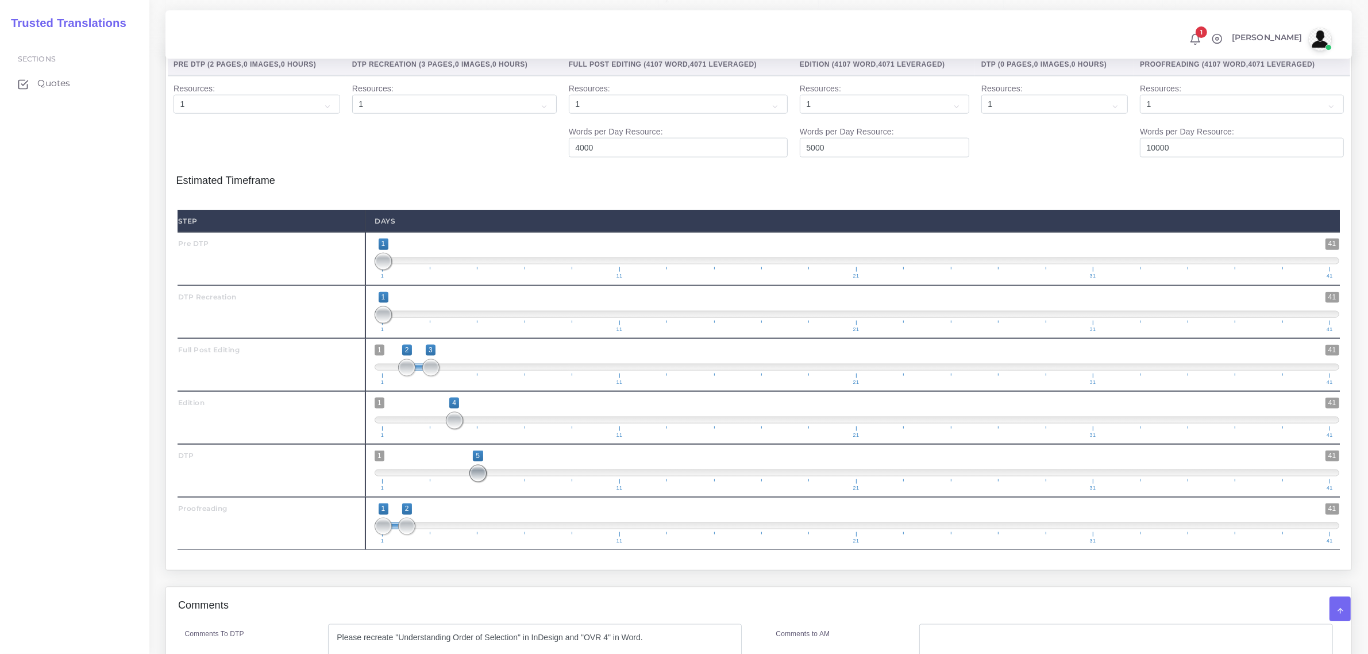
drag, startPoint x: 378, startPoint y: 497, endPoint x: 483, endPoint y: 498, distance: 105.8
click at [483, 482] on span at bounding box center [478, 473] width 17 height 17
drag, startPoint x: 408, startPoint y: 552, endPoint x: 518, endPoint y: 561, distance: 110.1
click at [518, 544] on span "1 41 1 7 1 — 7 1 11 21 31 41" at bounding box center [857, 523] width 965 height 40
drag, startPoint x: 518, startPoint y: 555, endPoint x: 508, endPoint y: 556, distance: 10.5
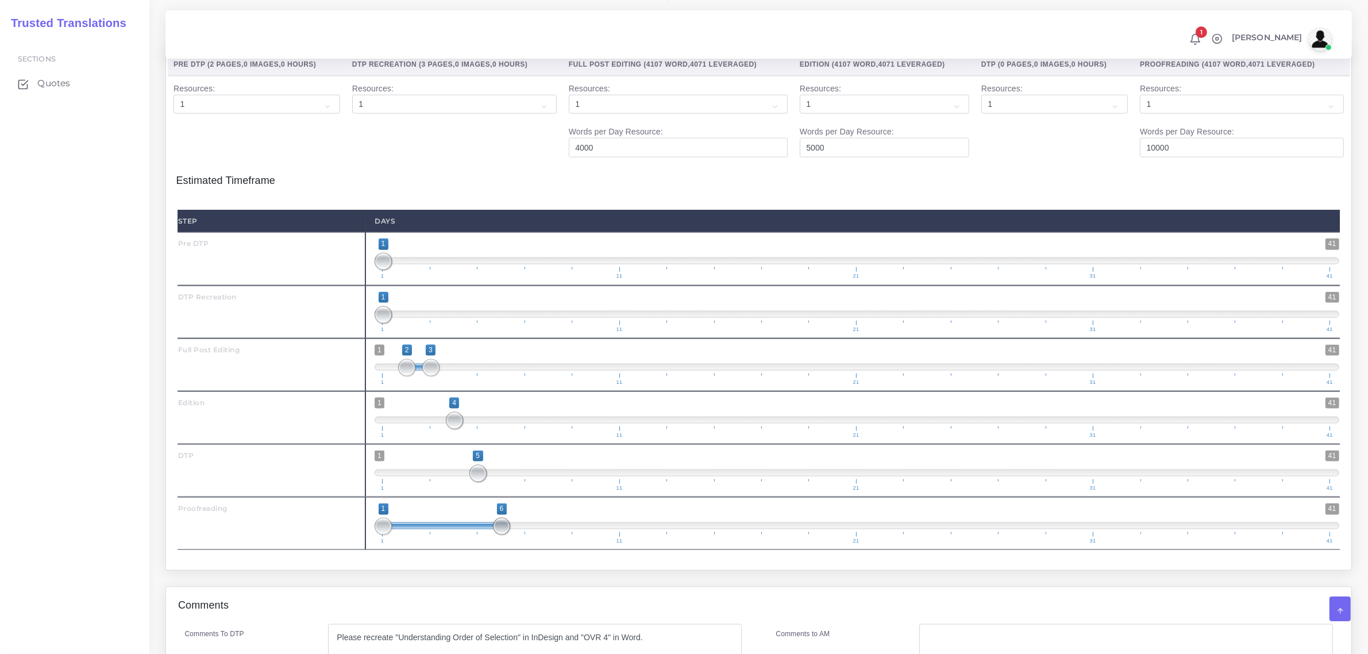
click at [508, 535] on span at bounding box center [501, 526] width 17 height 17
type input "6;6"
drag, startPoint x: 383, startPoint y: 547, endPoint x: 514, endPoint y: 555, distance: 131.3
click at [514, 544] on span "1 41 6 6 6 — 6 1 11 21 31 41" at bounding box center [857, 523] width 965 height 40
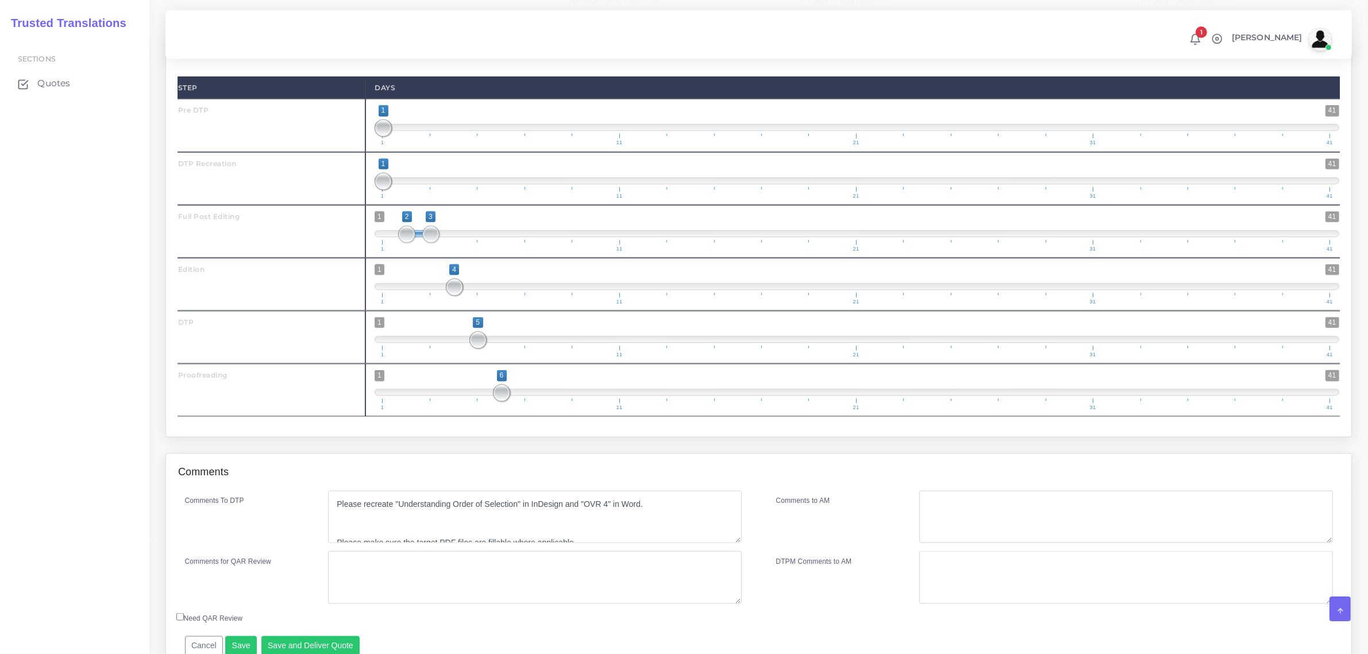
scroll to position [1971, 0]
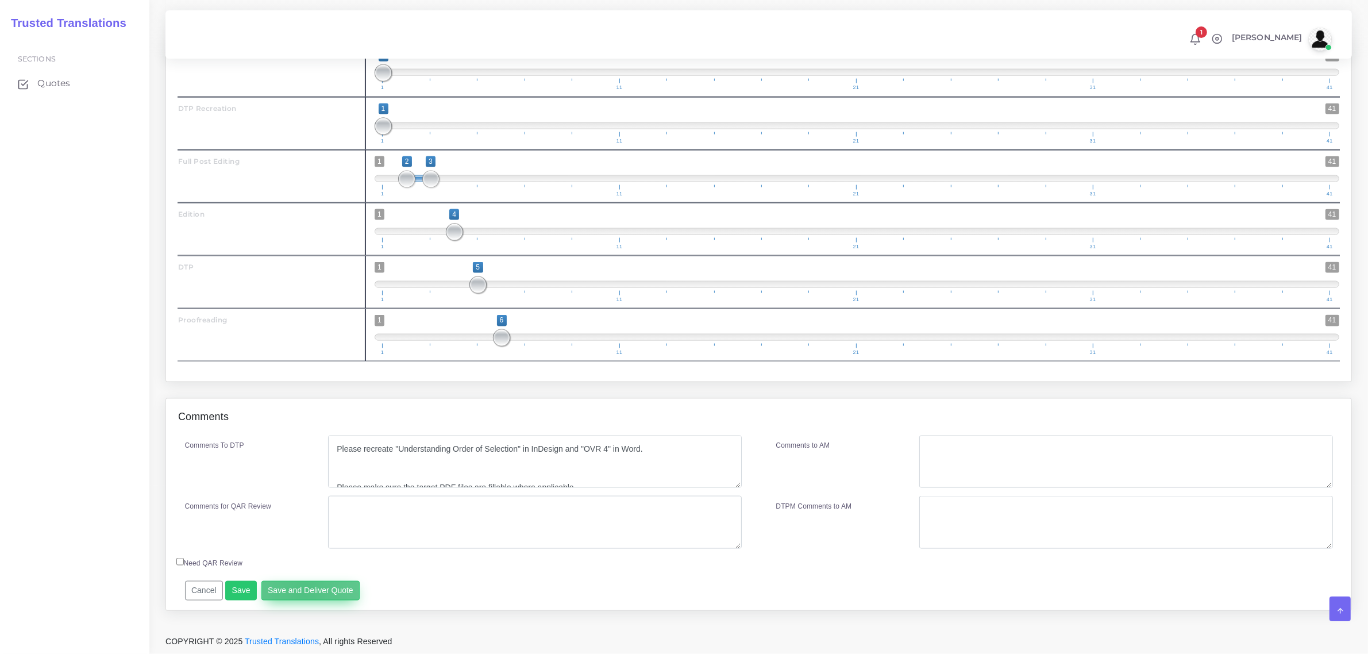
click at [301, 593] on button "Save and Deliver Quote" at bounding box center [311, 591] width 99 height 20
click at [412, 462] on textarea "Please recreate "Understanding Order of Selection" in InDesign and "OVR 4" in W…" at bounding box center [534, 462] width 413 height 53
type textarea "Please recreate "Understanding Order of Selection" in InDesign and "OVR 4" in W…"
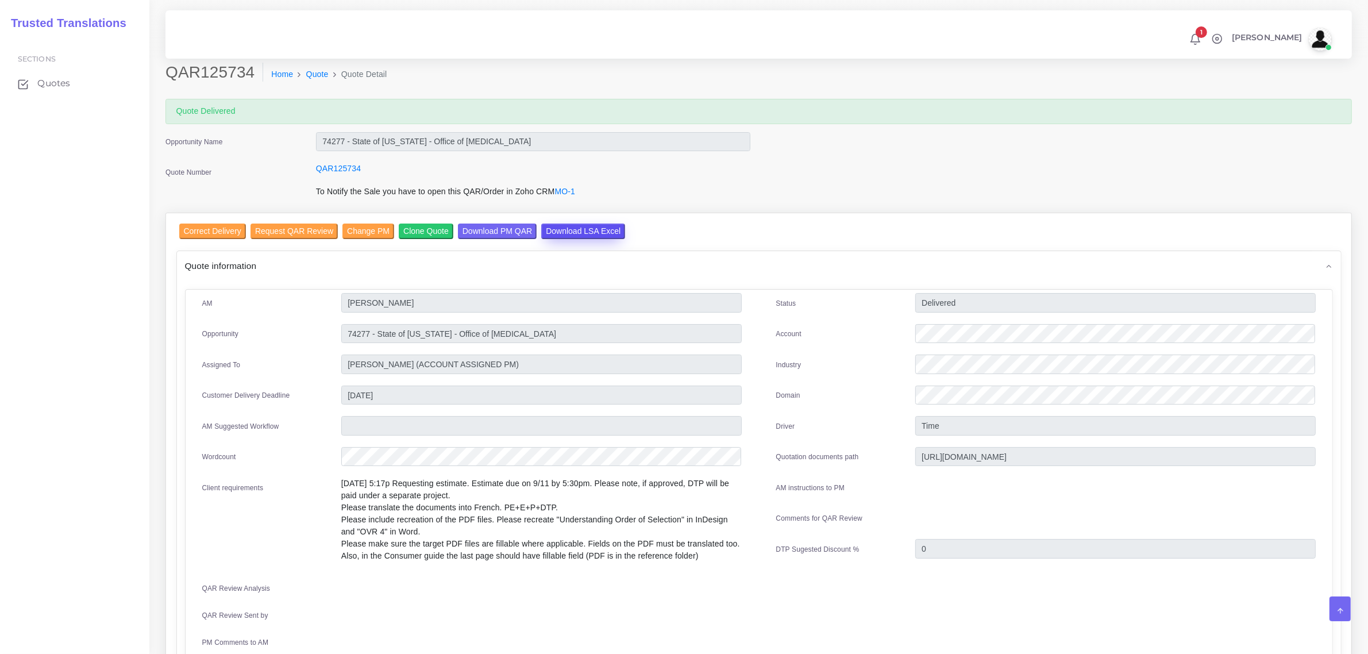
click at [551, 233] on input "Download LSA Excel" at bounding box center [583, 232] width 84 height 16
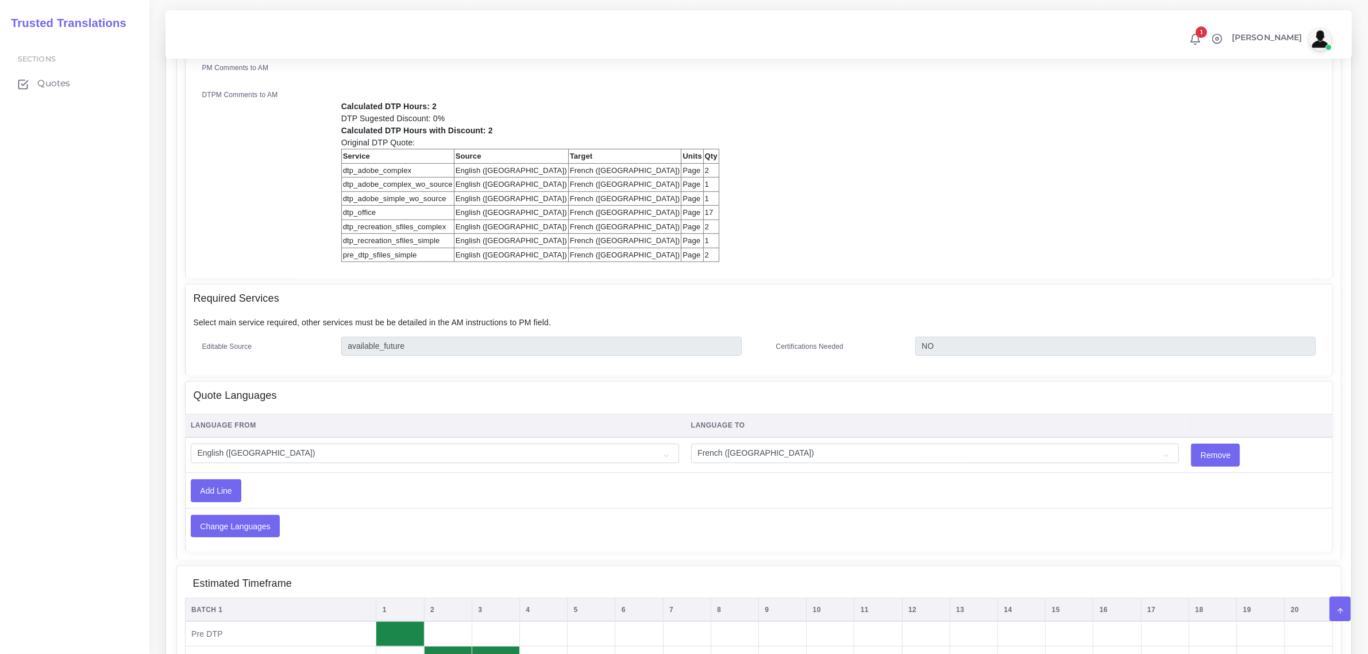
scroll to position [862, 0]
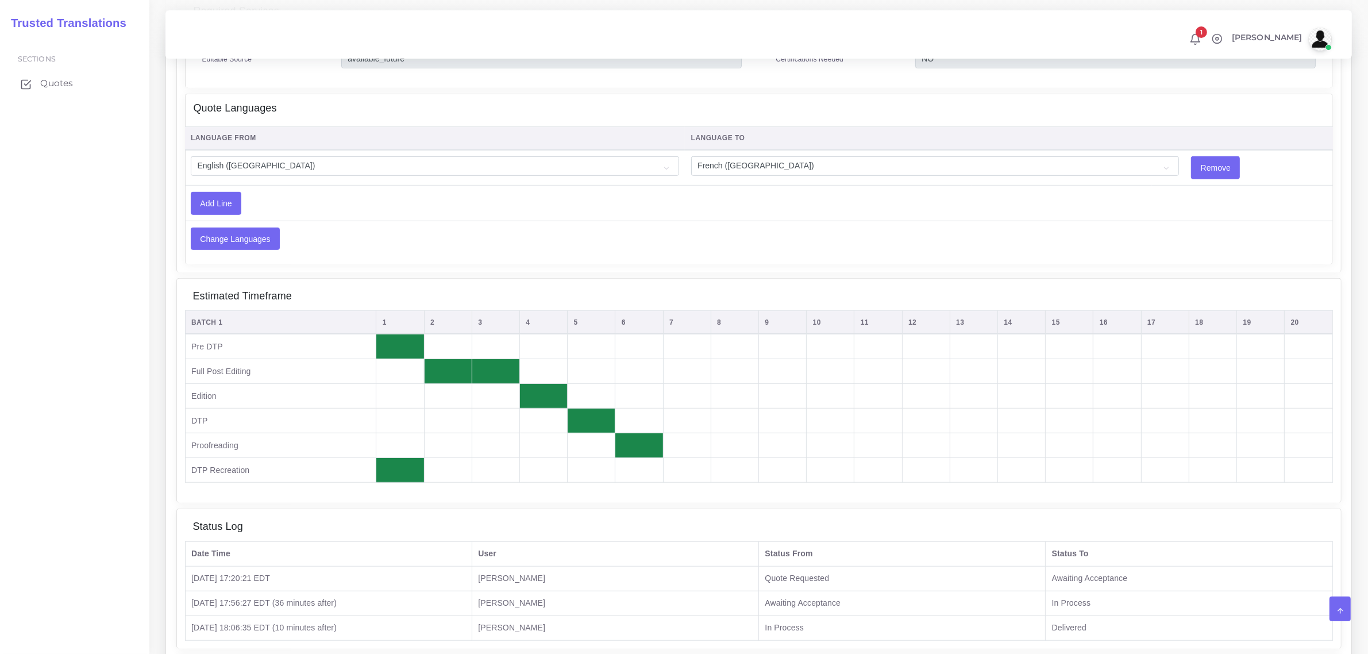
click at [59, 78] on span "Quotes" at bounding box center [56, 83] width 33 height 13
